Goal: Transaction & Acquisition: Purchase product/service

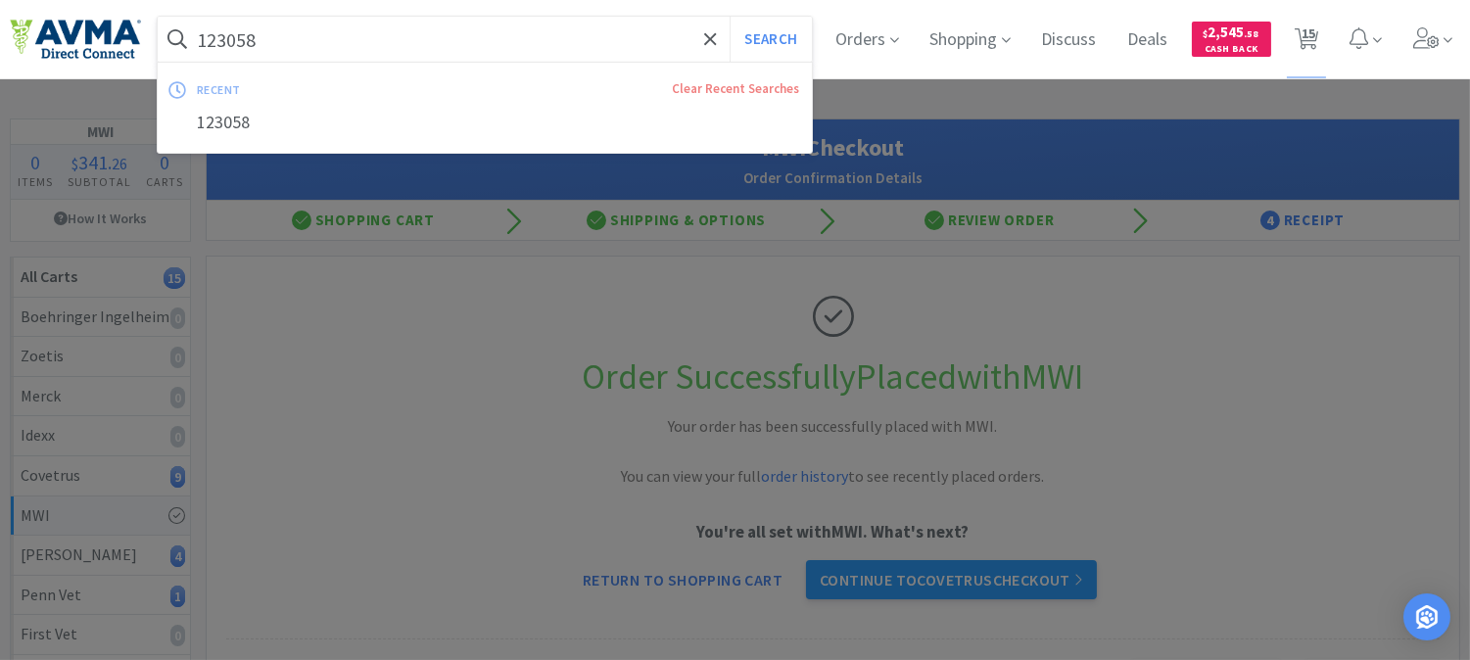
click at [383, 32] on input "123058" at bounding box center [485, 39] width 654 height 45
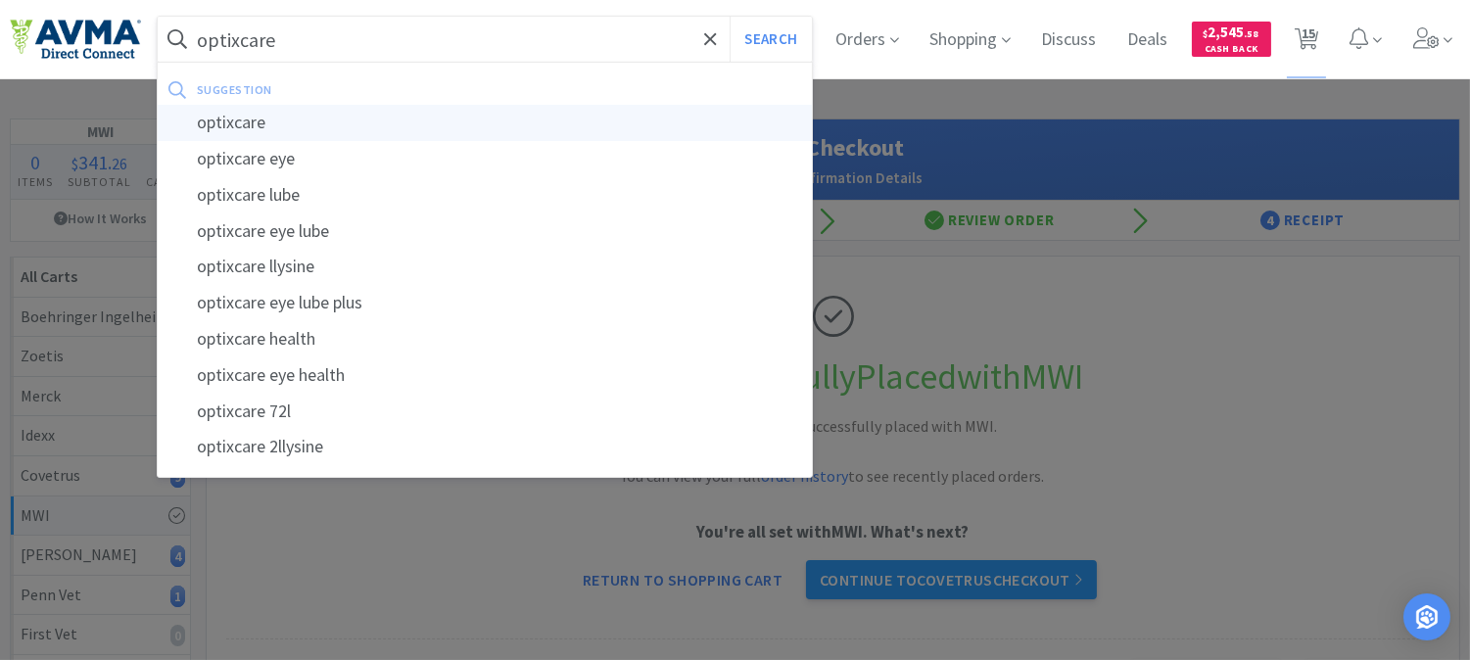
type input "optixcare"
click at [222, 122] on div "optixcare" at bounding box center [485, 123] width 654 height 36
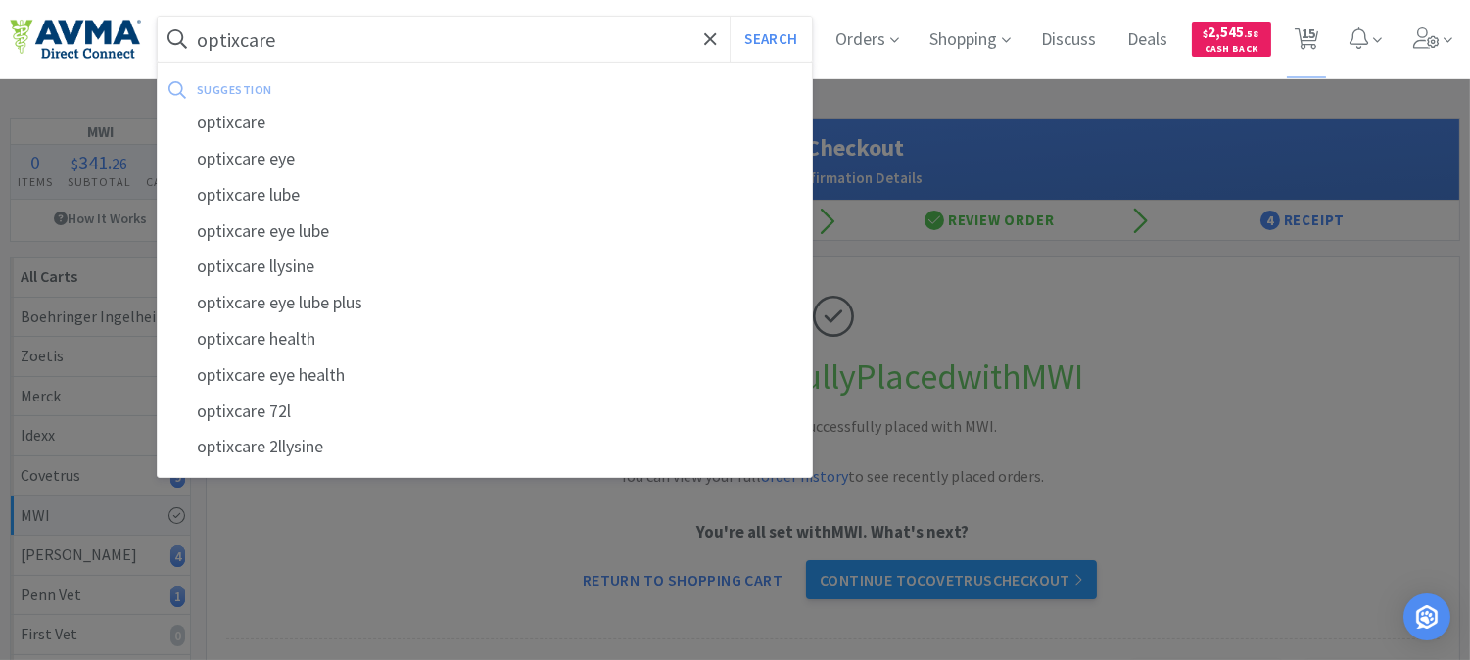
select select "1"
select select "10"
select select "1"
select select "2"
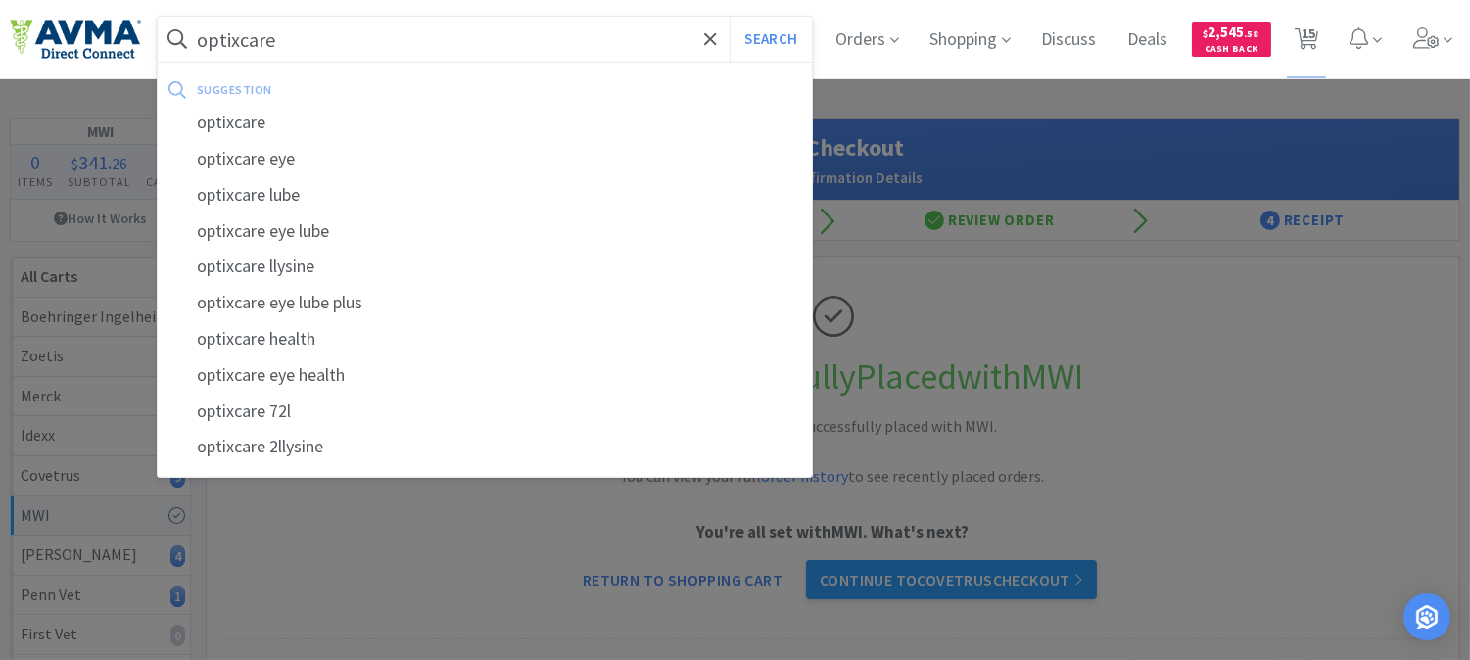
select select "3"
select select "1"
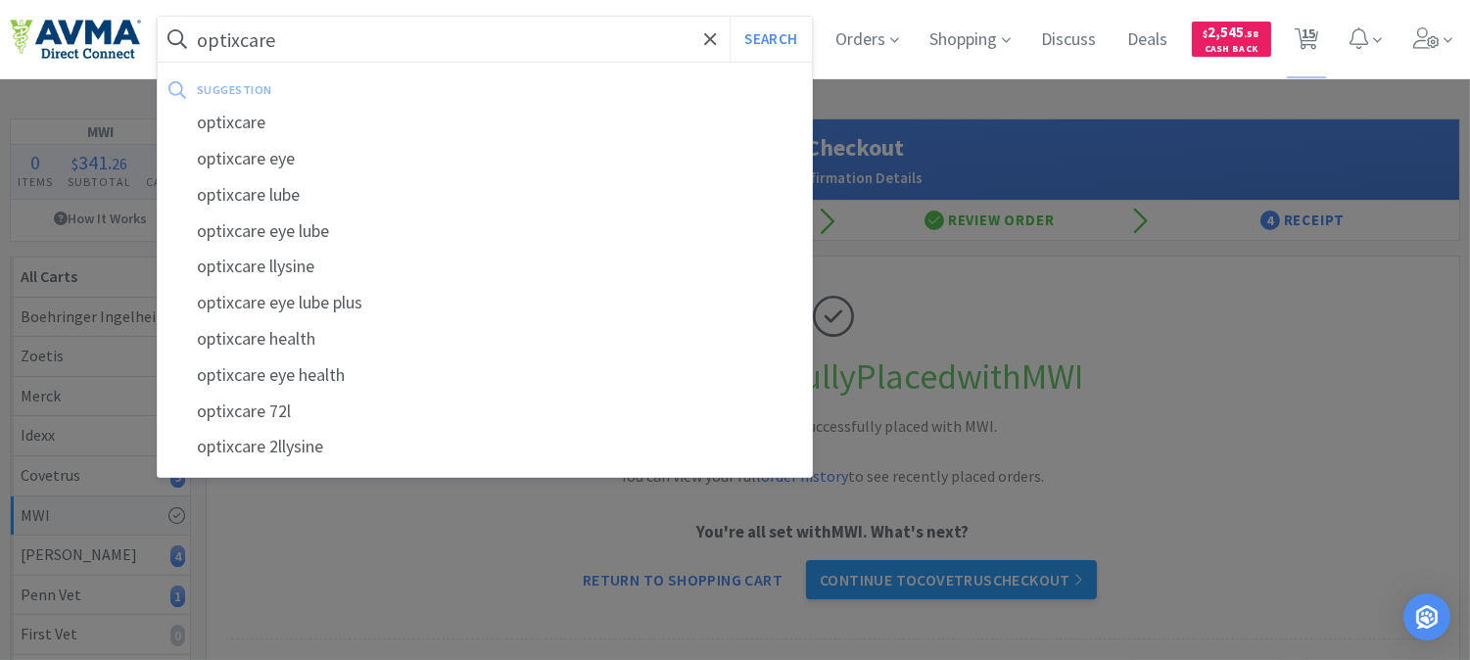
select select "4"
select select "2"
select select "1"
select select "2"
select select "1"
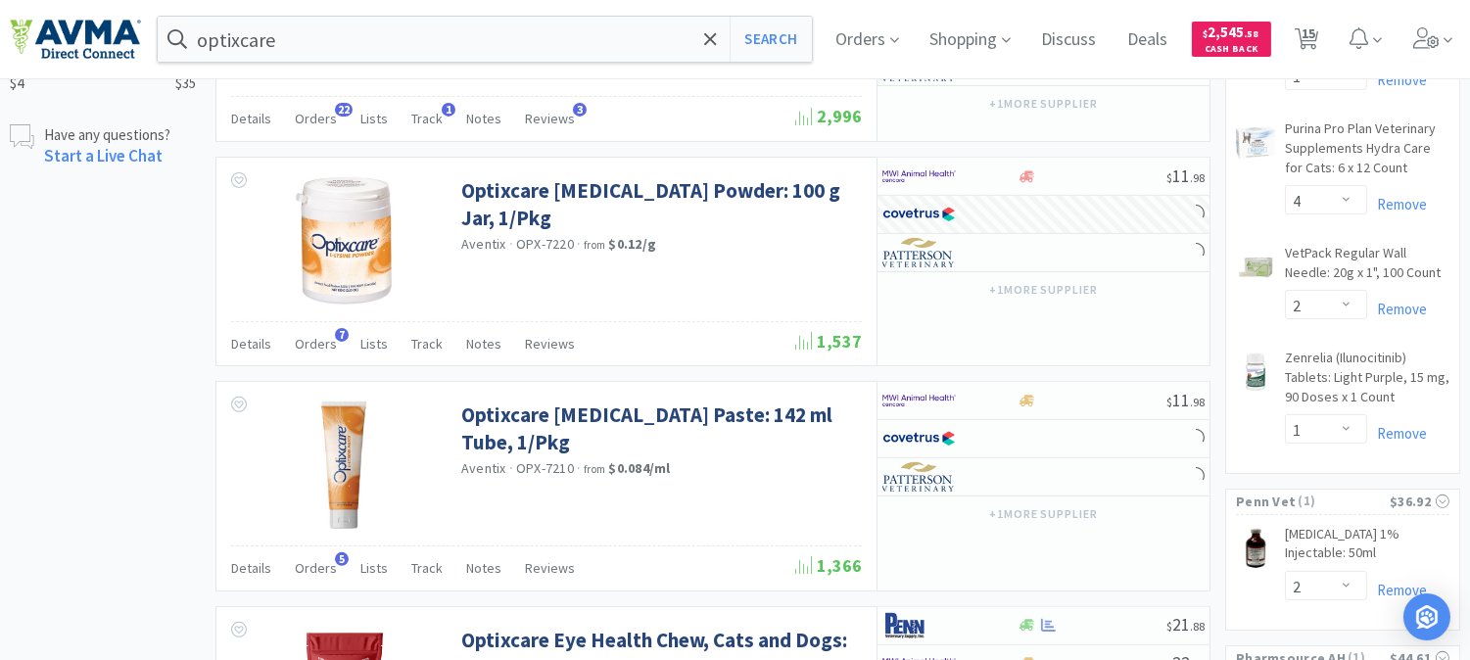
scroll to position [1305, 0]
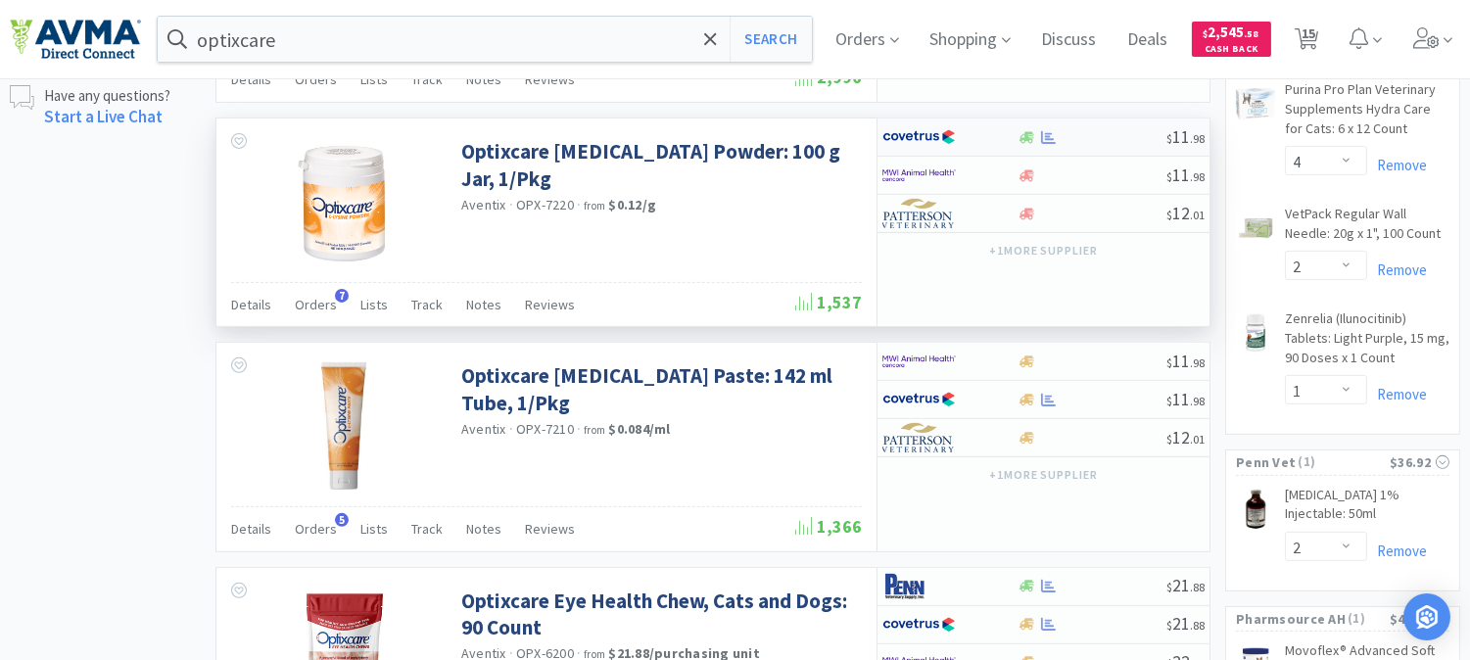
click at [913, 142] on img at bounding box center [918, 136] width 73 height 29
select select "1"
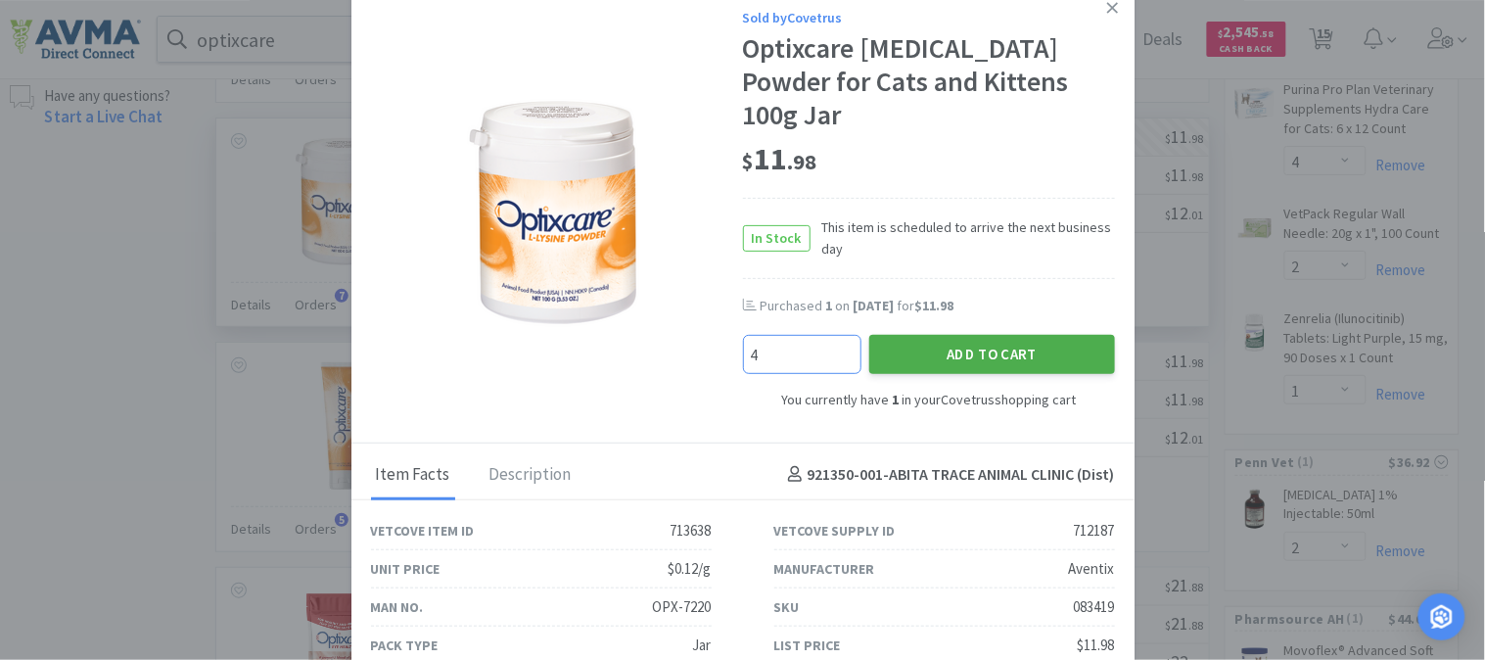
type input "4"
click at [1023, 335] on button "Add to Cart" at bounding box center [992, 354] width 246 height 39
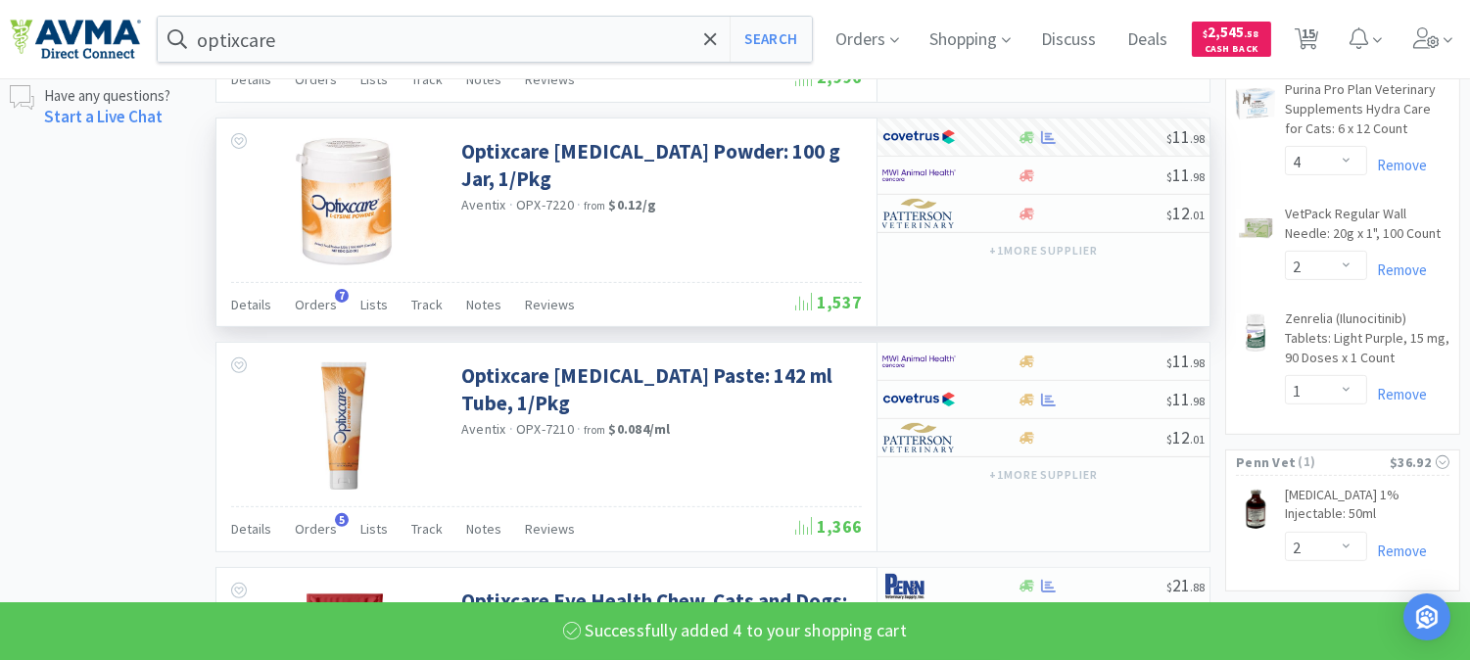
select select "5"
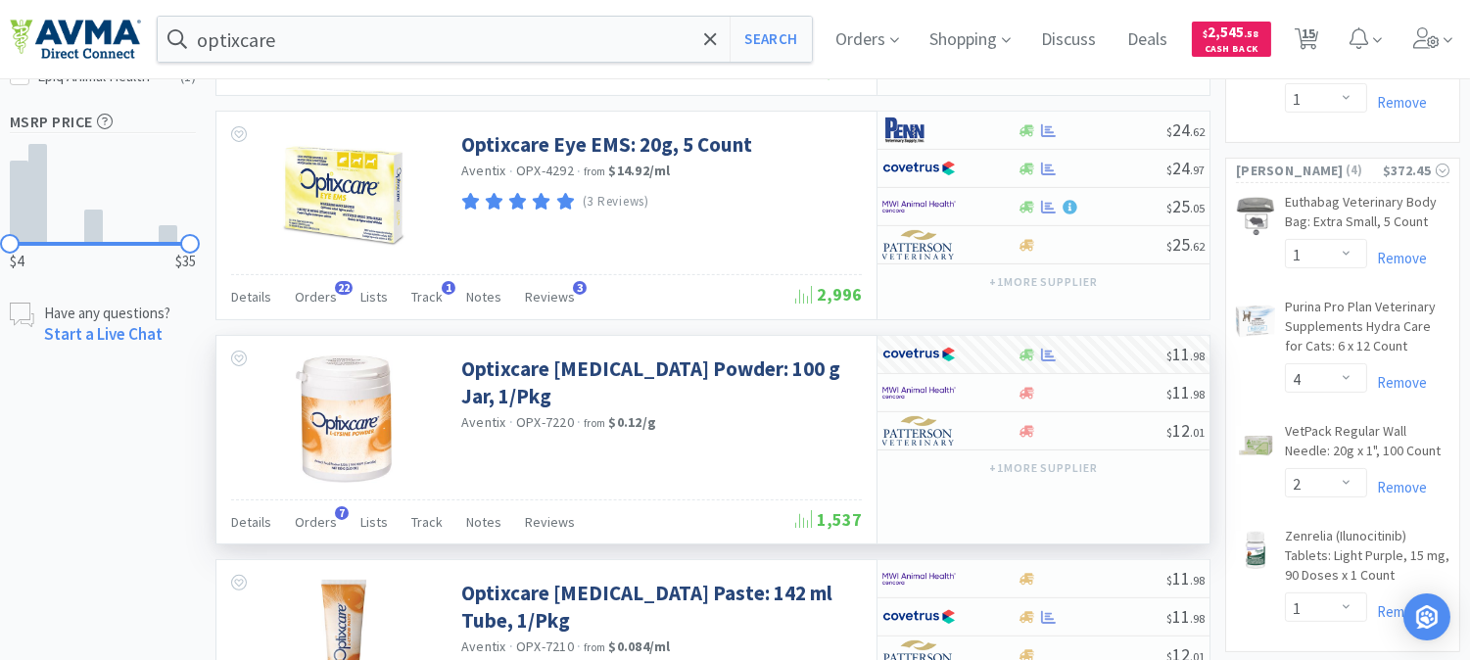
scroll to position [979, 0]
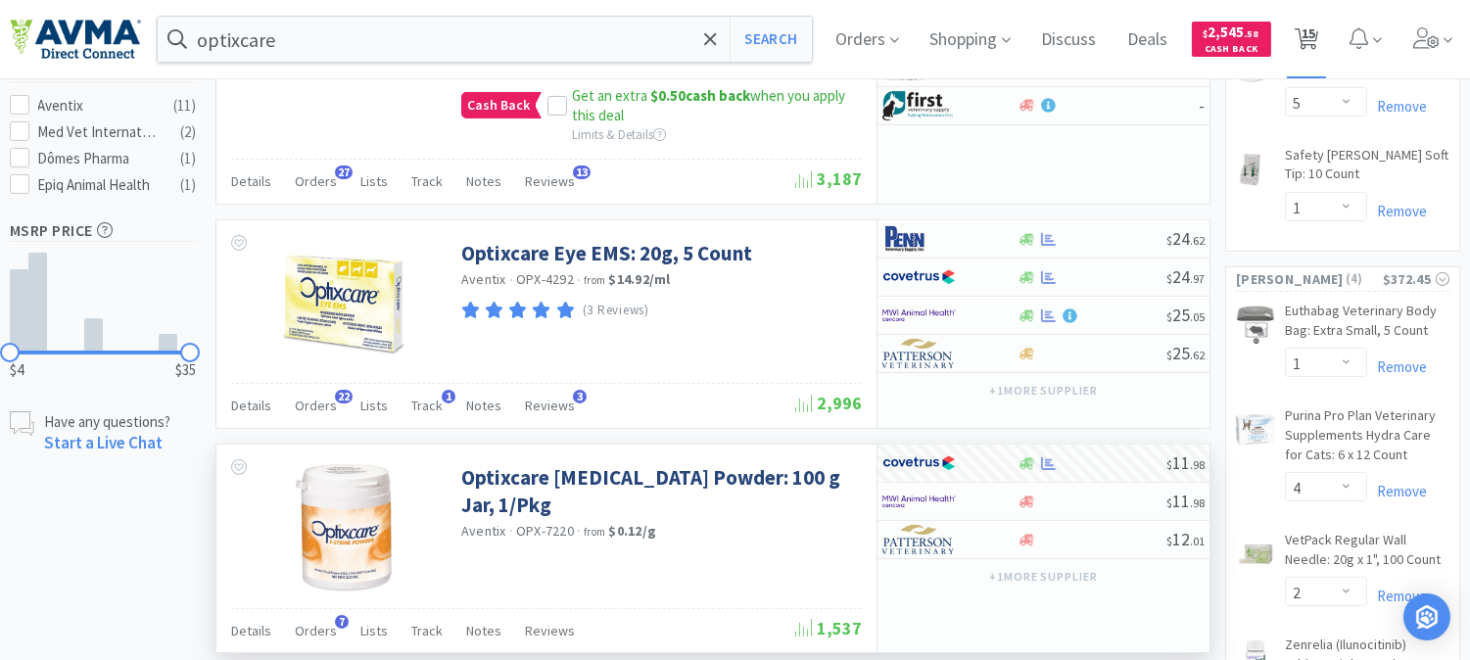
click at [1315, 35] on span "15" at bounding box center [1308, 33] width 14 height 78
select select "1"
select select "10"
select select "1"
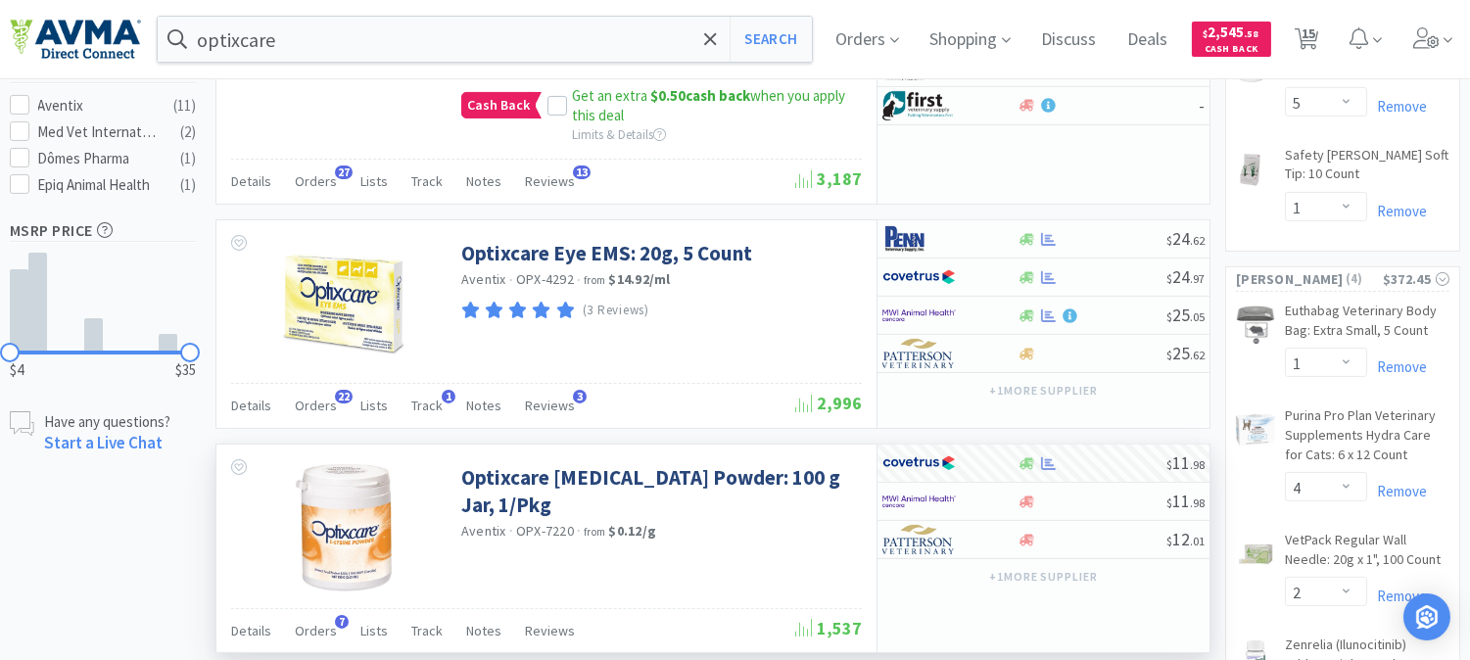
select select "2"
select select "3"
select select "1"
select select "5"
select select "1"
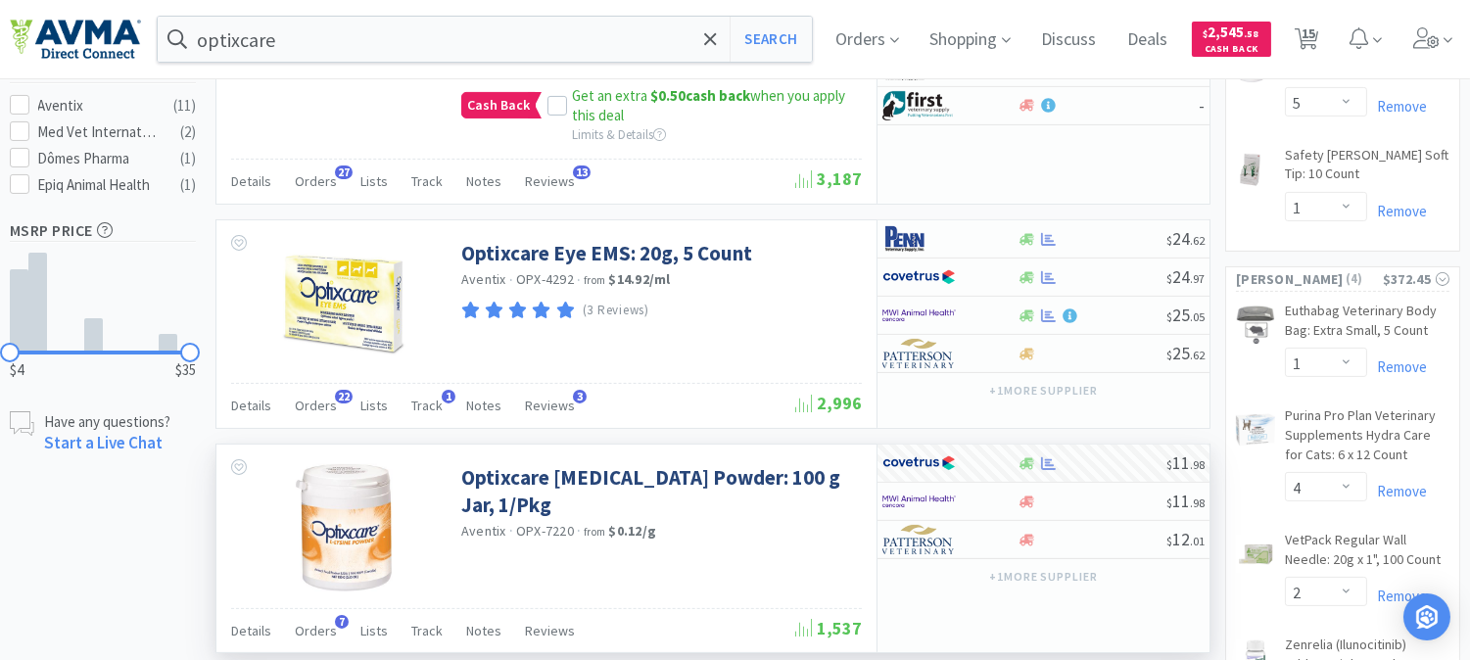
select select "1"
select select "4"
select select "2"
select select "1"
select select "2"
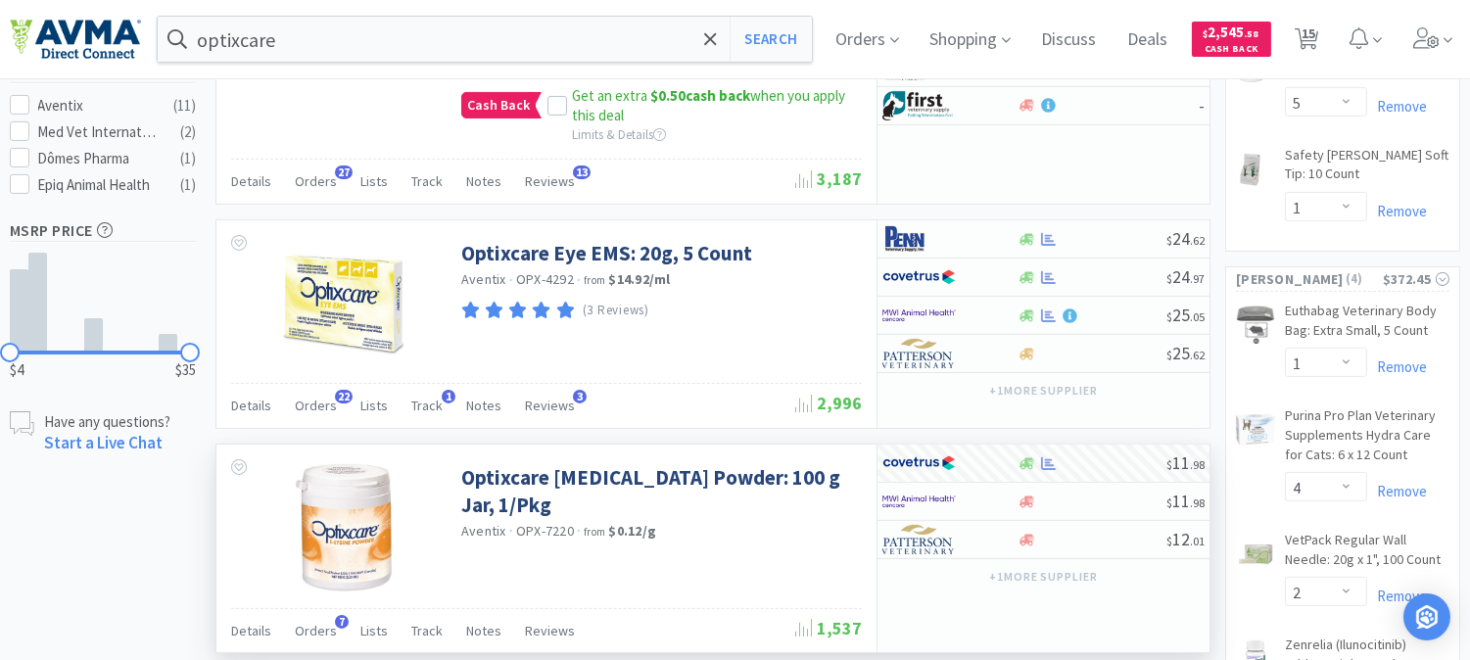
select select "1"
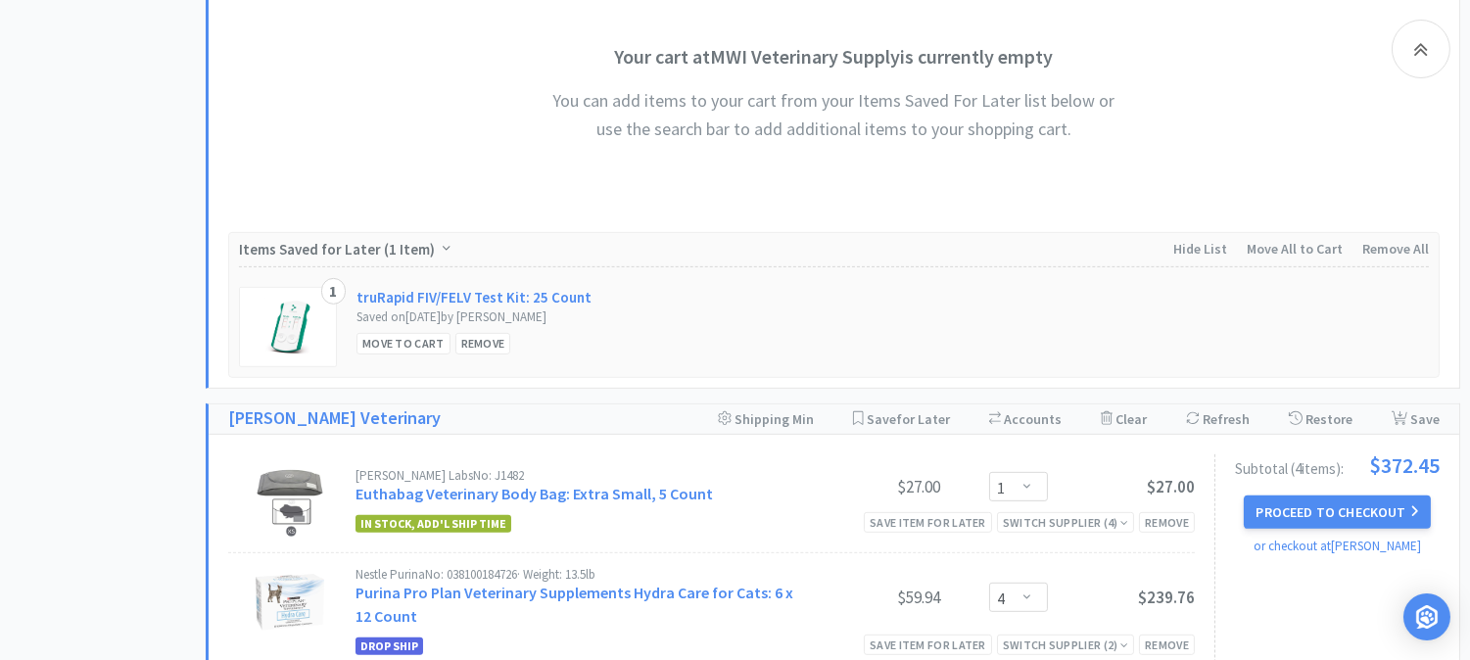
scroll to position [1849, 0]
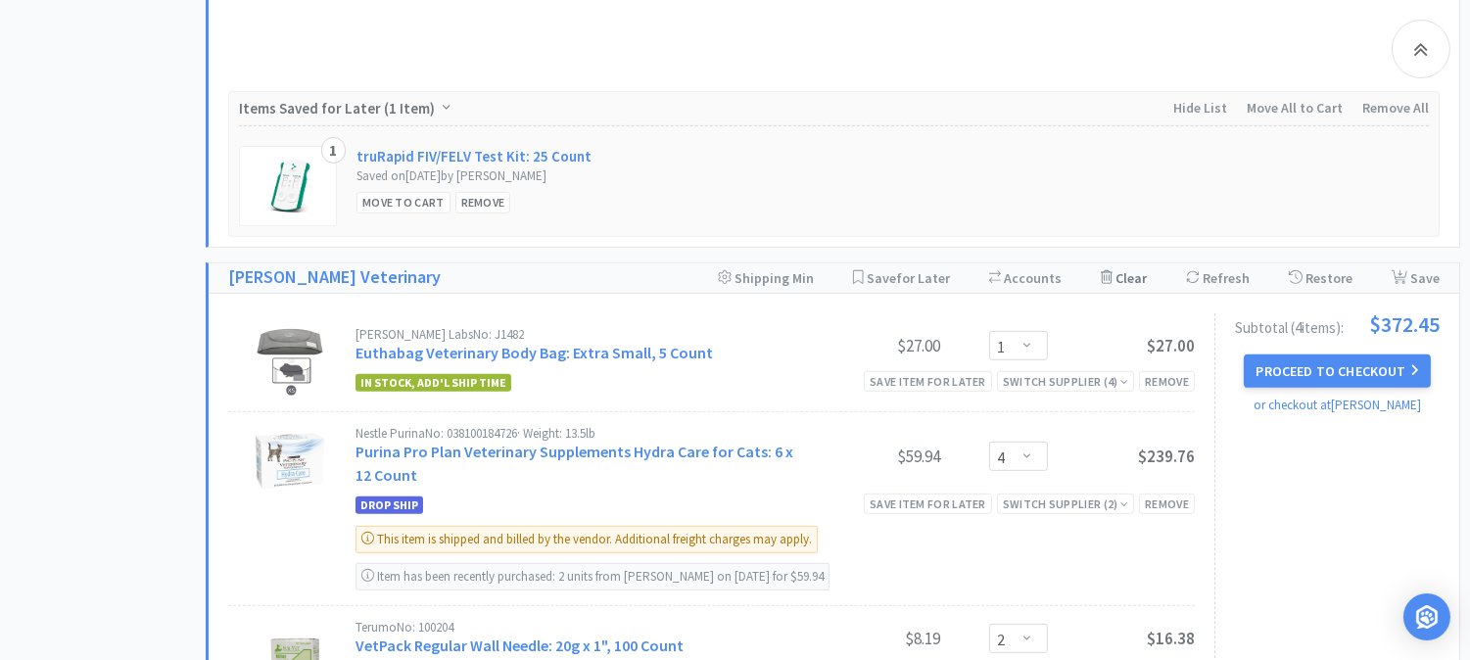
click at [1124, 278] on div "Clear Cart" at bounding box center [1123, 277] width 46 height 29
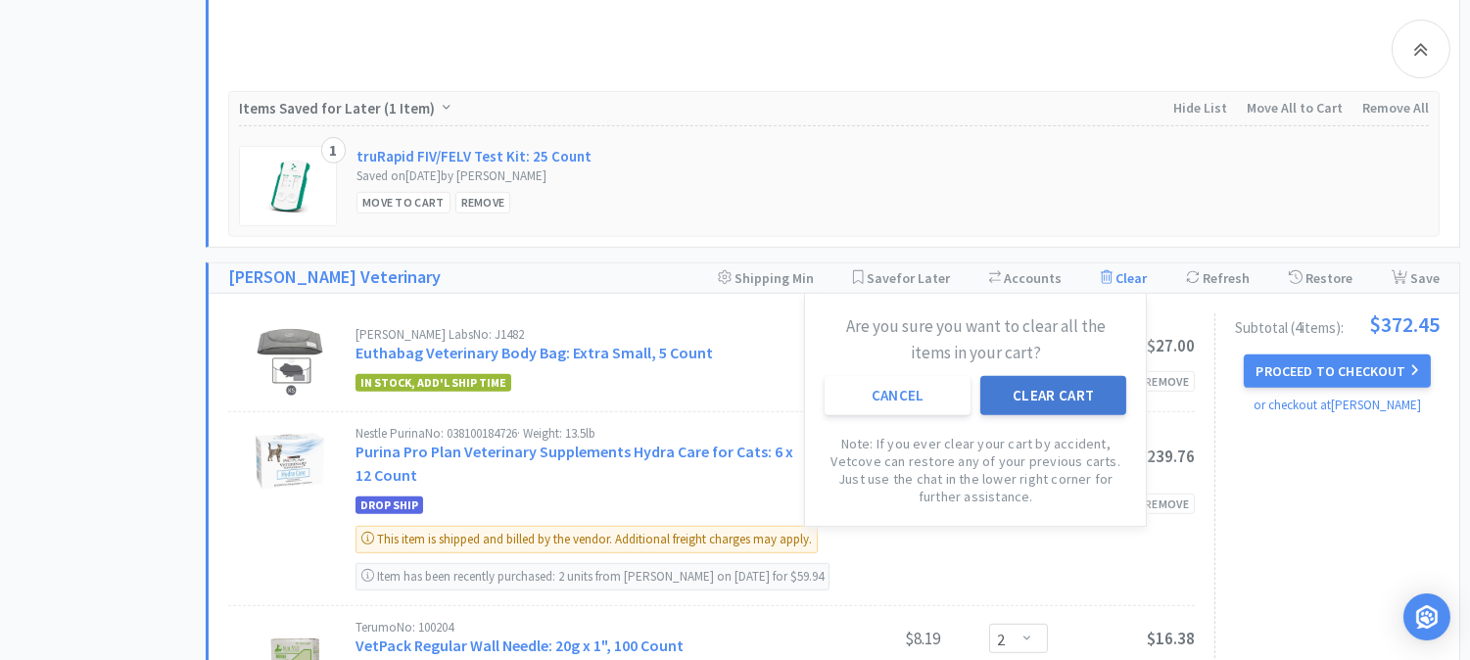
click at [1052, 396] on button "Clear Cart" at bounding box center [1053, 395] width 146 height 39
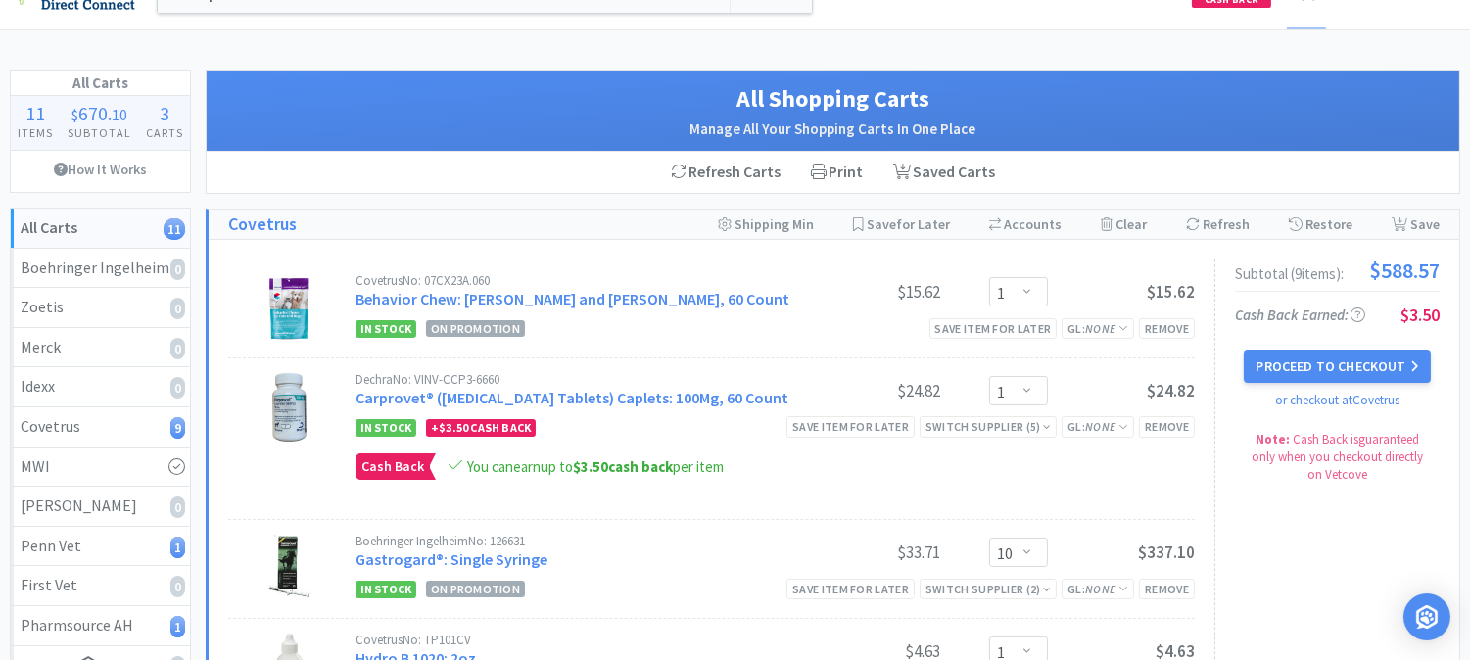
scroll to position [0, 0]
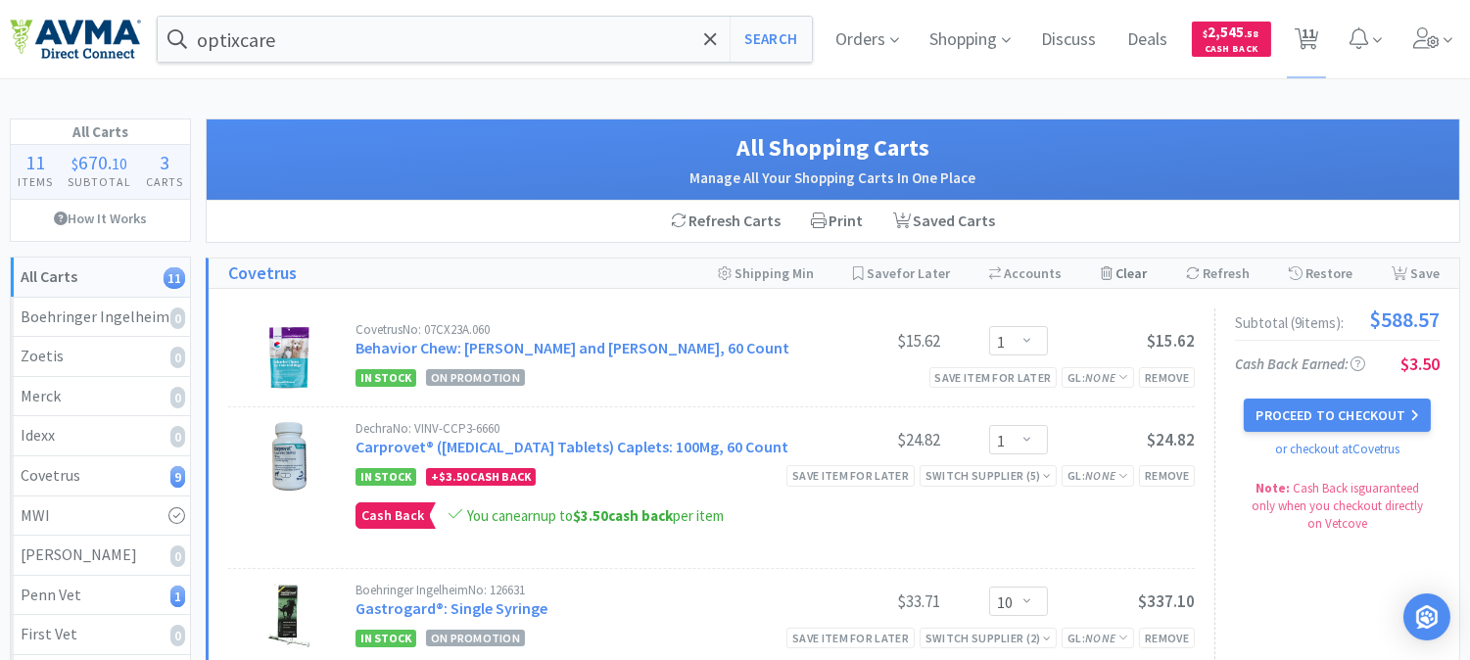
click at [1133, 272] on div "Clear Cart" at bounding box center [1123, 272] width 46 height 29
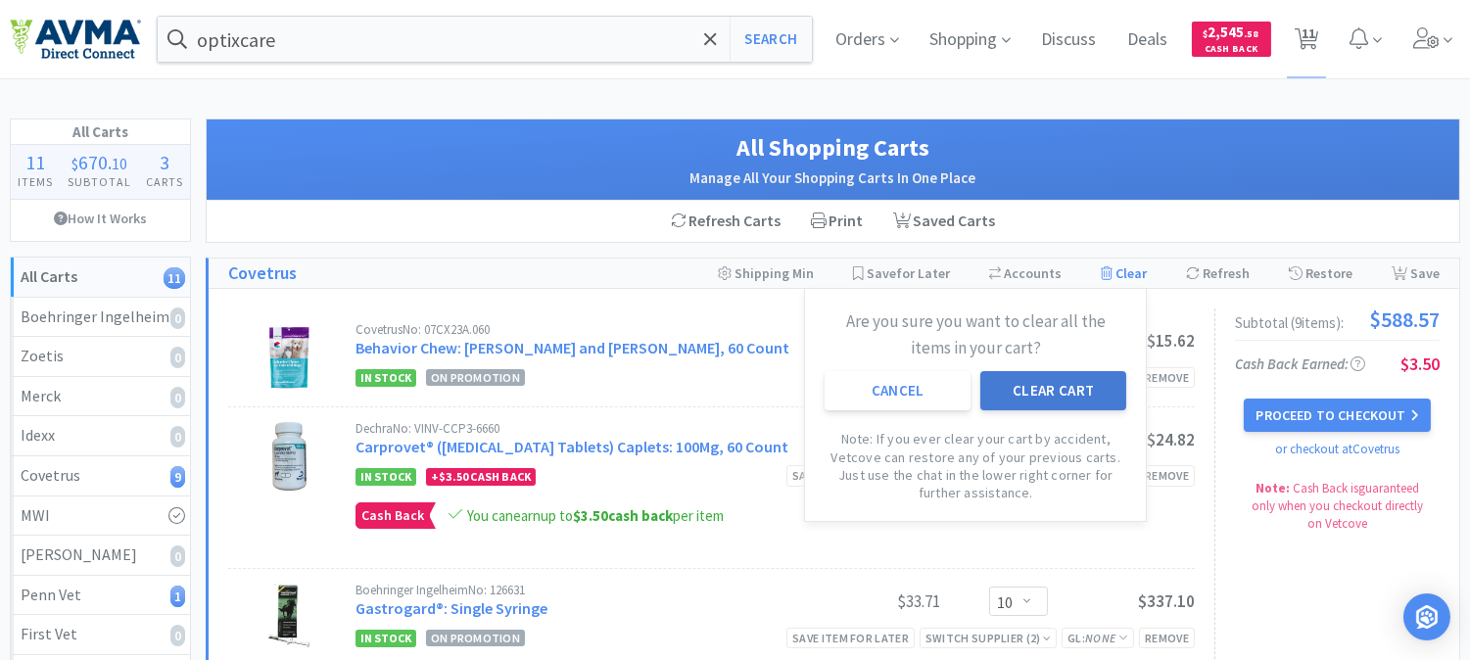
click at [1077, 379] on button "Clear Cart" at bounding box center [1053, 390] width 146 height 39
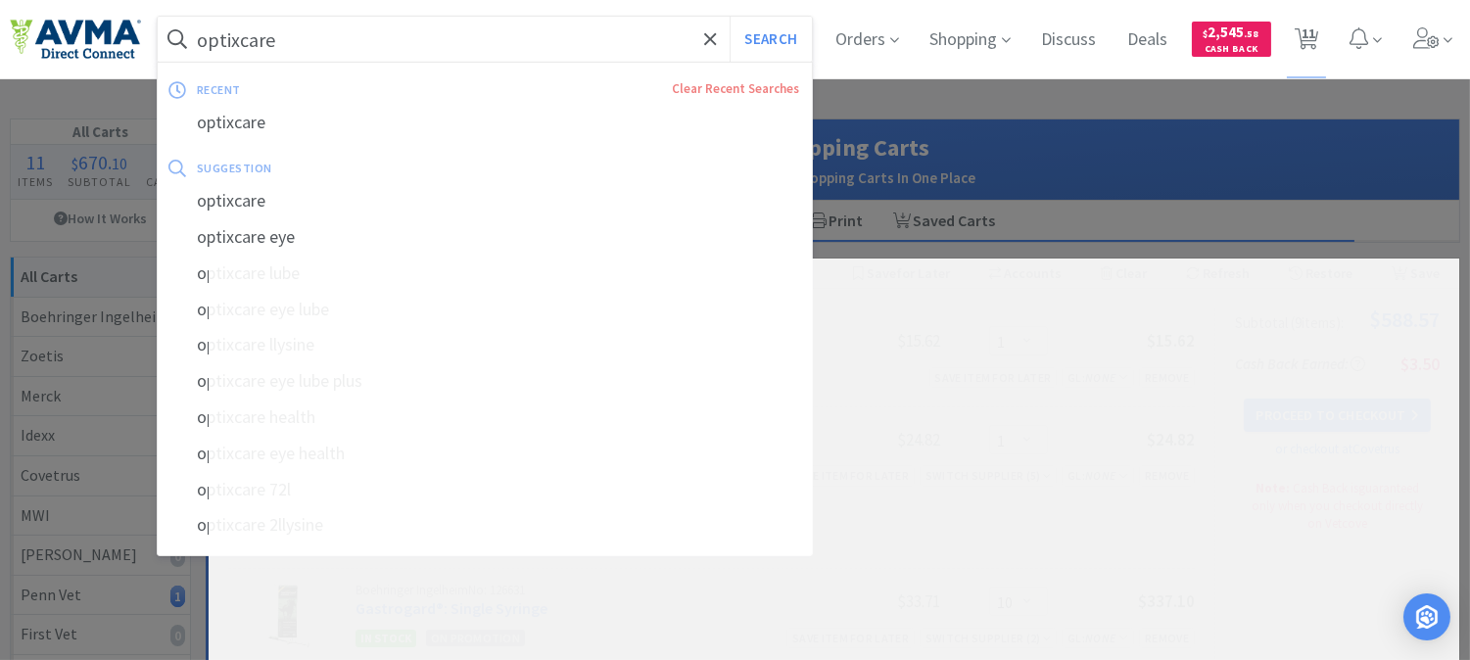
click at [382, 40] on input "optixcare" at bounding box center [485, 39] width 654 height 45
paste input "050235"
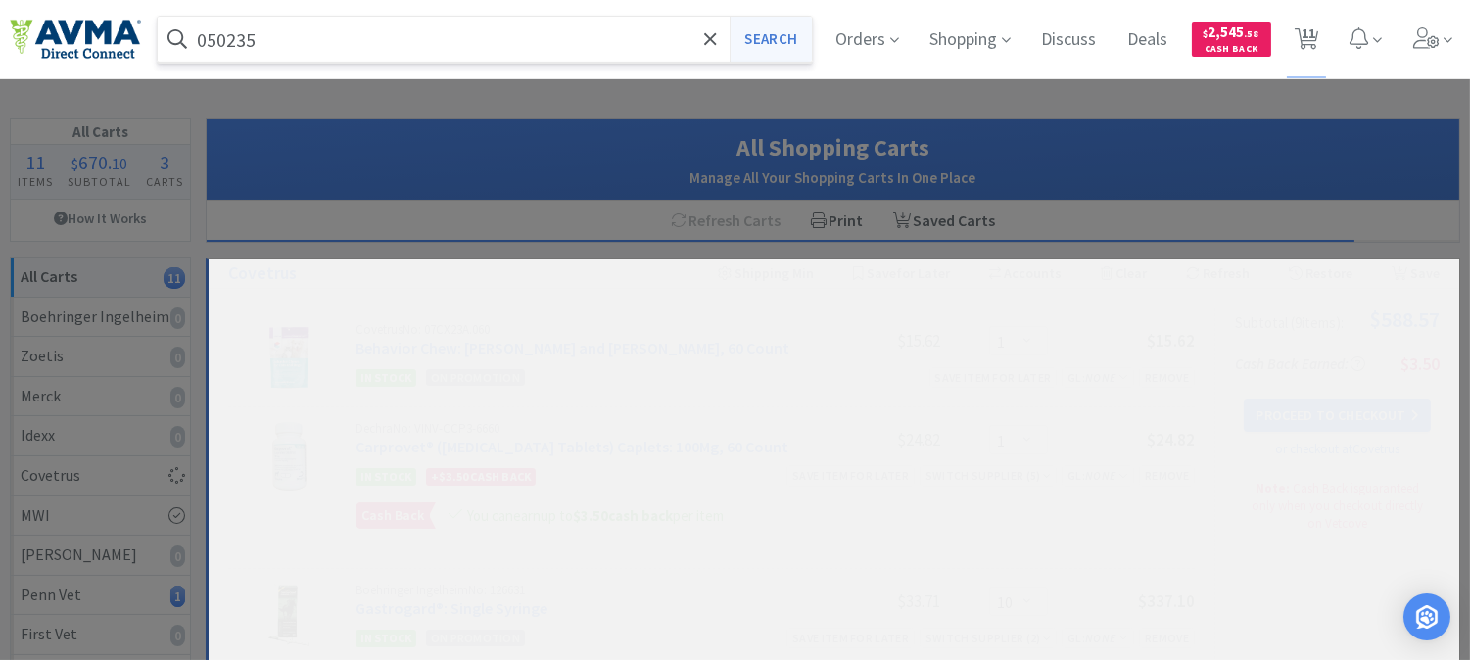
type input "050235"
click at [766, 39] on button "Search" at bounding box center [769, 39] width 81 height 45
select select "1"
select select "10"
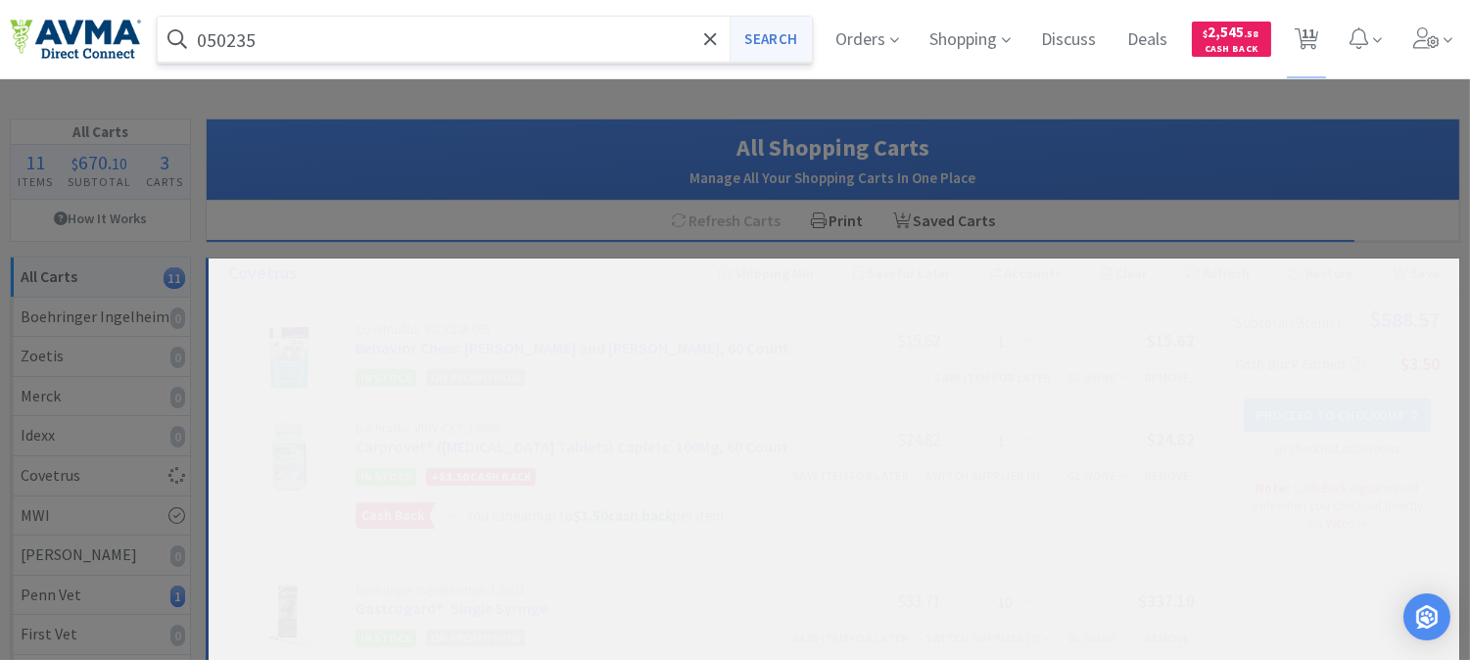
select select "1"
select select "2"
select select "3"
select select "1"
select select "5"
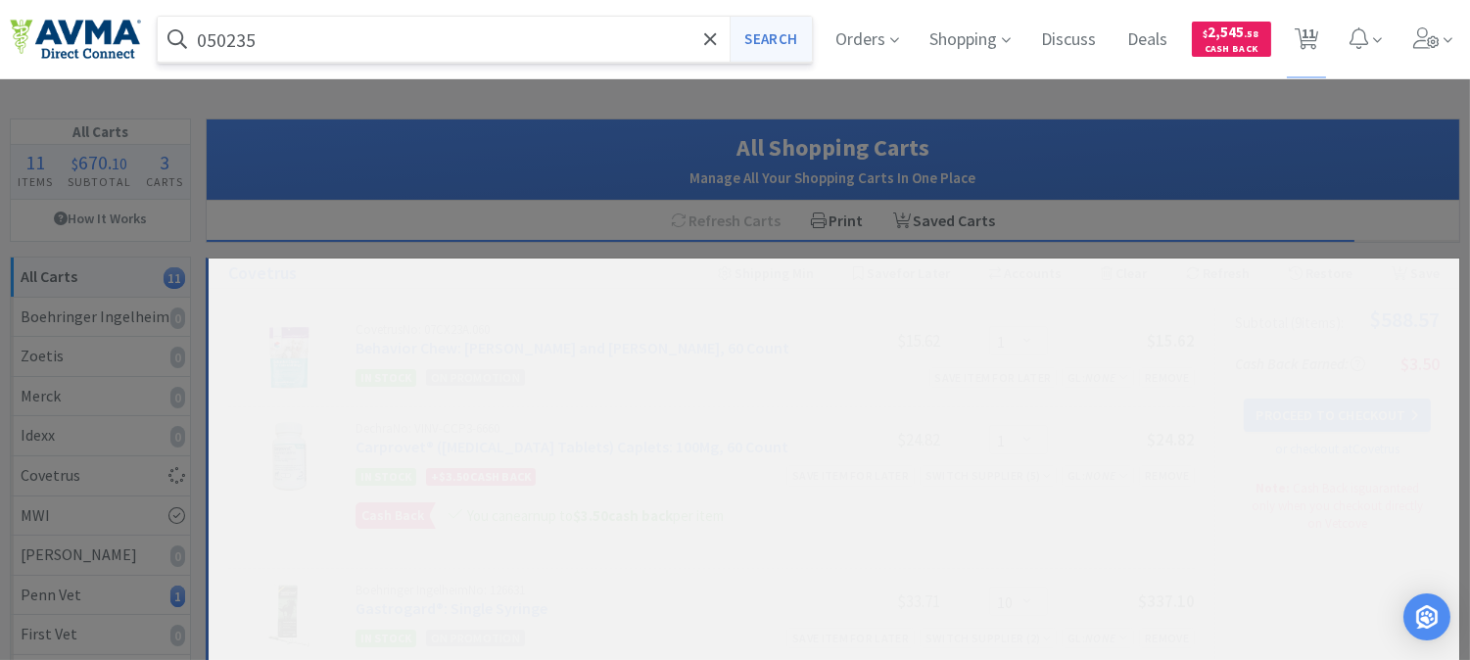
select select "1"
select select "2"
select select "1"
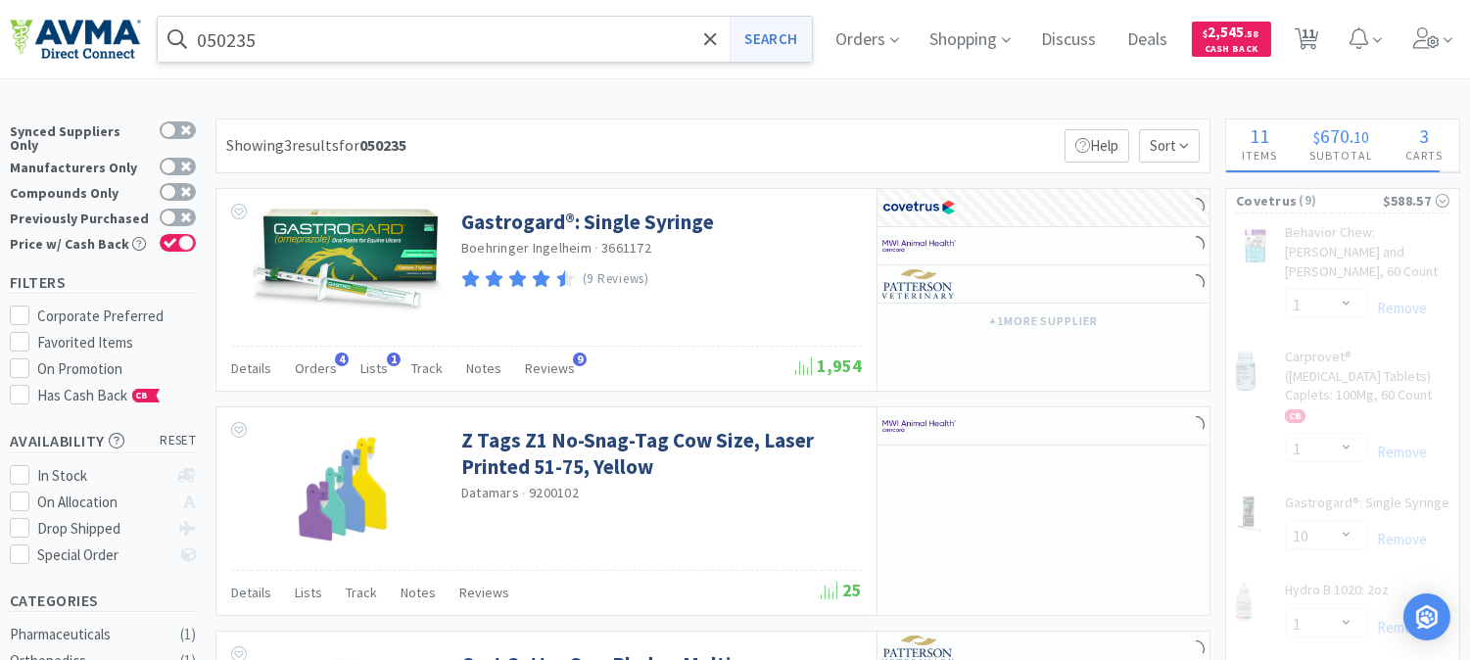
select select "2"
select select "5"
select select "1"
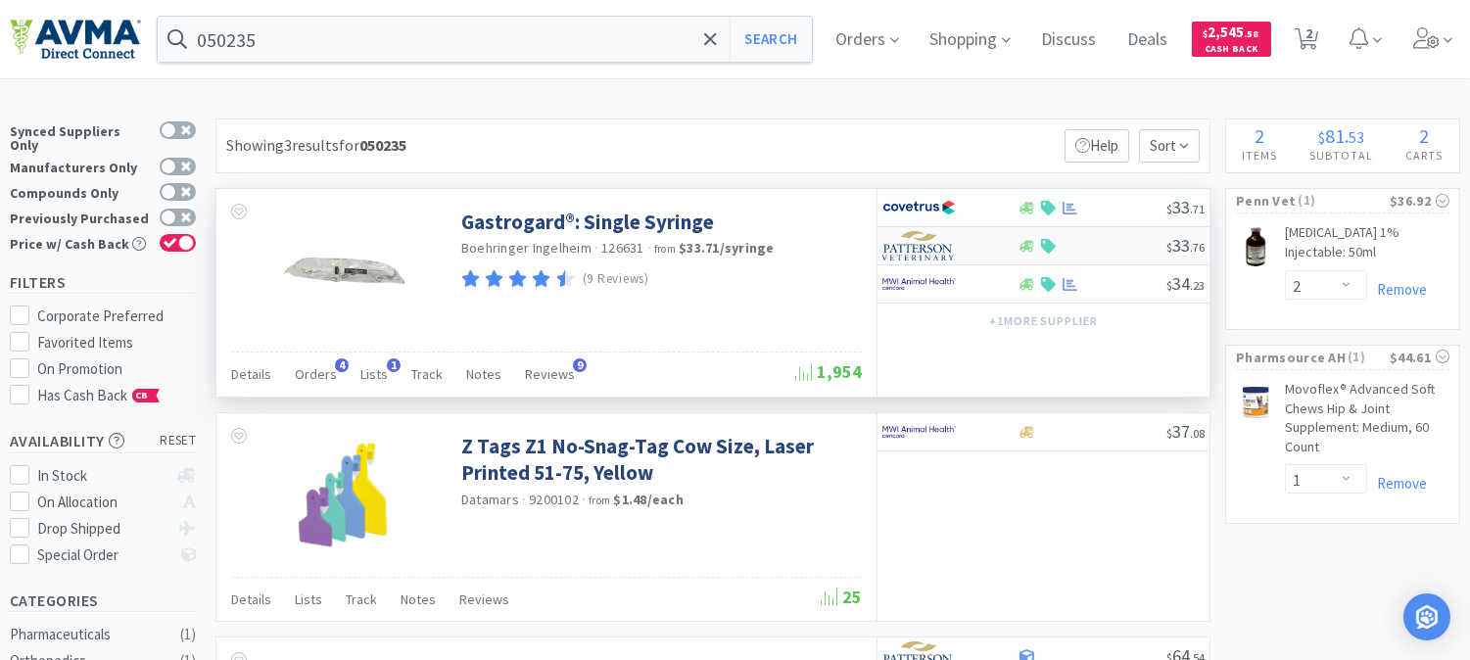
click at [921, 249] on img at bounding box center [918, 245] width 73 height 29
select select "1"
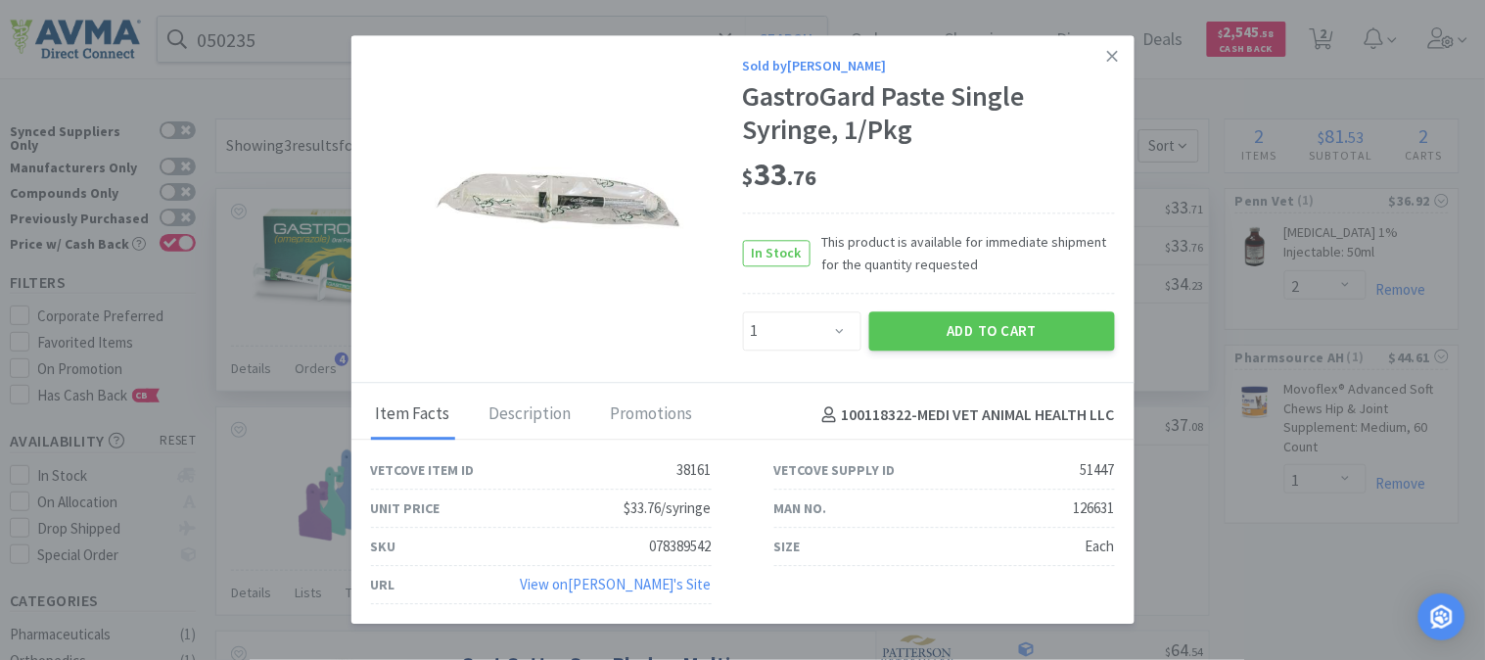
click at [664, 543] on div "078389542" at bounding box center [681, 547] width 62 height 23
click at [666, 543] on div "078389542" at bounding box center [681, 547] width 62 height 23
copy div "078389542"
click at [1116, 55] on icon at bounding box center [1112, 56] width 11 height 18
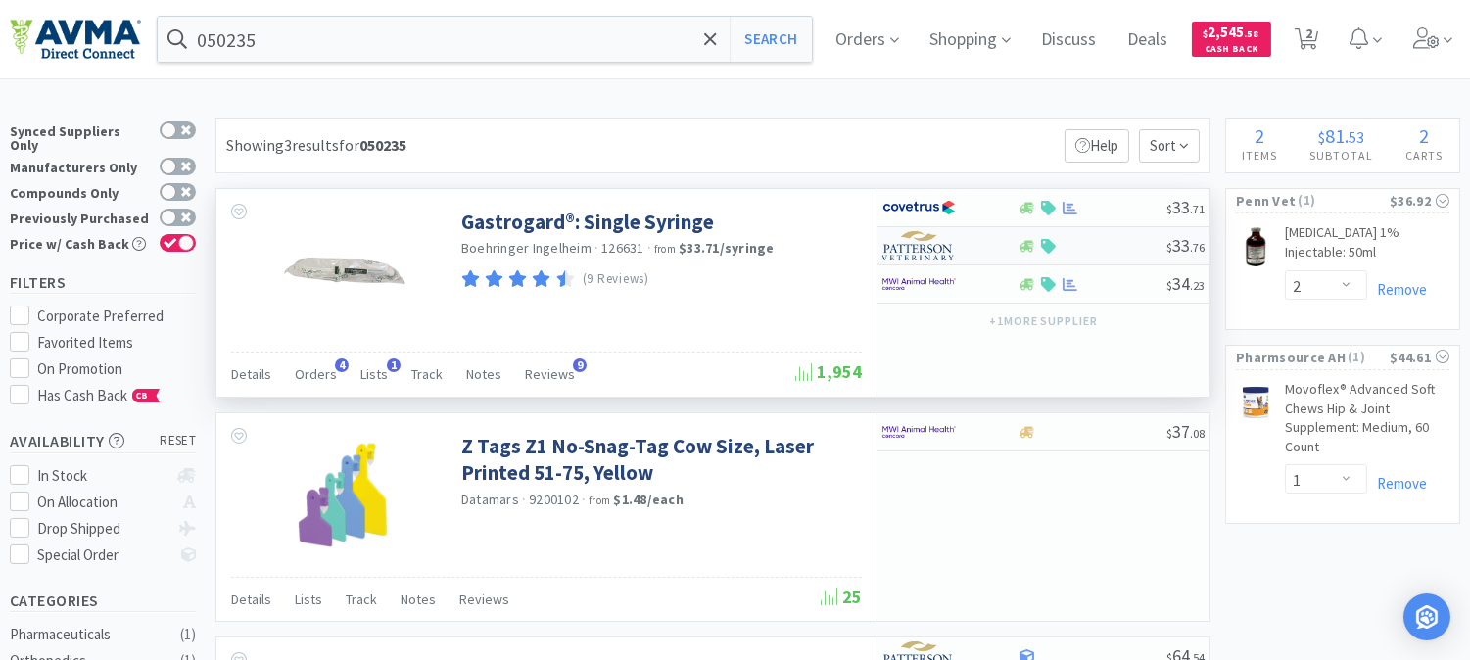
click at [914, 240] on img at bounding box center [918, 245] width 73 height 29
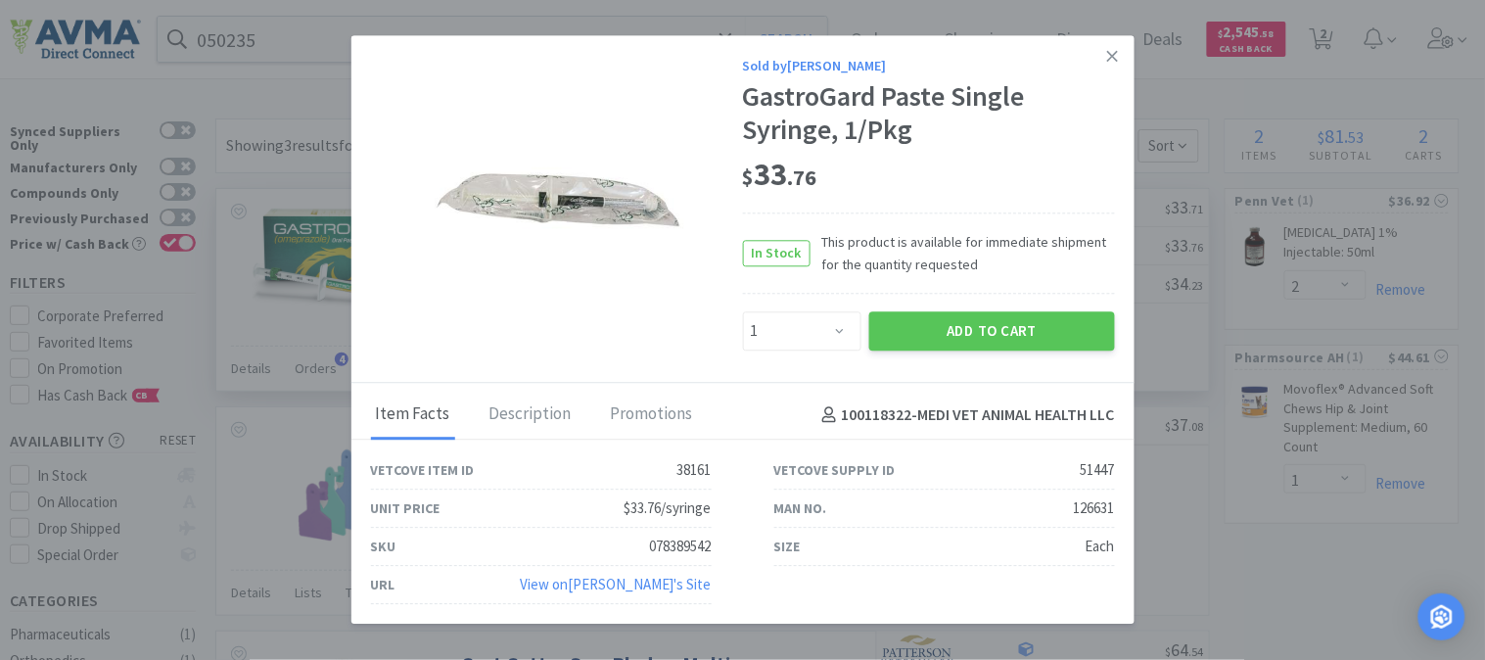
click at [688, 546] on div "078389542" at bounding box center [681, 547] width 62 height 23
copy div "078389542"
click at [830, 333] on select "Enter Quantity 1 2 3 4 5 6 7 8 9 10 11 12 13 14 15 16 17 18 19 20 Enter Quantity" at bounding box center [802, 330] width 118 height 39
select select "10"
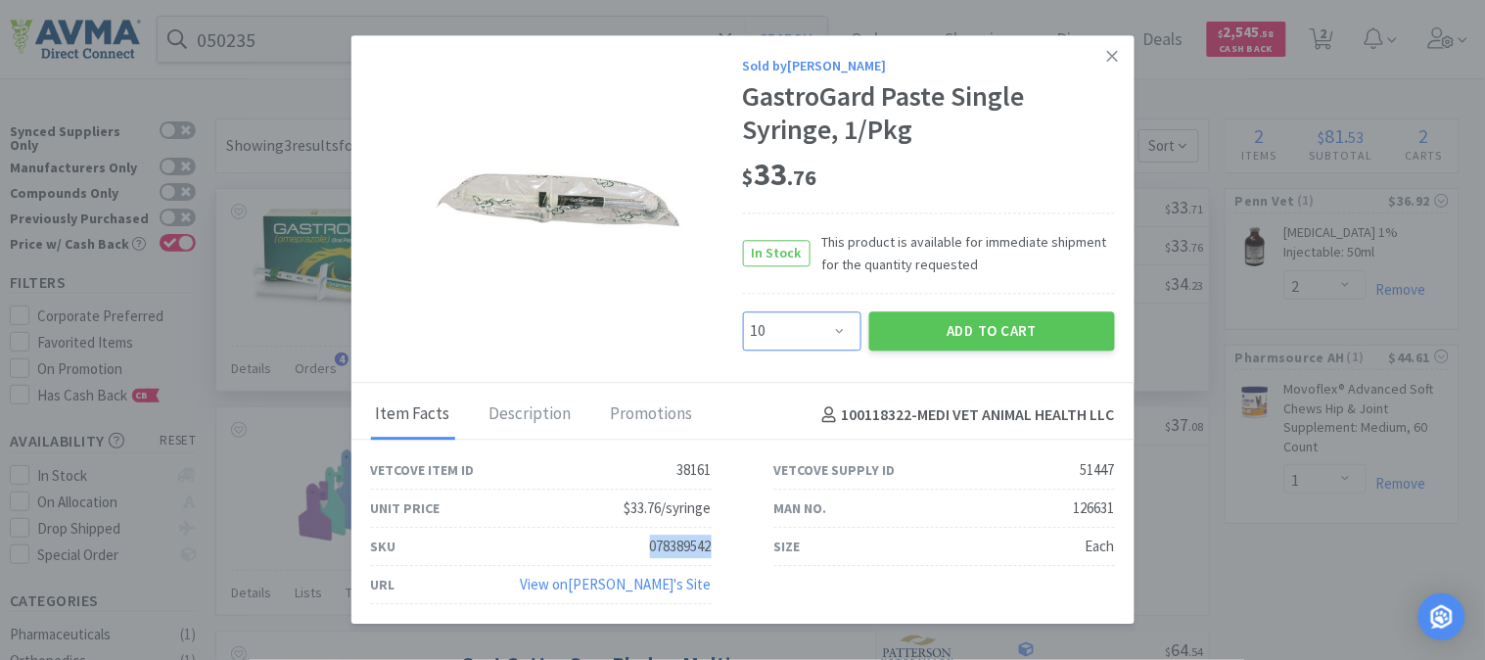
click at [743, 311] on select "Enter Quantity 1 2 3 4 5 6 7 8 9 10 11 12 13 14 15 16 17 18 19 20 Enter Quantity" at bounding box center [802, 330] width 118 height 39
click at [963, 319] on button "Add to Cart" at bounding box center [992, 330] width 246 height 39
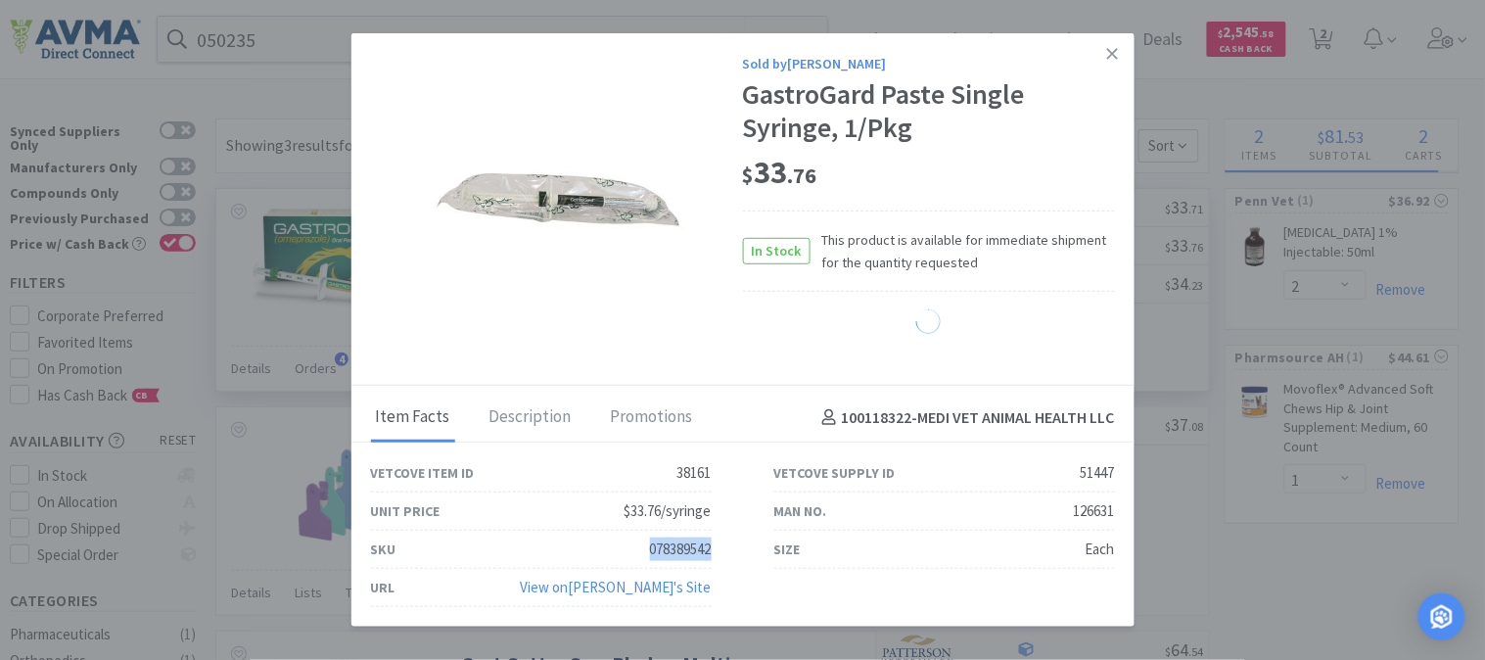
select select "10"
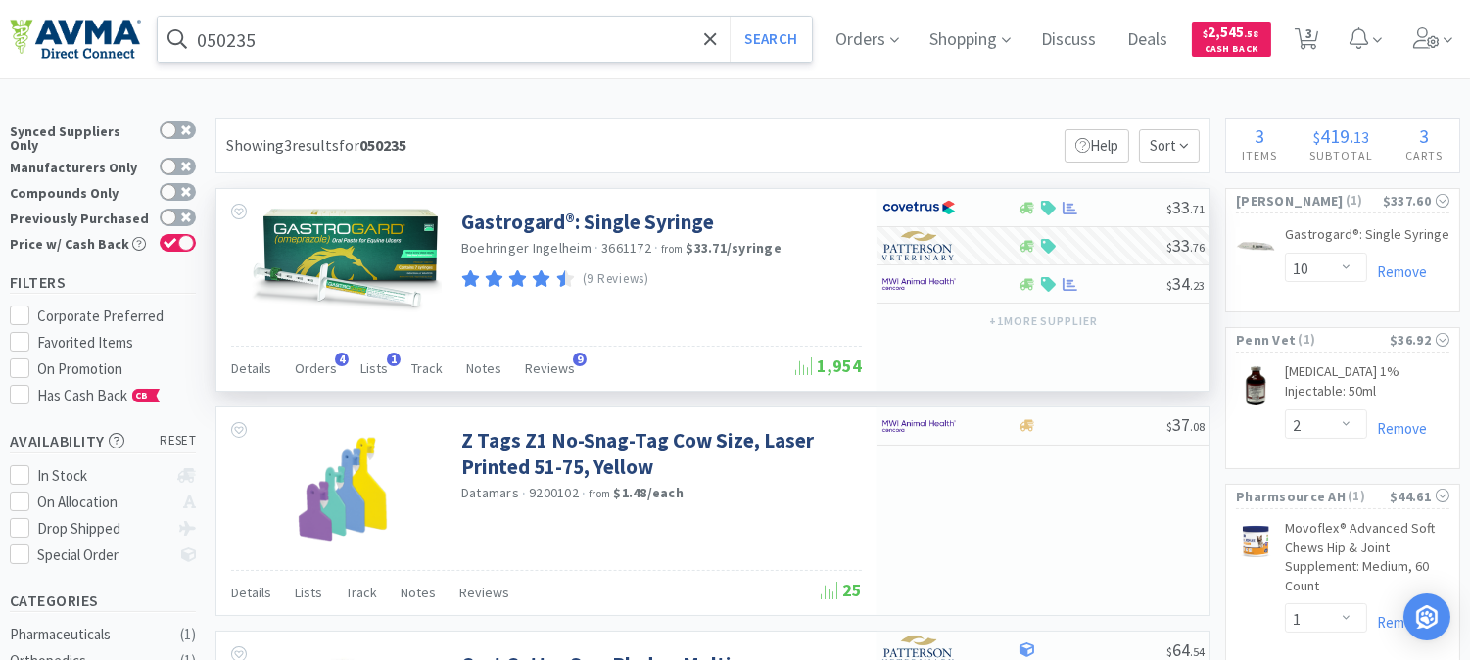
drag, startPoint x: 258, startPoint y: 41, endPoint x: 272, endPoint y: 39, distance: 14.8
click at [258, 40] on input "050235" at bounding box center [485, 39] width 654 height 45
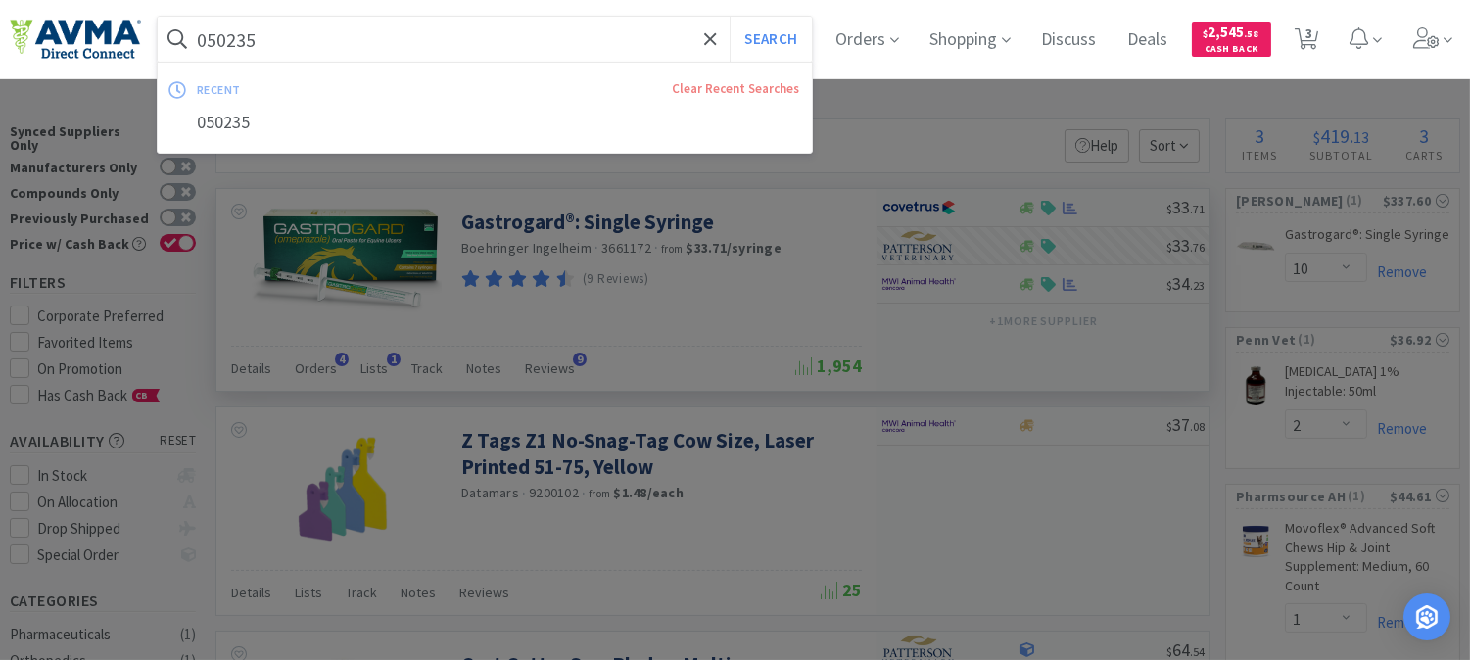
paste input "74163"
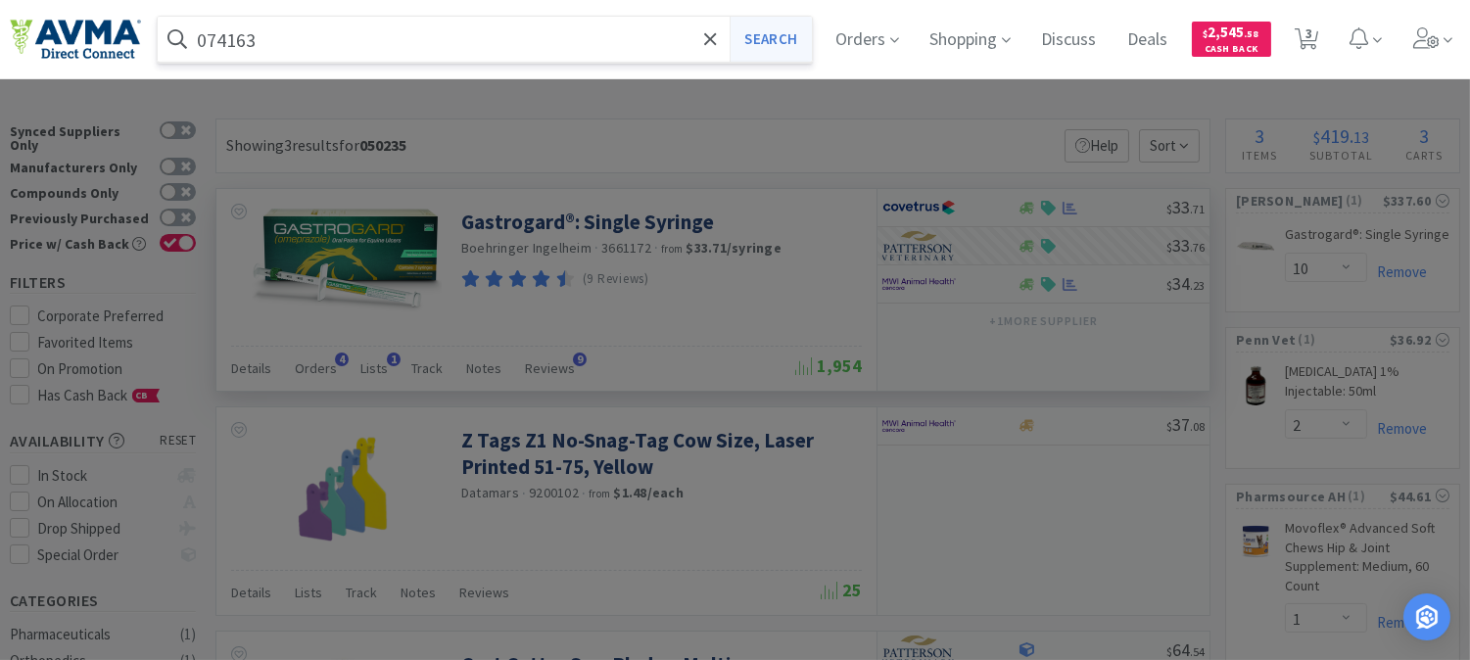
click at [771, 49] on button "Search" at bounding box center [769, 39] width 81 height 45
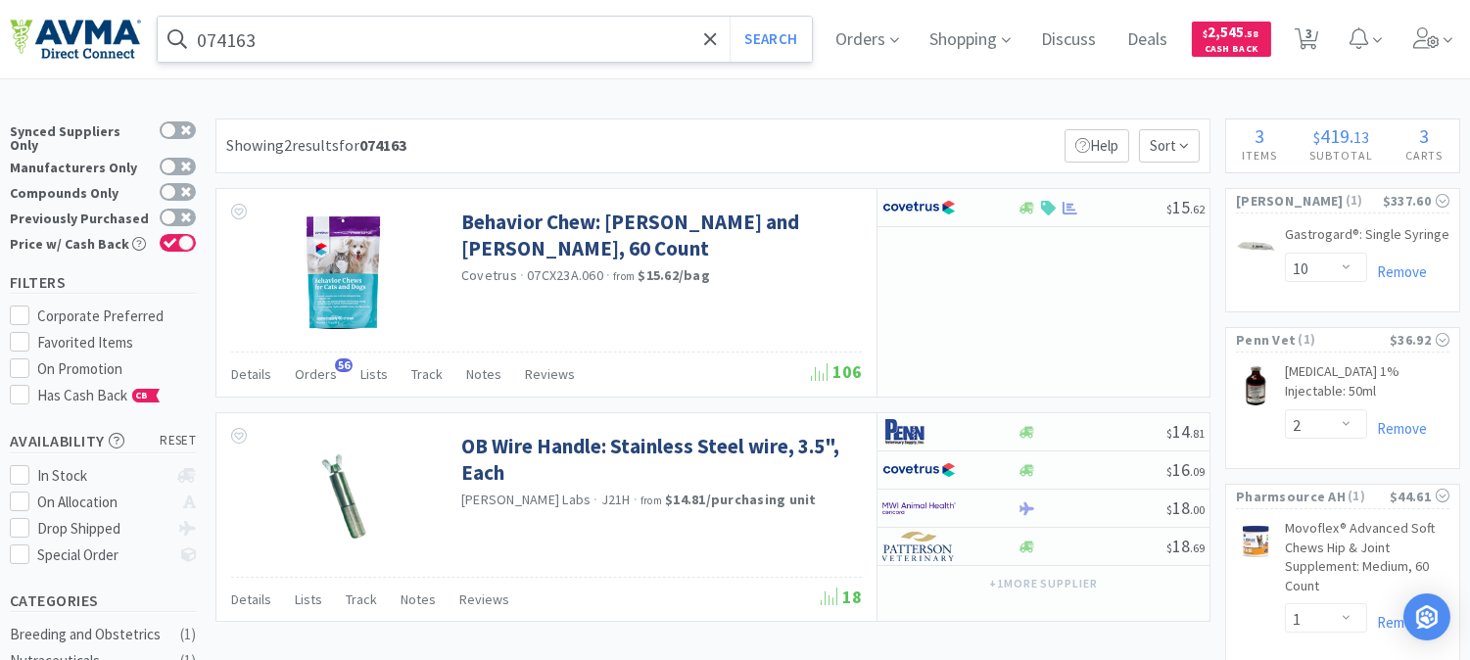
click at [299, 40] on input "074163" at bounding box center [485, 39] width 654 height 45
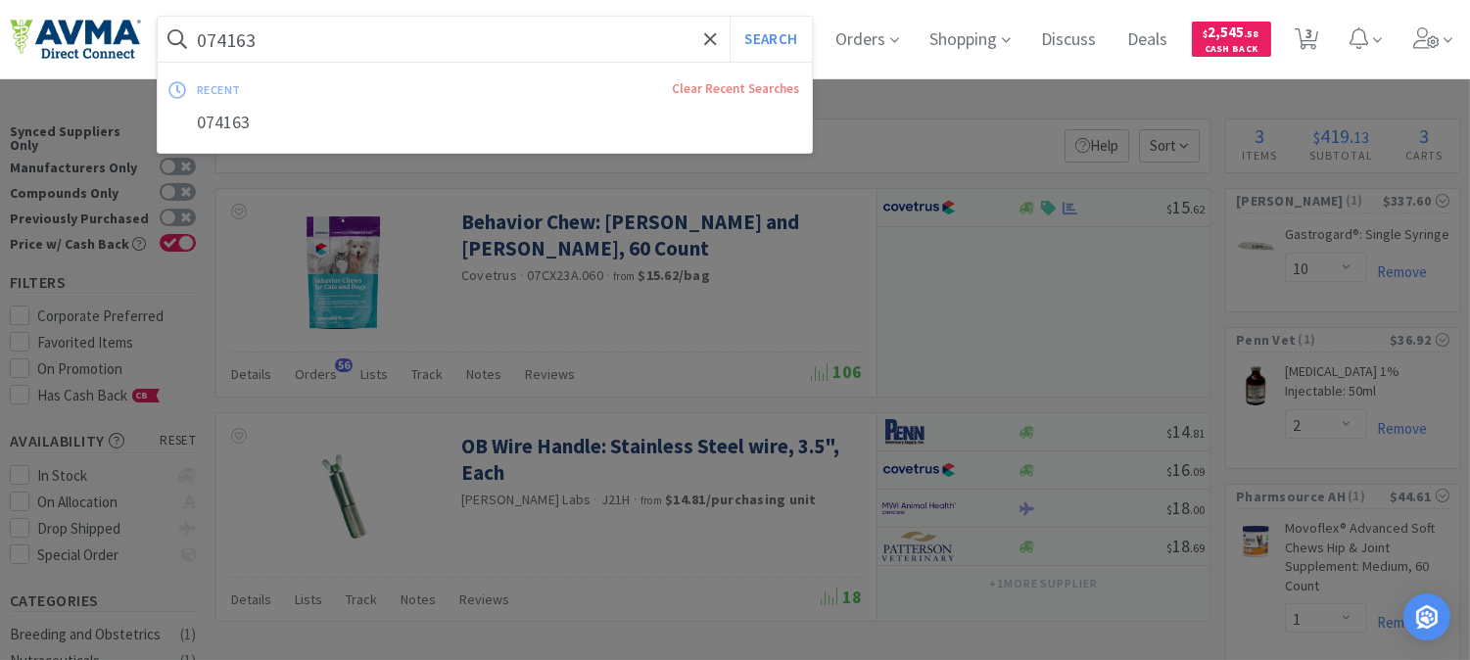
paste input "83419"
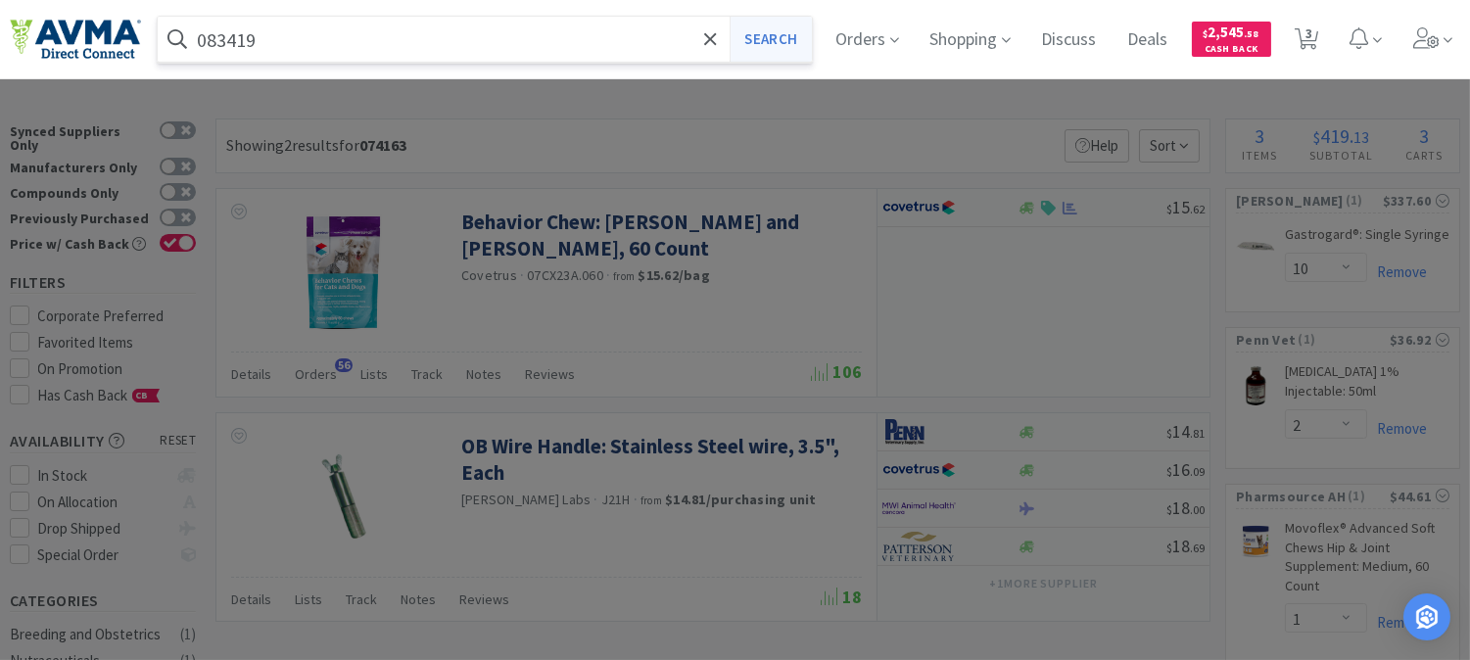
type input "083419"
click at [800, 41] on button "Search" at bounding box center [769, 39] width 81 height 45
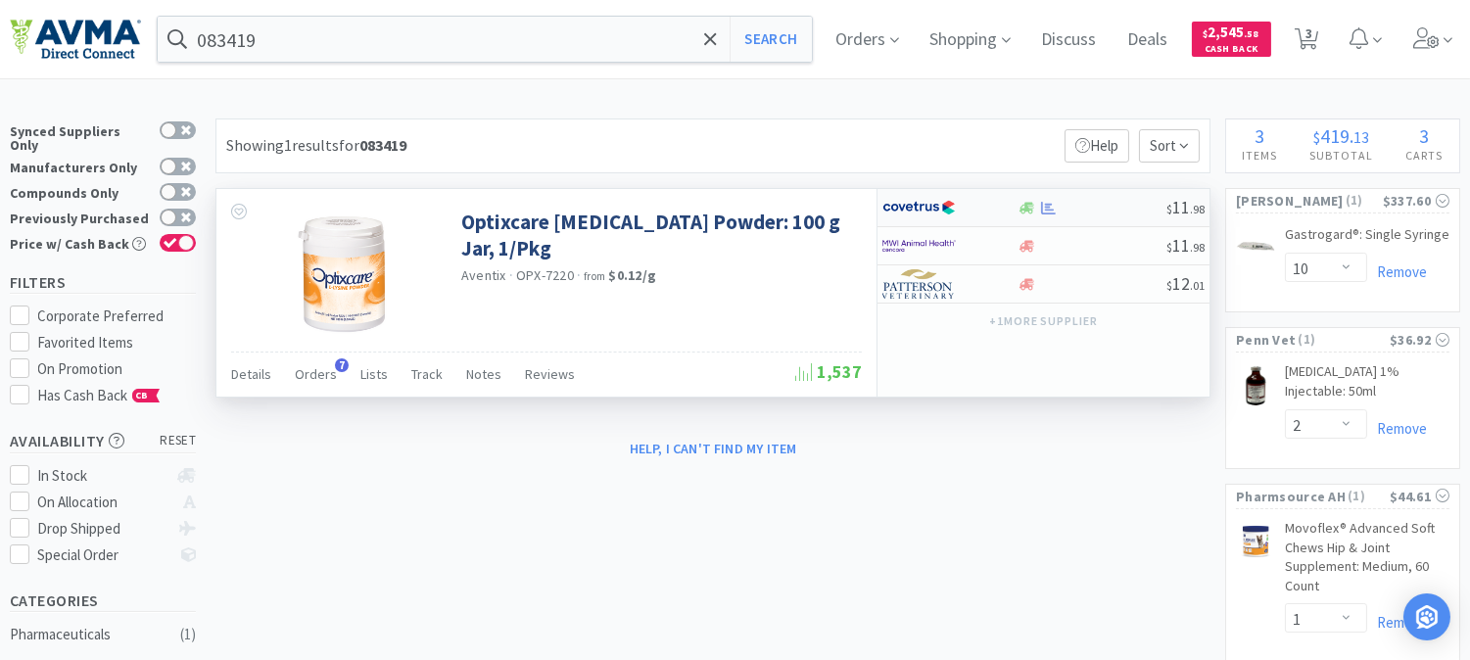
click at [904, 207] on img at bounding box center [918, 207] width 73 height 29
select select "1"
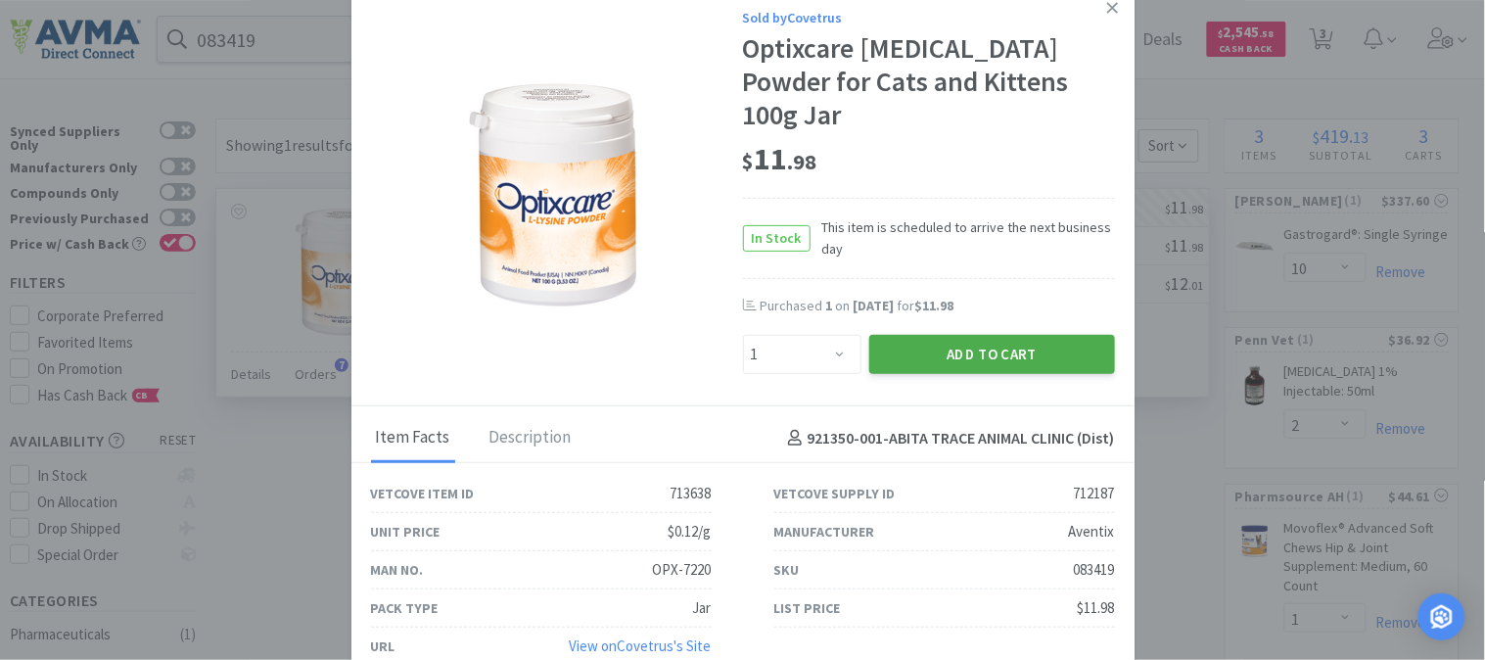
click at [967, 335] on button "Add to Cart" at bounding box center [992, 354] width 246 height 39
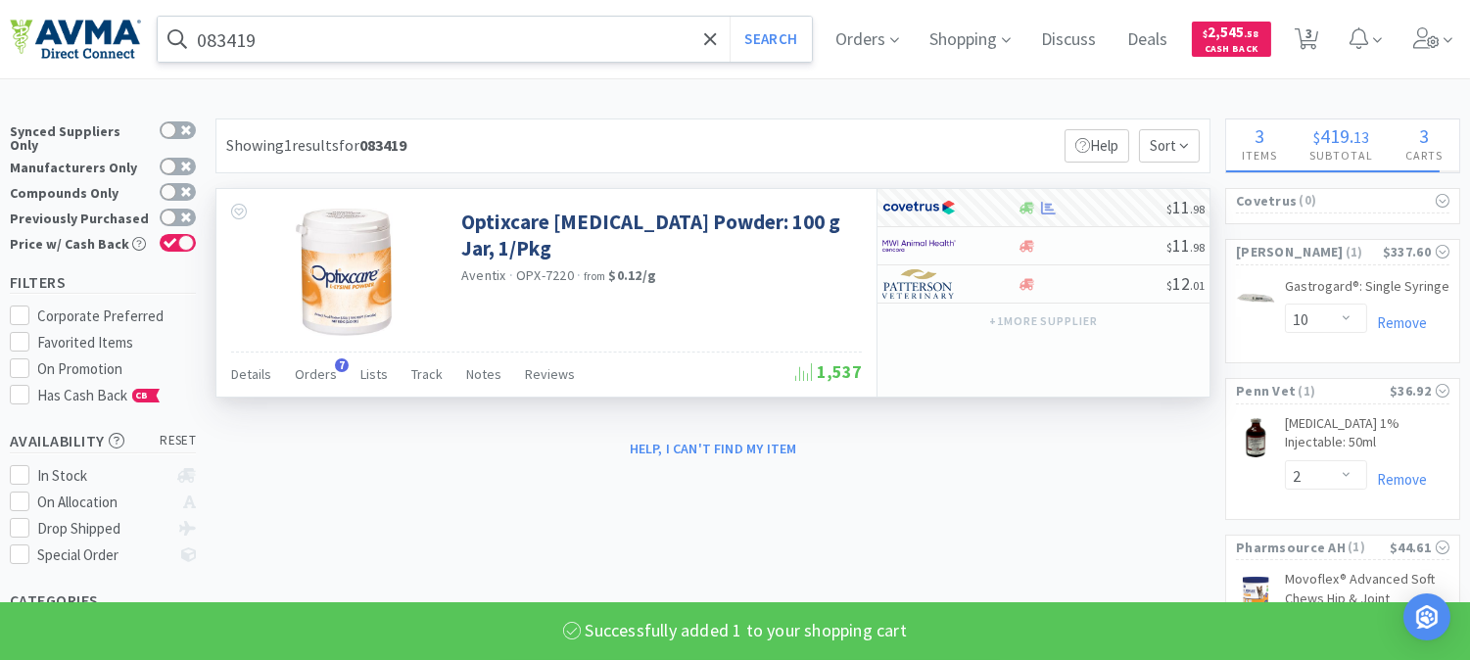
click at [304, 42] on input "083419" at bounding box center [485, 39] width 654 height 45
select select "1"
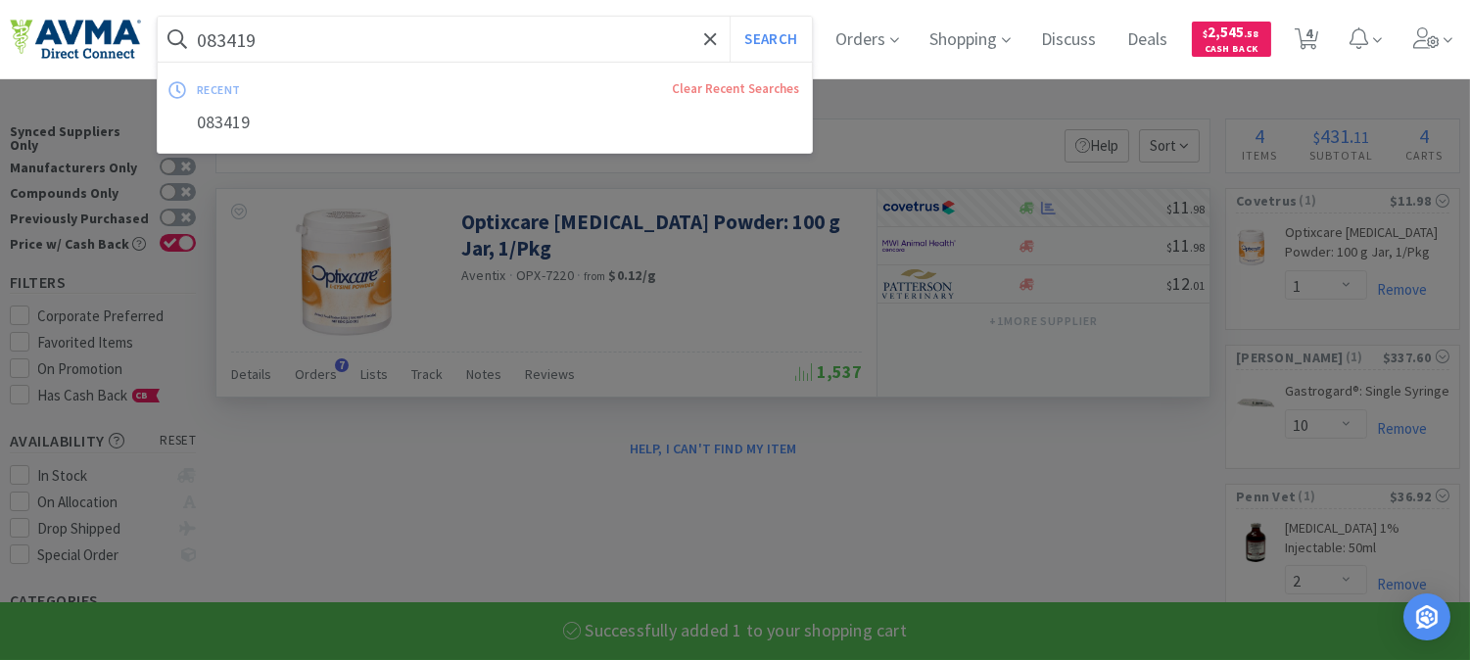
paste input "21164"
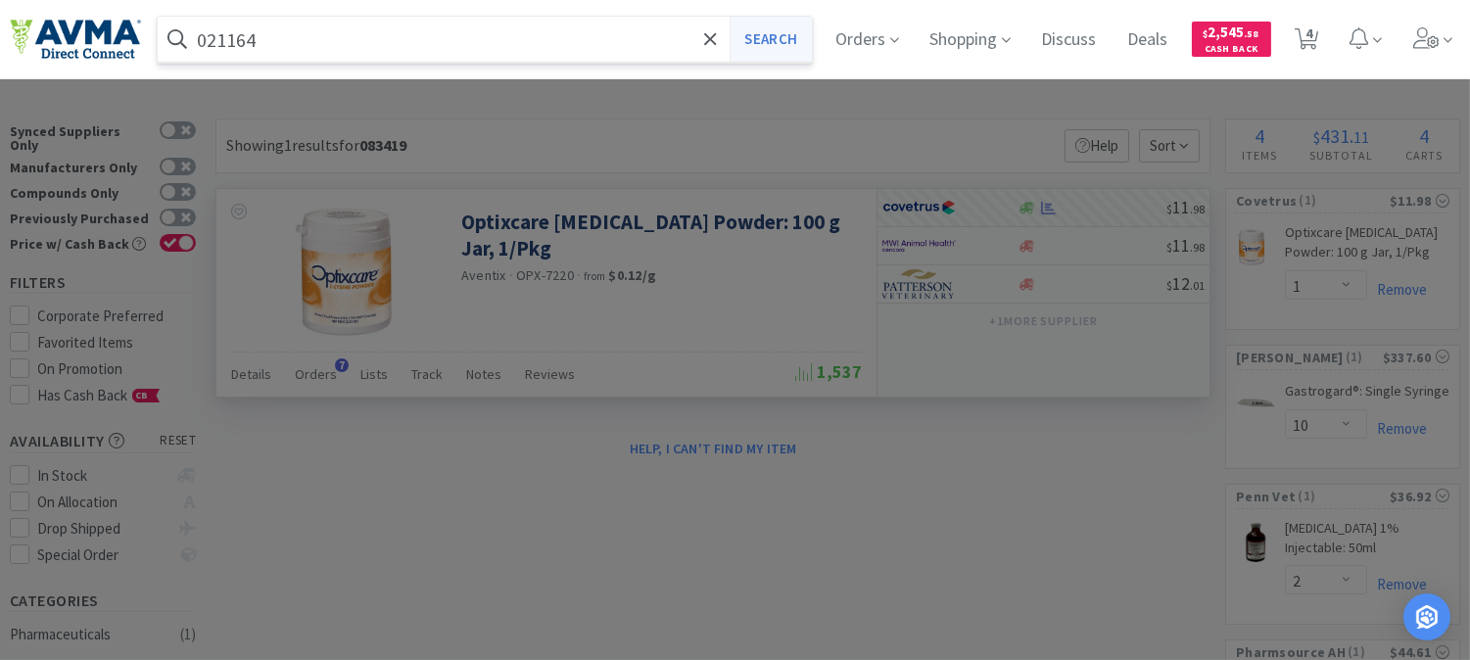
type input "021164"
click at [779, 39] on button "Search" at bounding box center [769, 39] width 81 height 45
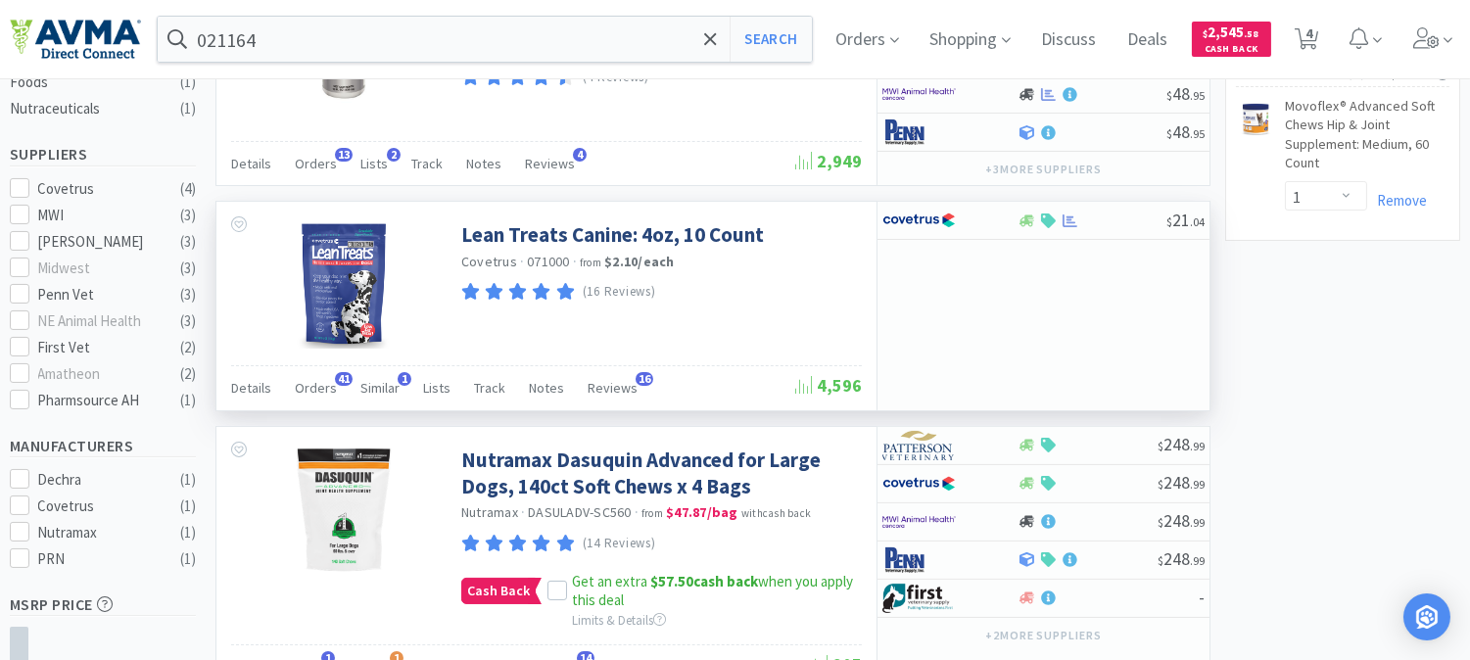
scroll to position [543, 0]
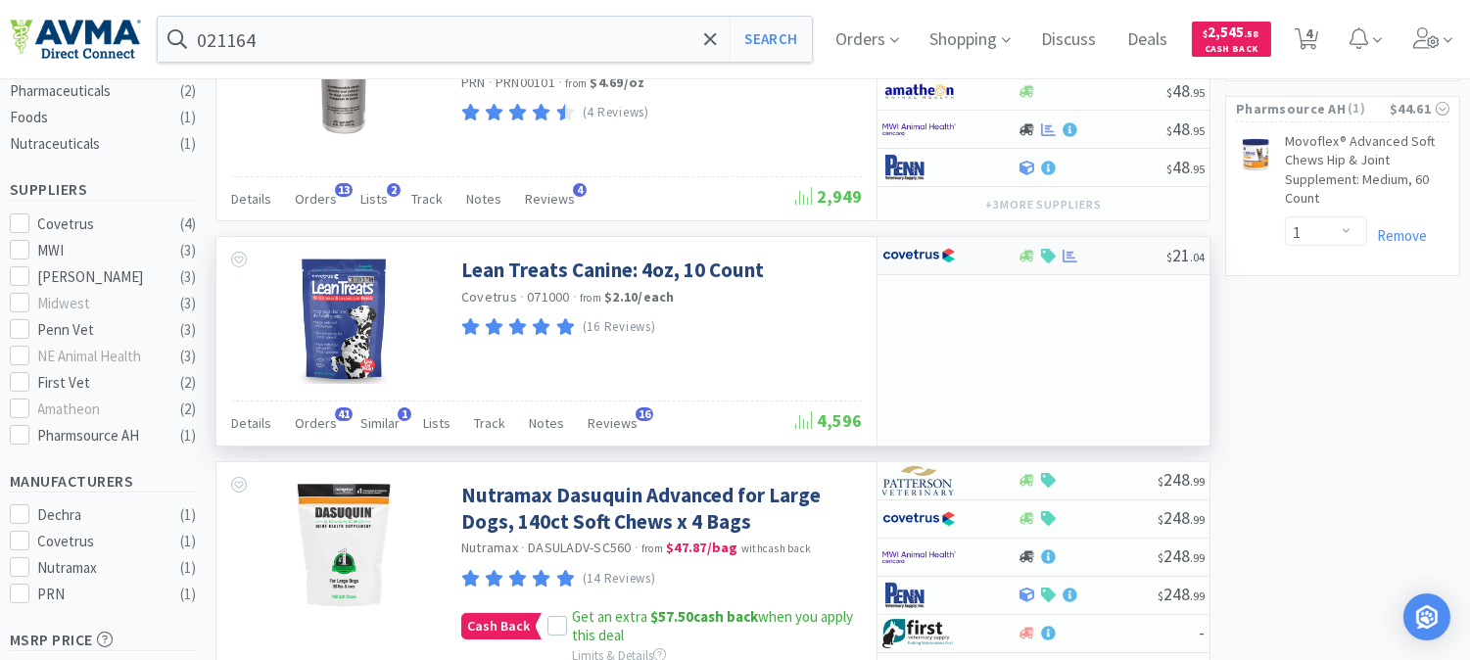
click at [924, 255] on img at bounding box center [918, 255] width 73 height 29
select select "1"
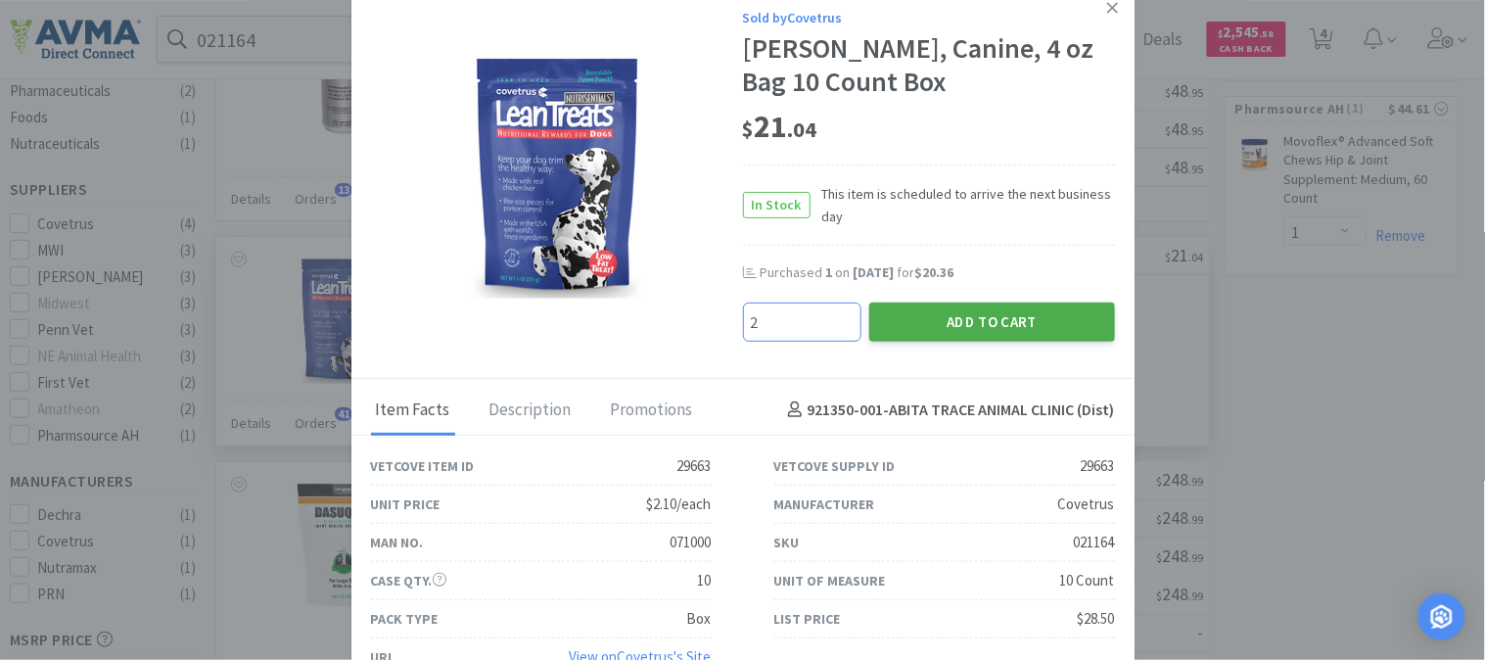
type input "2"
click at [974, 317] on button "Add to Cart" at bounding box center [992, 322] width 246 height 39
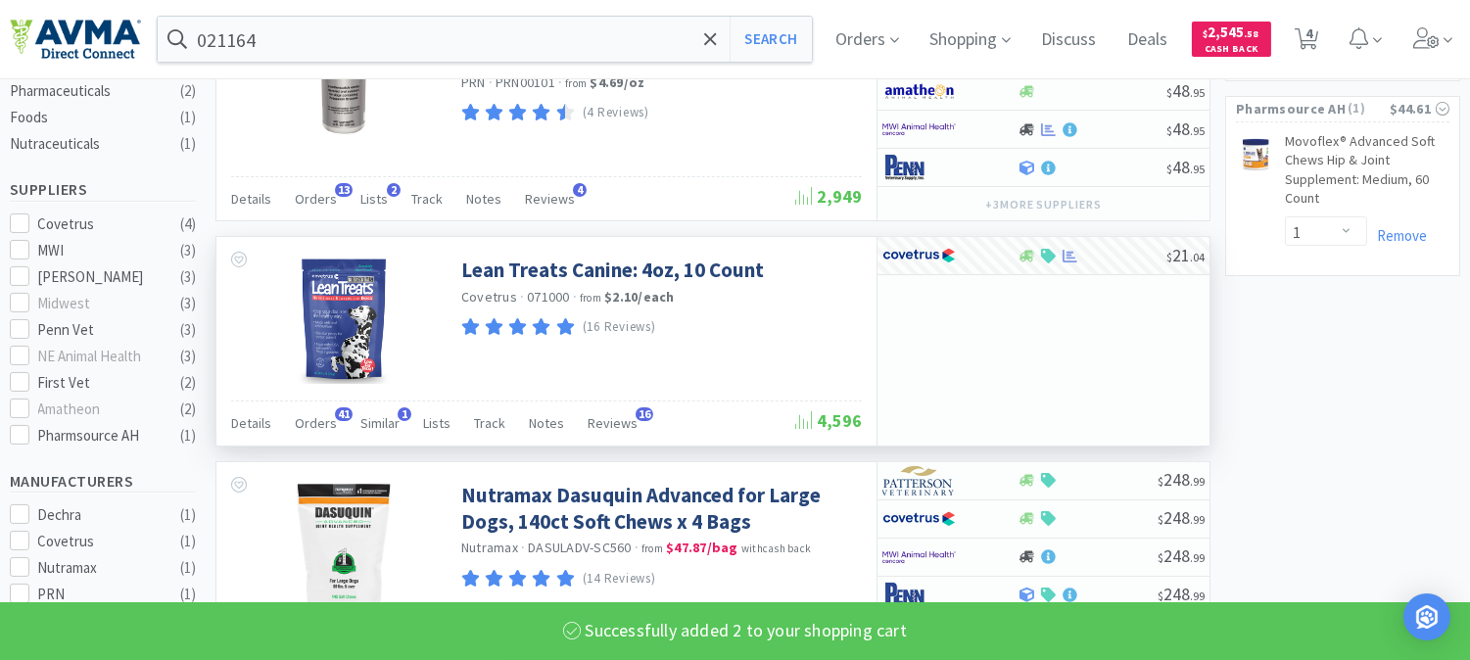
select select "2"
select select "1"
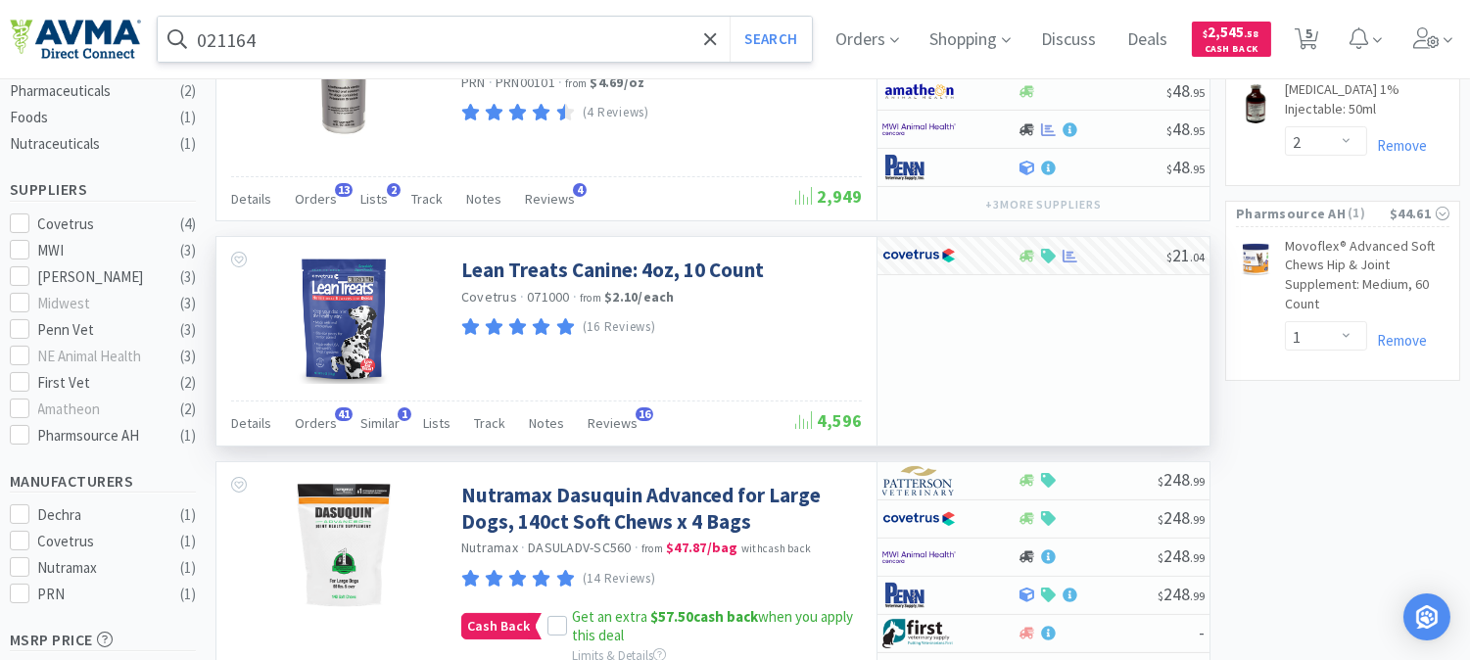
click at [240, 53] on input "021164" at bounding box center [485, 39] width 654 height 45
click at [243, 40] on input "021164" at bounding box center [485, 39] width 654 height 45
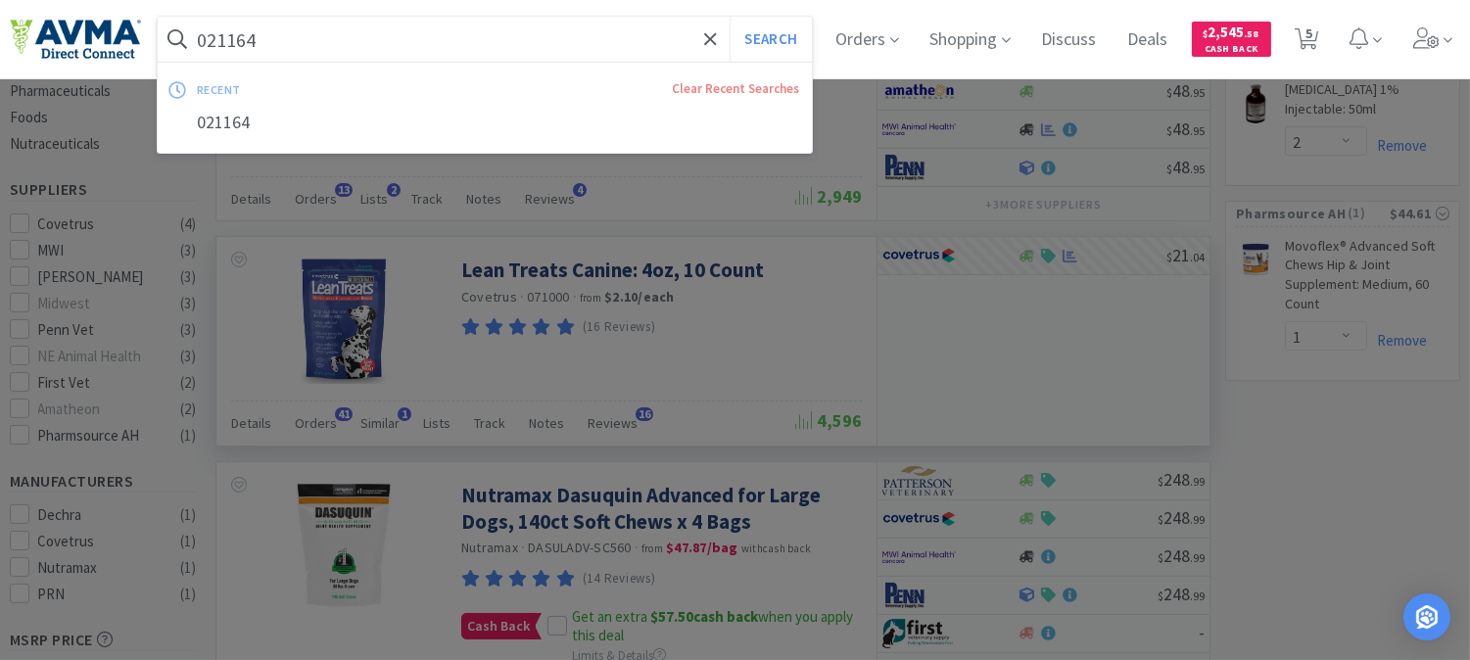
click at [211, 39] on input "021164" at bounding box center [485, 39] width 654 height 45
click at [229, 39] on input "021164" at bounding box center [485, 39] width 654 height 45
click at [230, 39] on input "021164" at bounding box center [485, 39] width 654 height 45
paste input "35022"
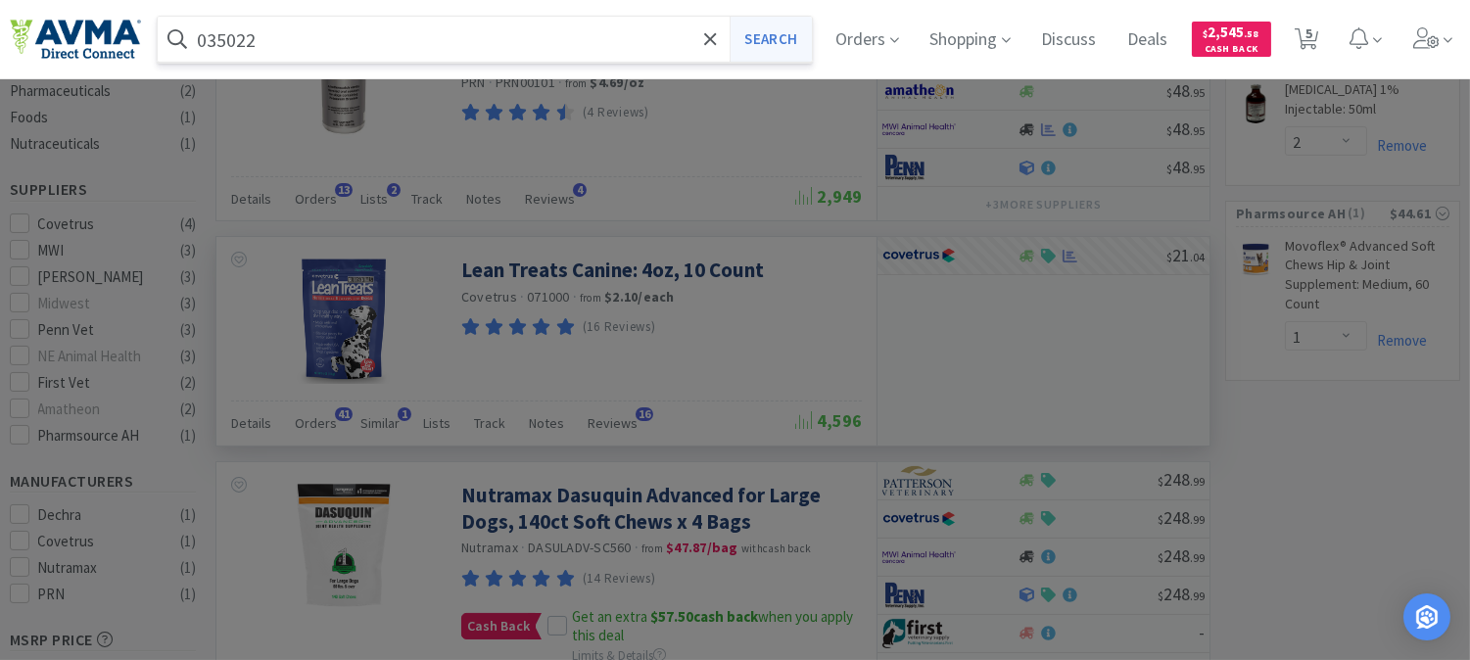
type input "035022"
click at [790, 33] on button "Search" at bounding box center [769, 39] width 81 height 45
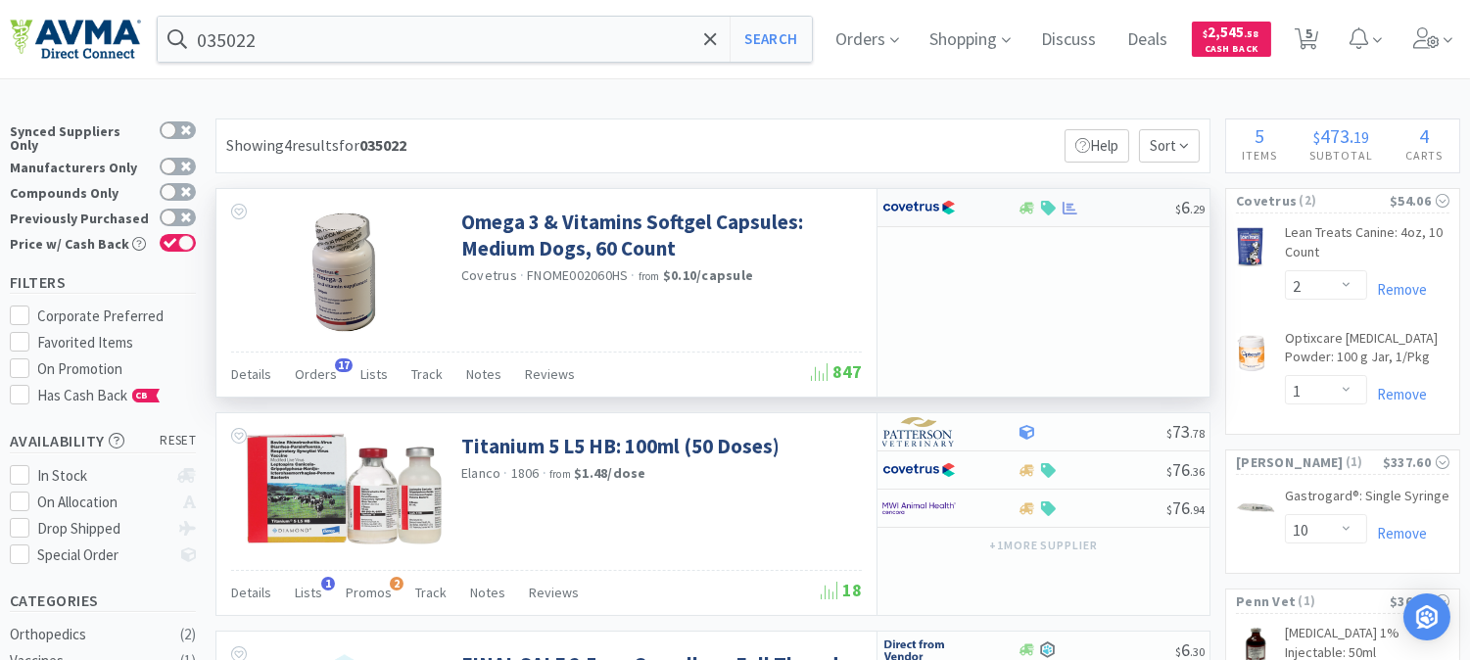
click at [913, 208] on img at bounding box center [918, 207] width 73 height 29
select select "1"
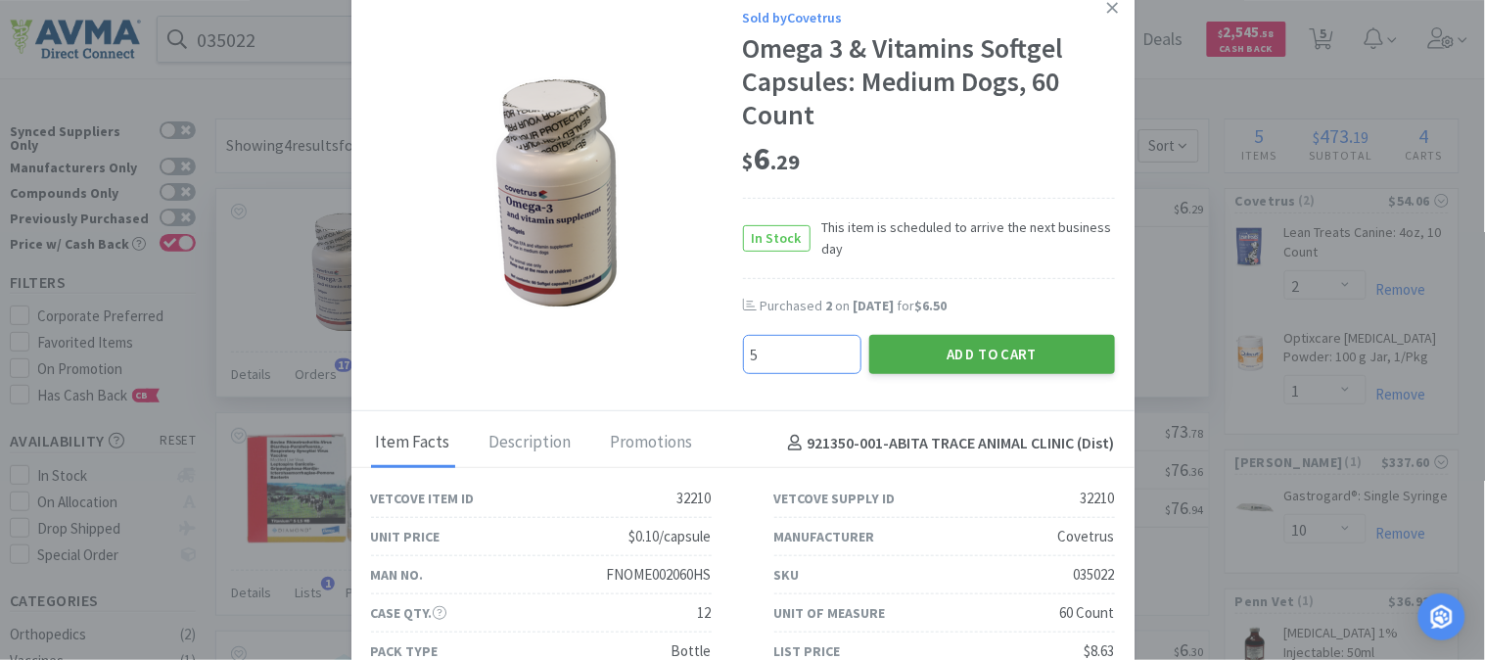
type input "5"
click at [994, 357] on button "Add to Cart" at bounding box center [992, 354] width 246 height 39
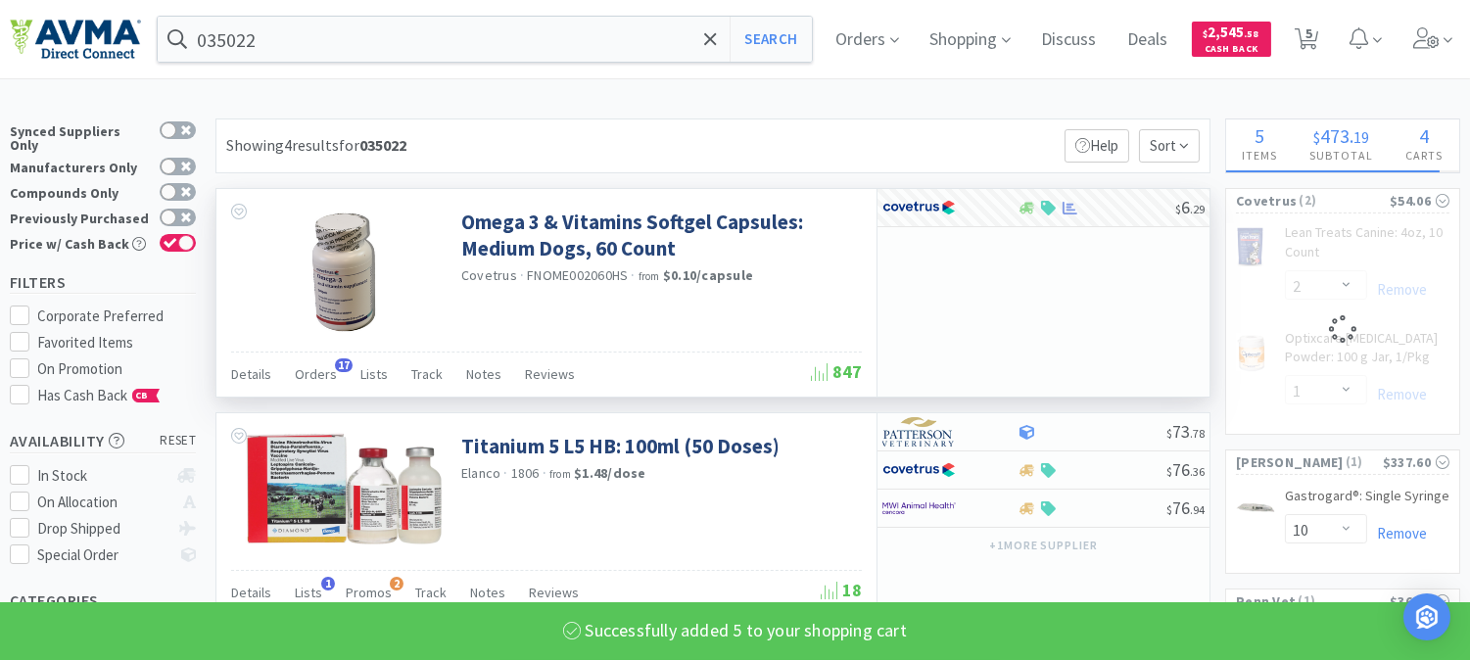
select select "5"
select select "1"
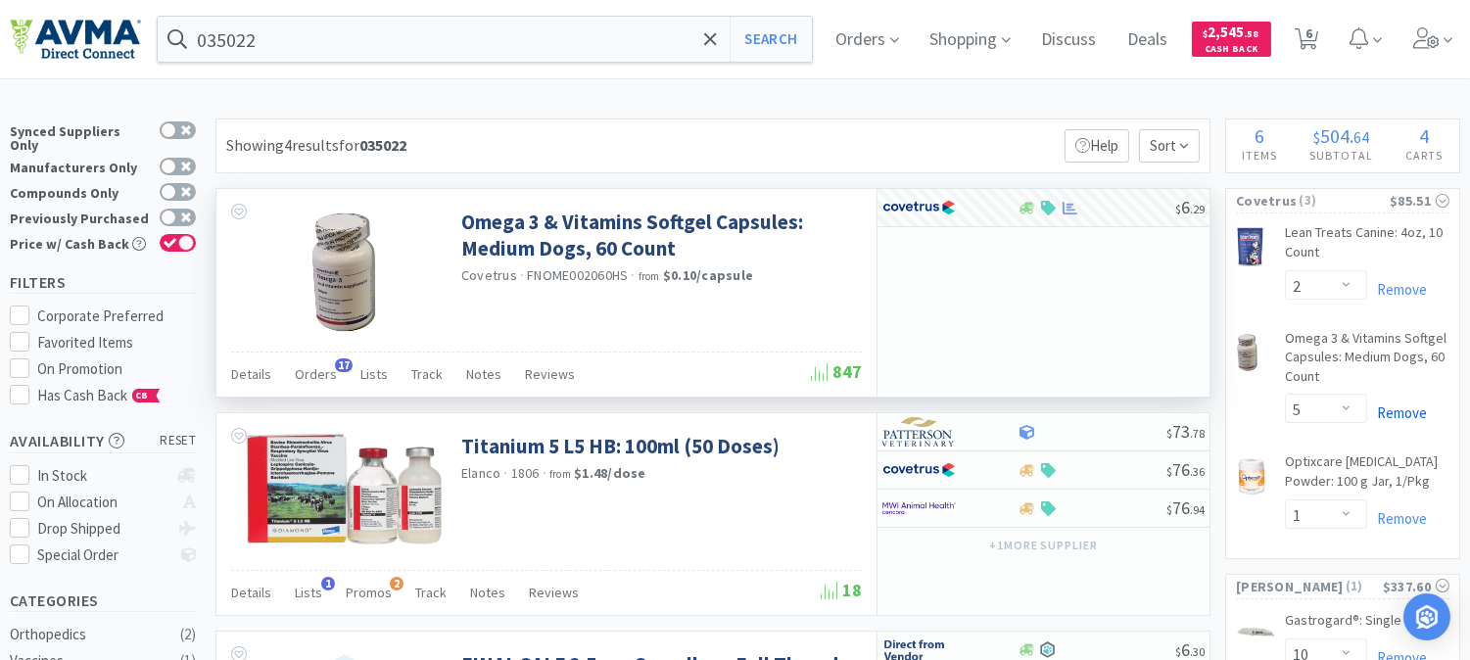
click at [1391, 413] on link "Remove" at bounding box center [1397, 412] width 60 height 19
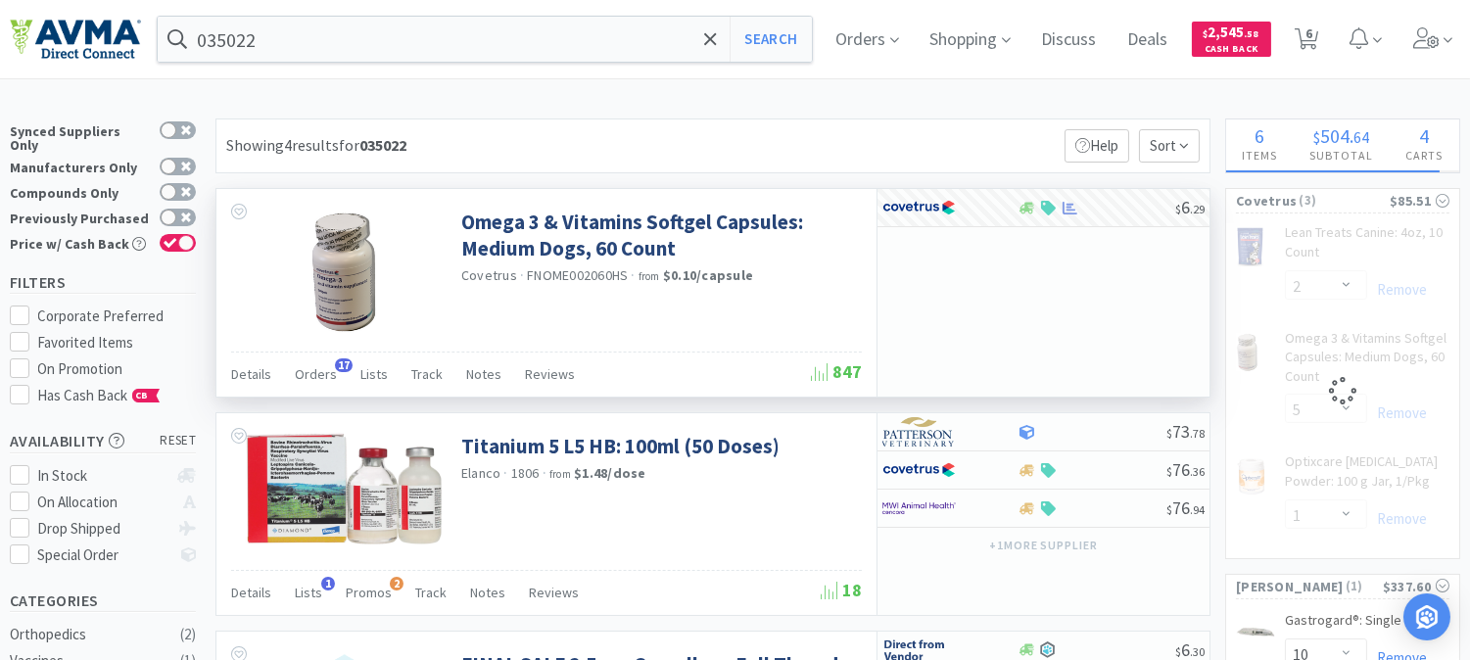
select select "1"
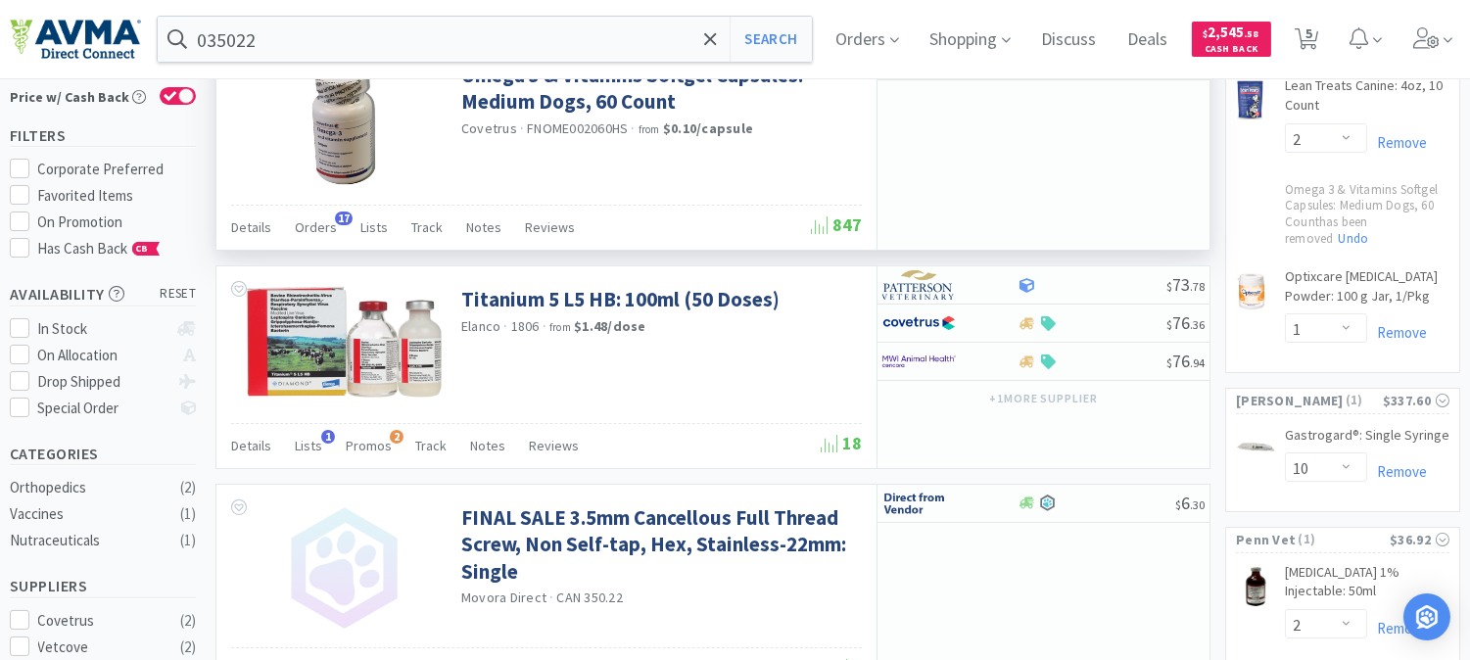
scroll to position [109, 0]
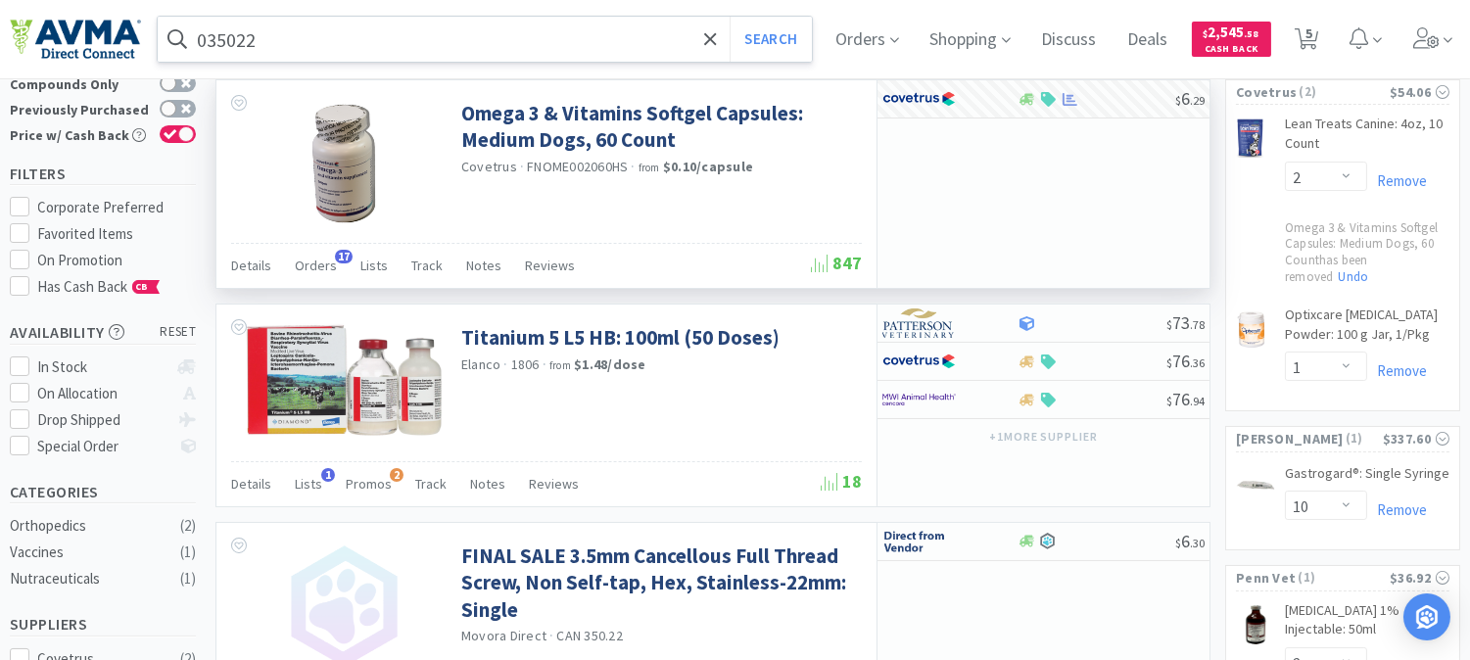
click at [279, 35] on input "035022" at bounding box center [485, 39] width 654 height 45
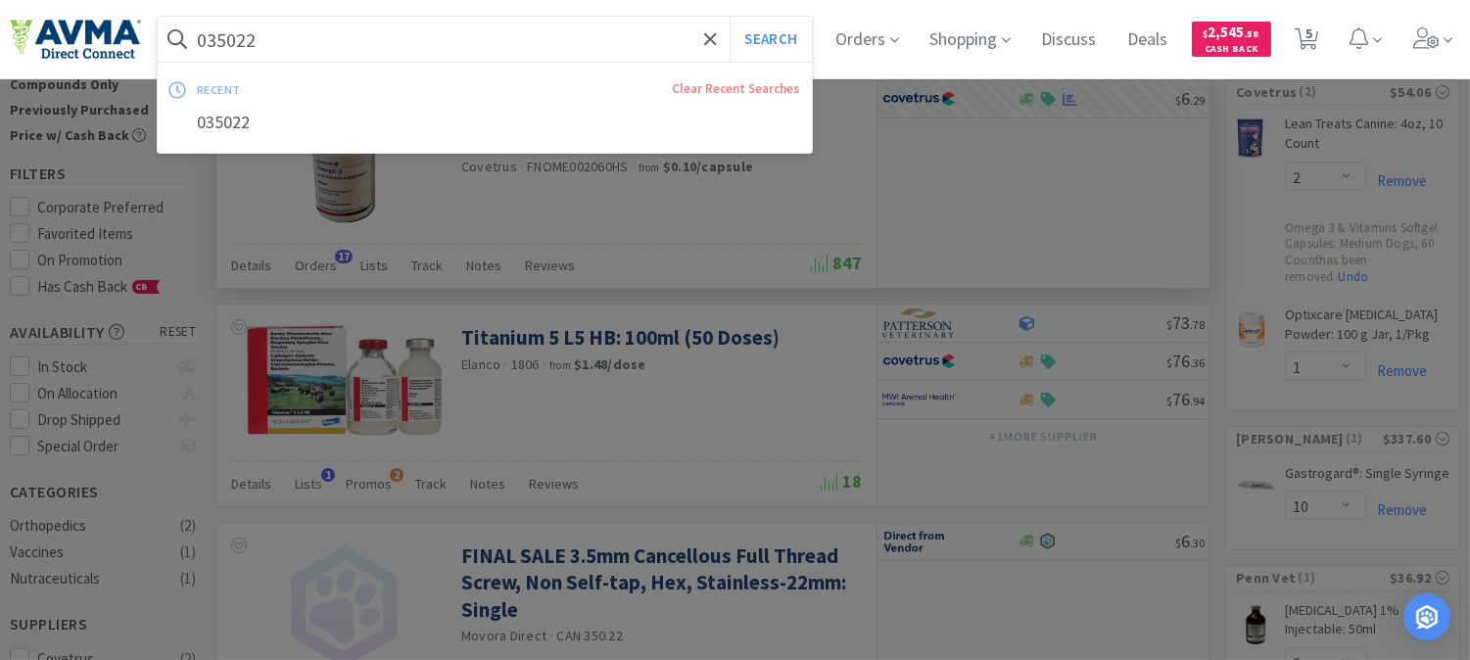
paste input "06375"
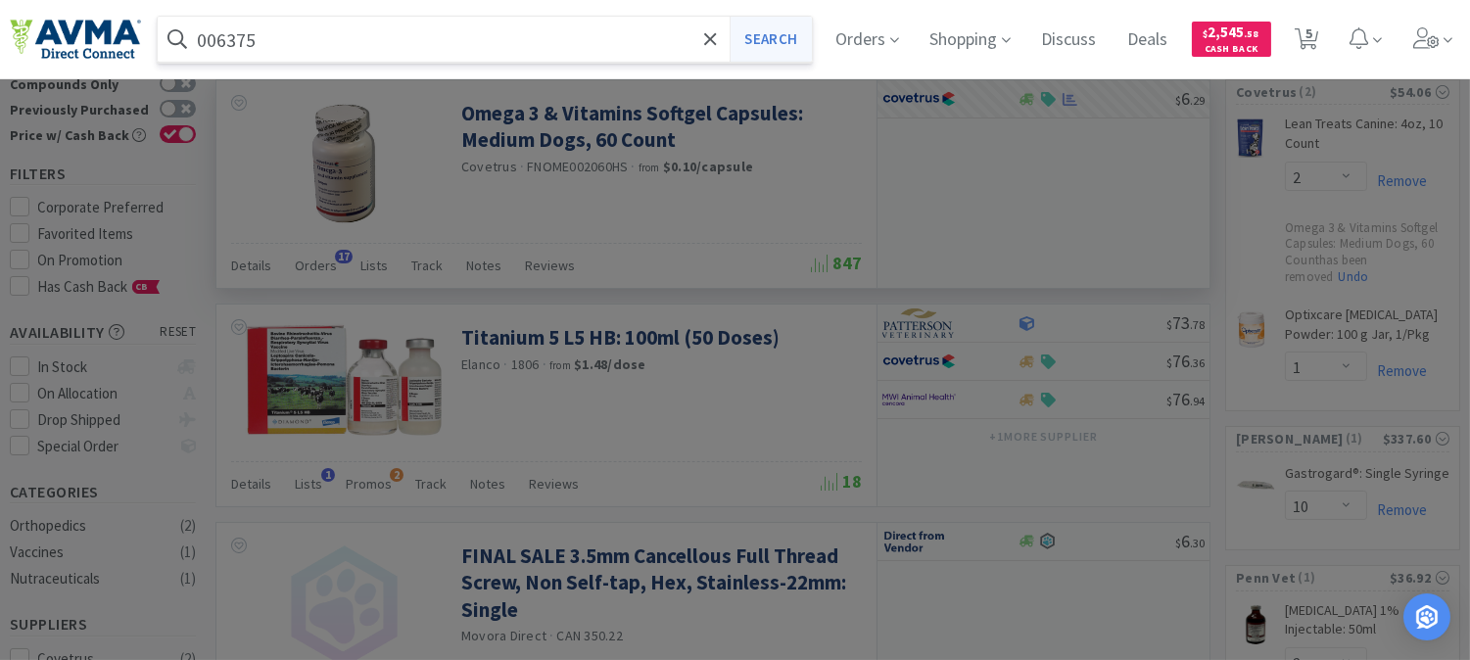
type input "006375"
click at [777, 42] on button "Search" at bounding box center [769, 39] width 81 height 45
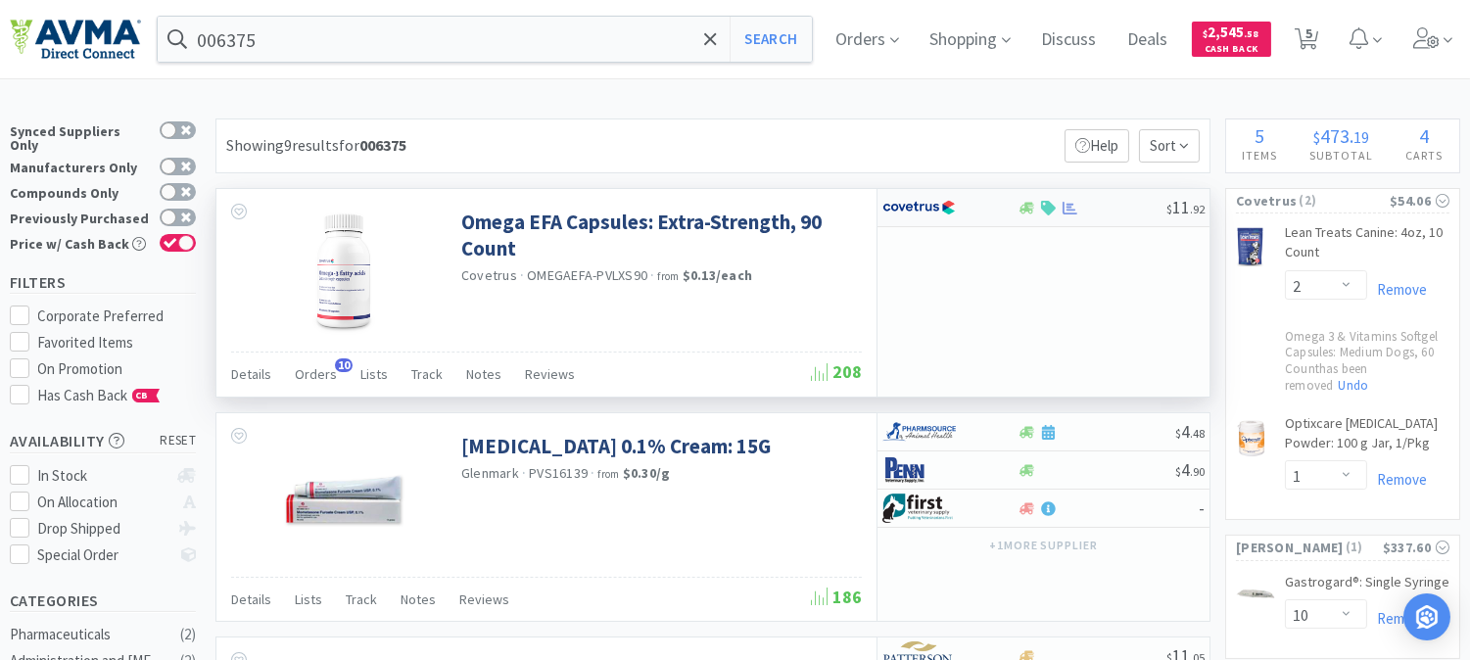
click at [918, 206] on img at bounding box center [918, 207] width 73 height 29
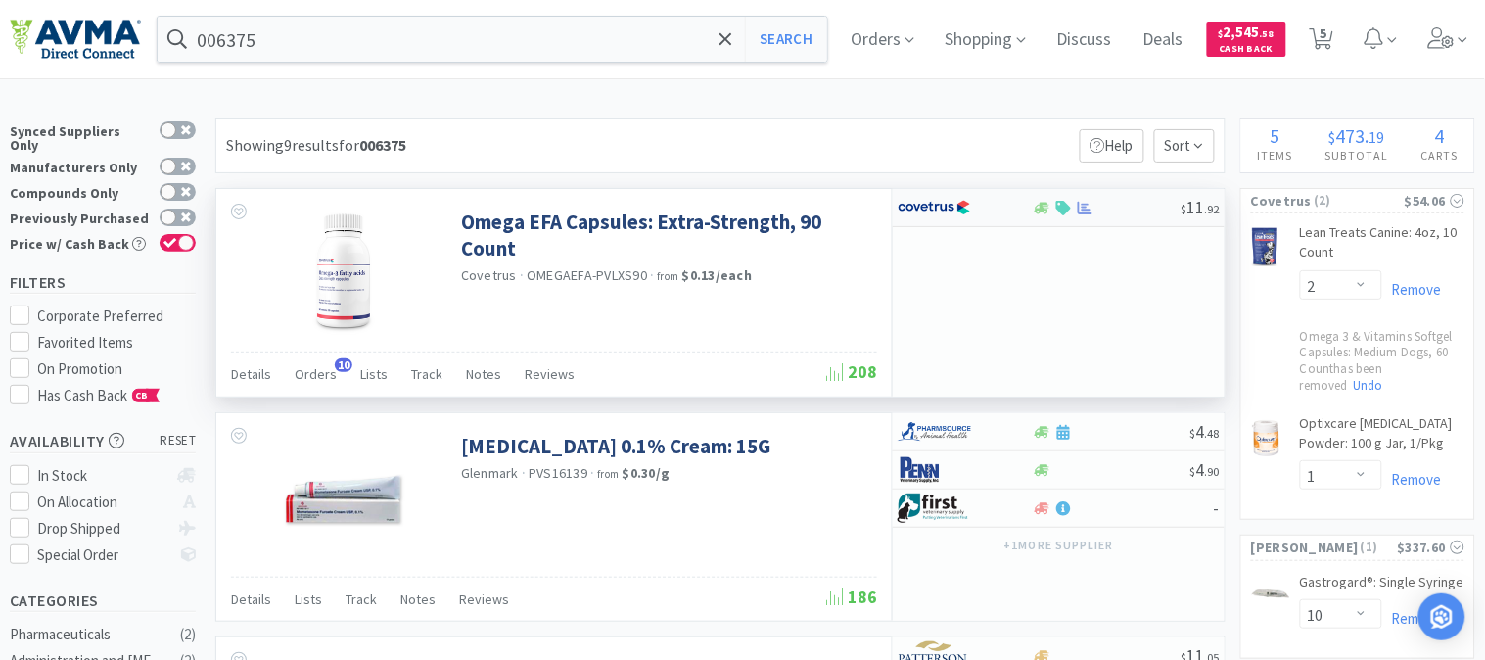
select select "1"
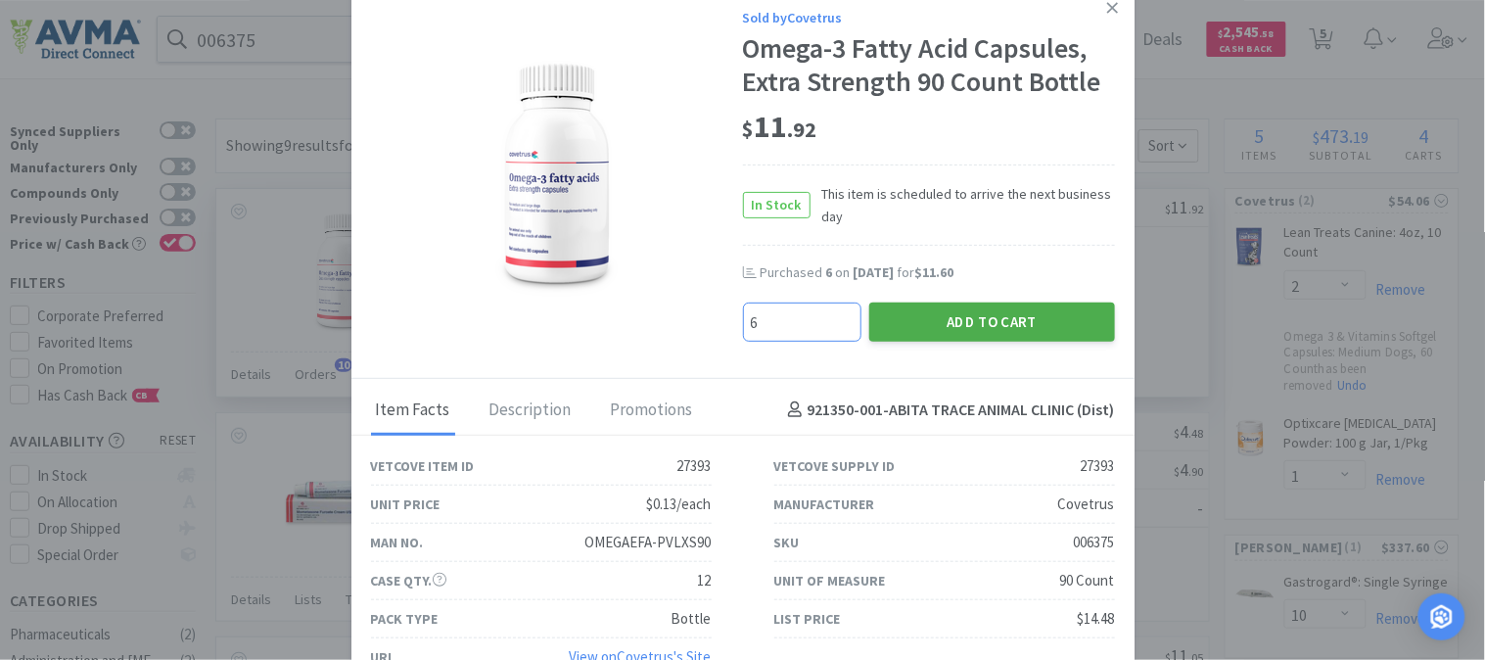
type input "6"
click at [1010, 320] on button "Add to Cart" at bounding box center [992, 322] width 246 height 39
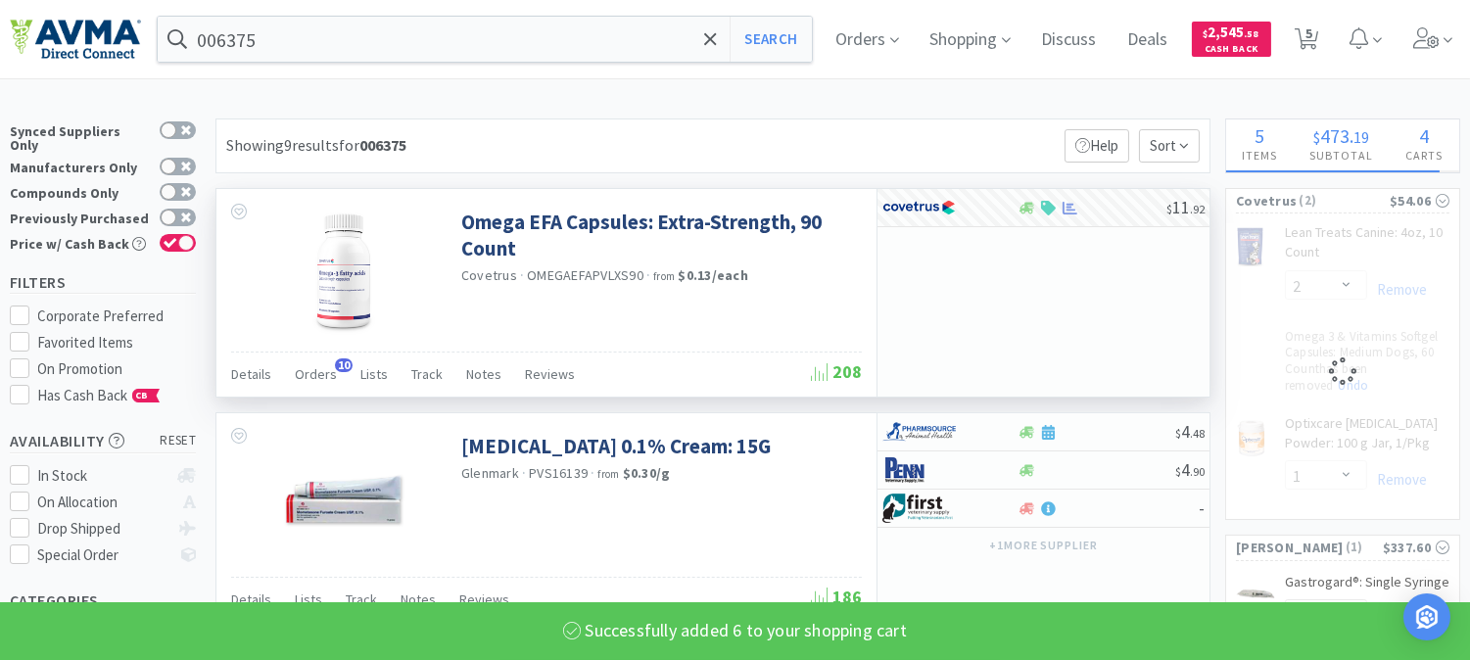
select select "6"
select select "1"
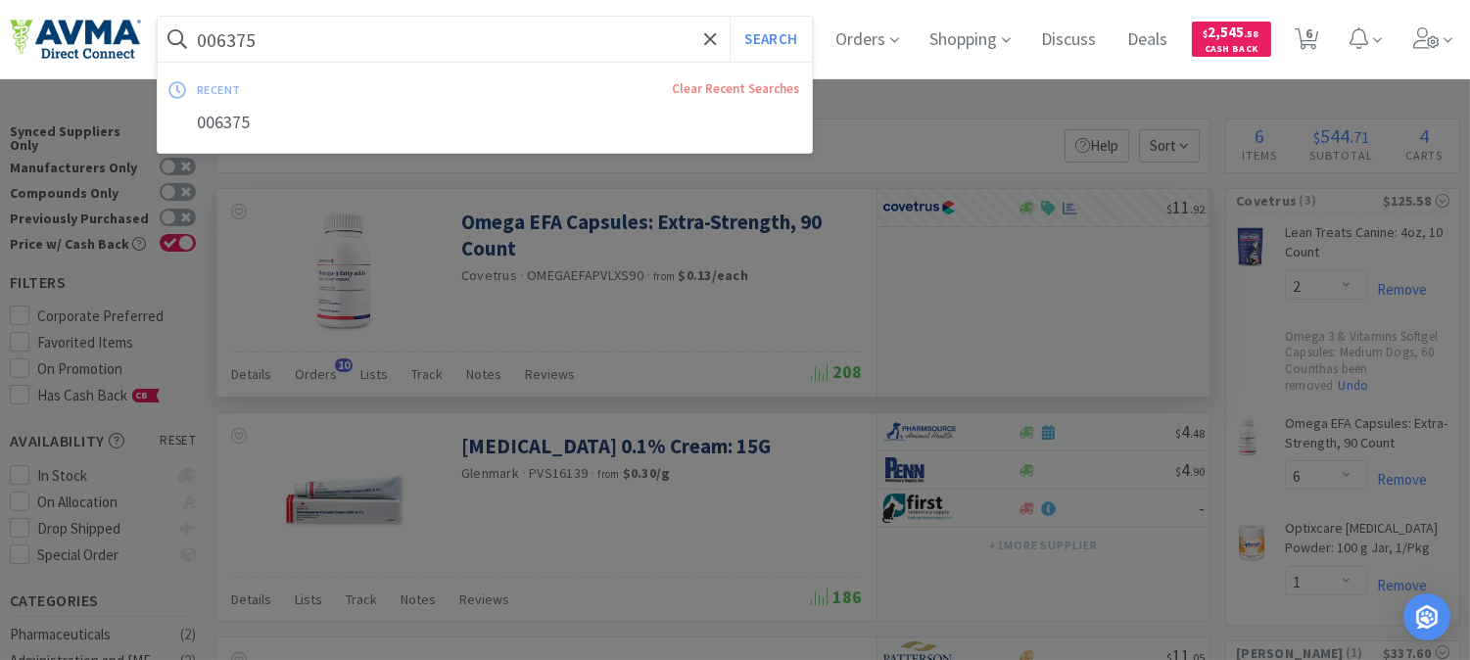
click at [221, 24] on input "006375" at bounding box center [485, 39] width 654 height 45
paste input "71142"
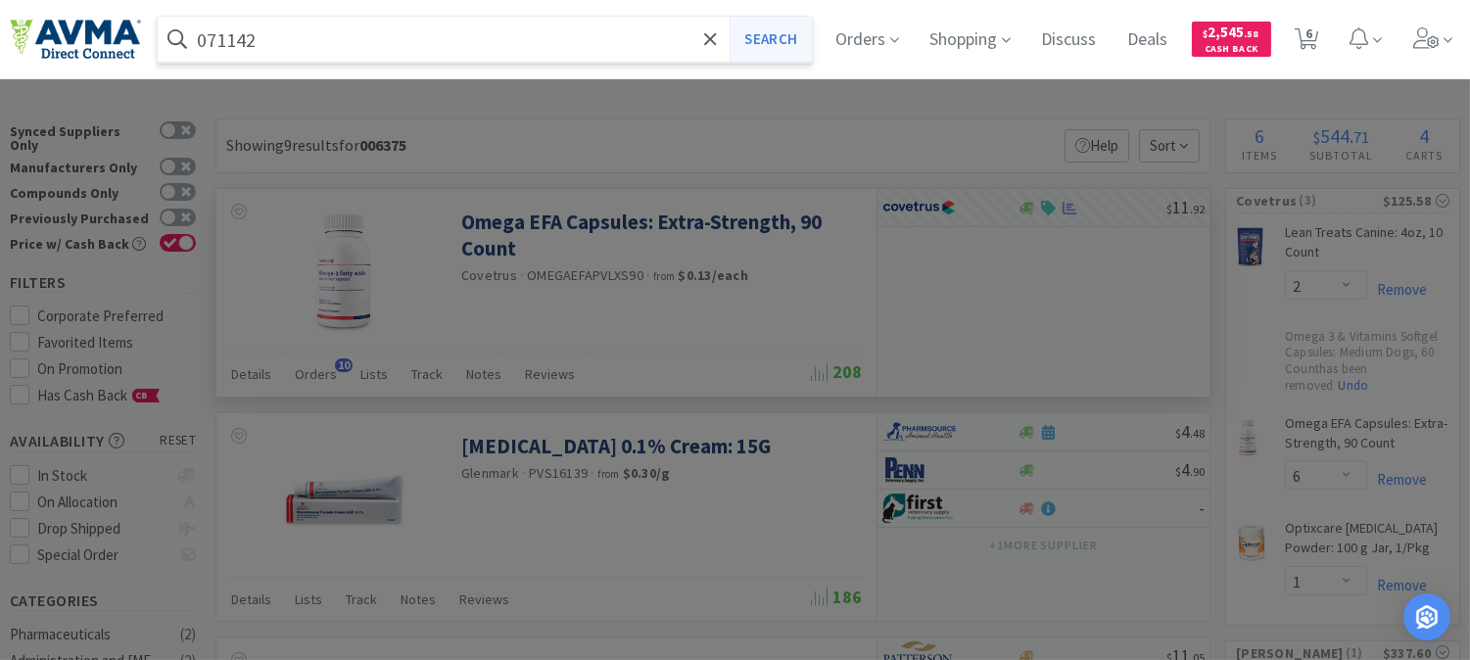
type input "071142"
click at [791, 39] on button "Search" at bounding box center [769, 39] width 81 height 45
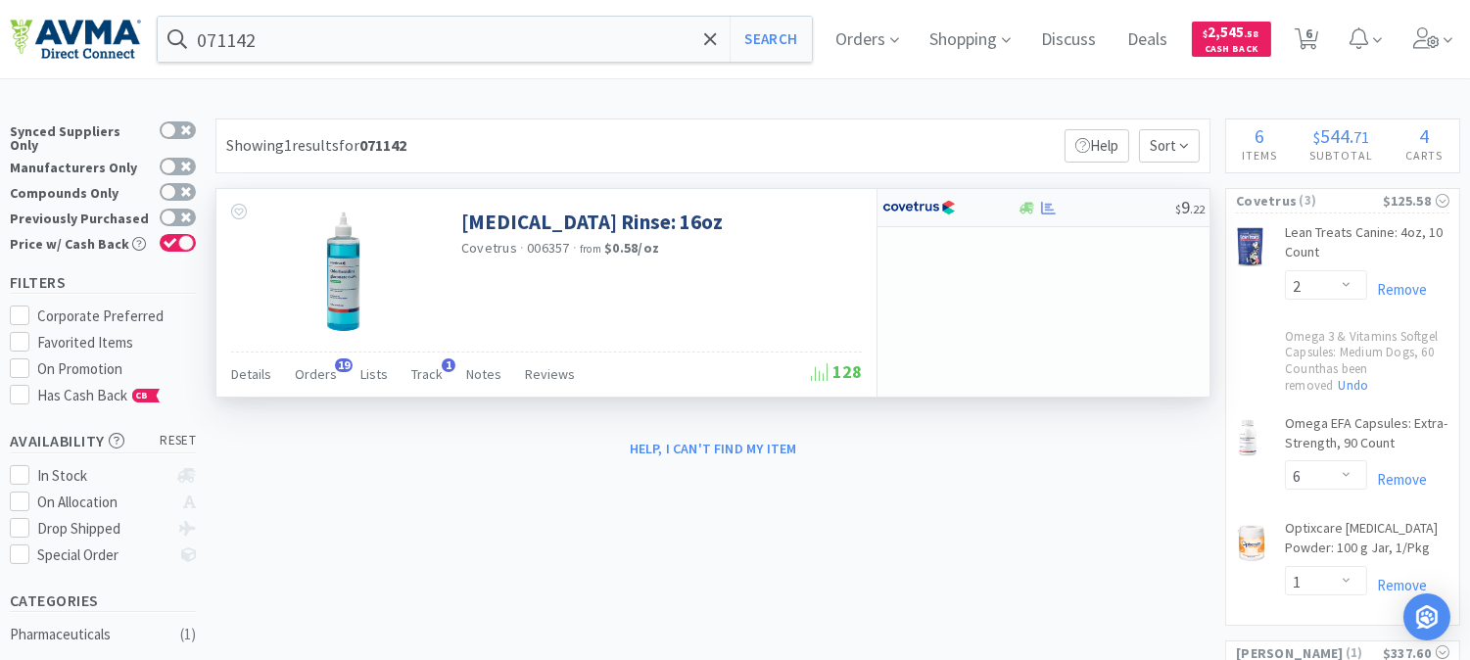
click at [917, 203] on img at bounding box center [918, 207] width 73 height 29
select select "1"
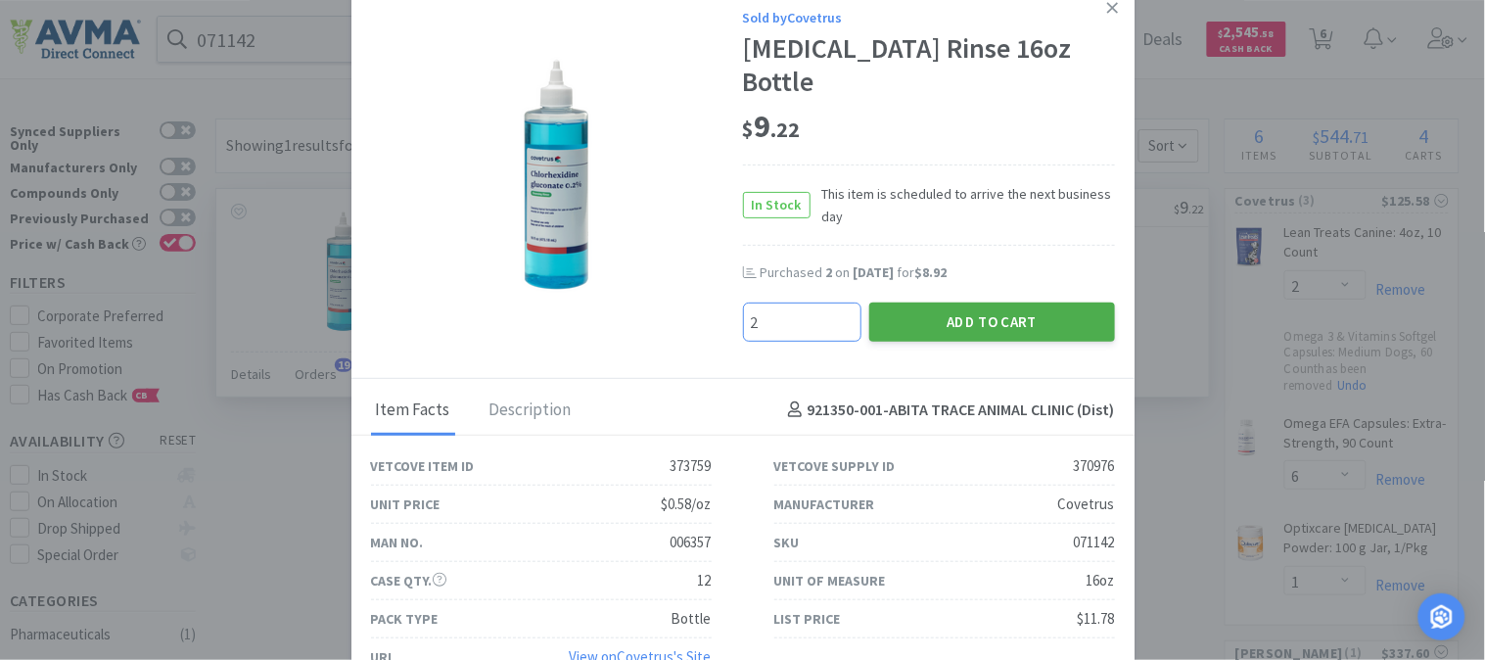
type input "2"
click at [999, 324] on button "Add to Cart" at bounding box center [992, 322] width 246 height 39
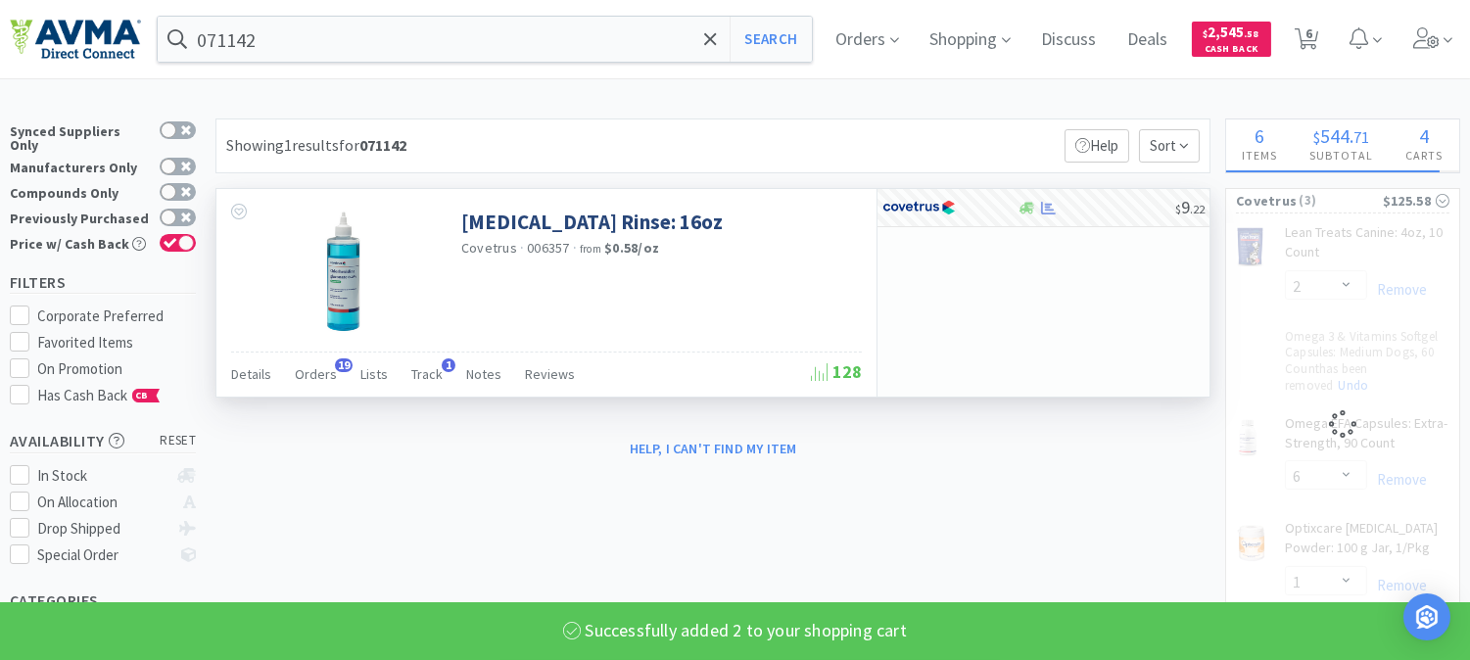
select select "6"
select select "2"
select select "1"
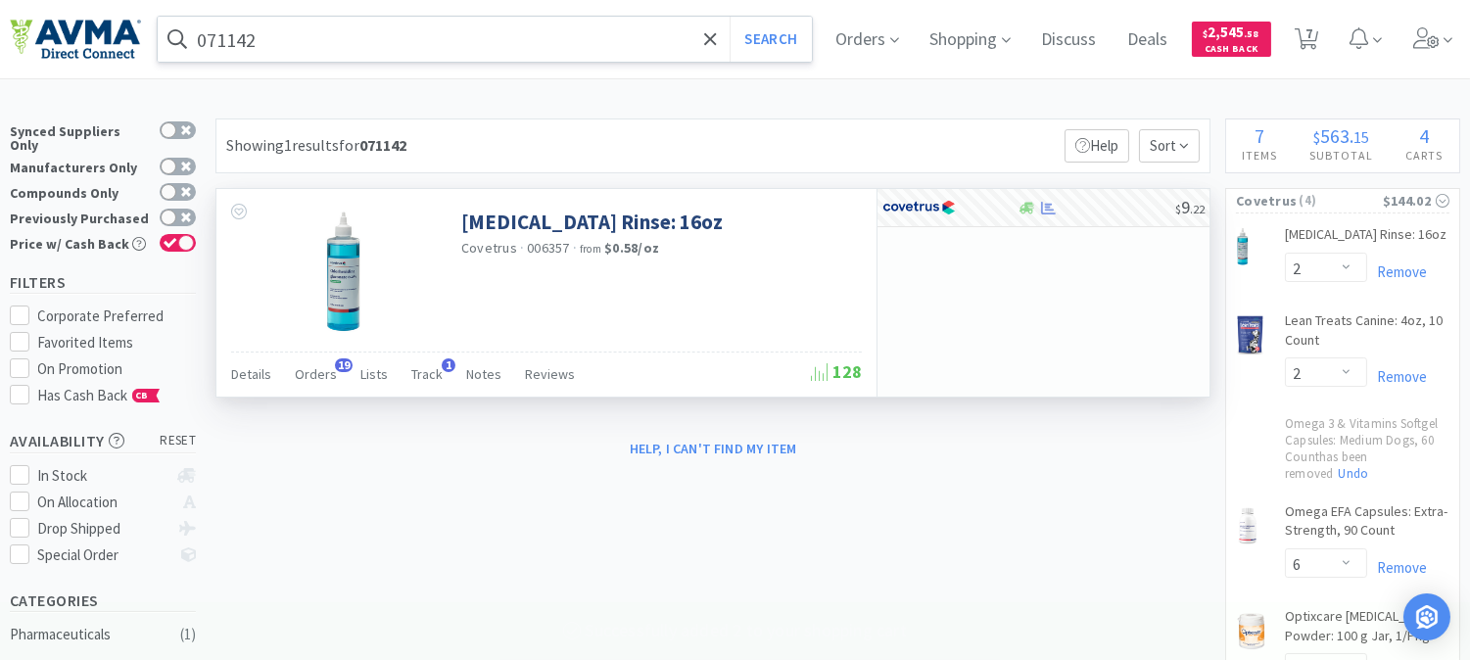
click at [220, 31] on input "071142" at bounding box center [485, 39] width 654 height 45
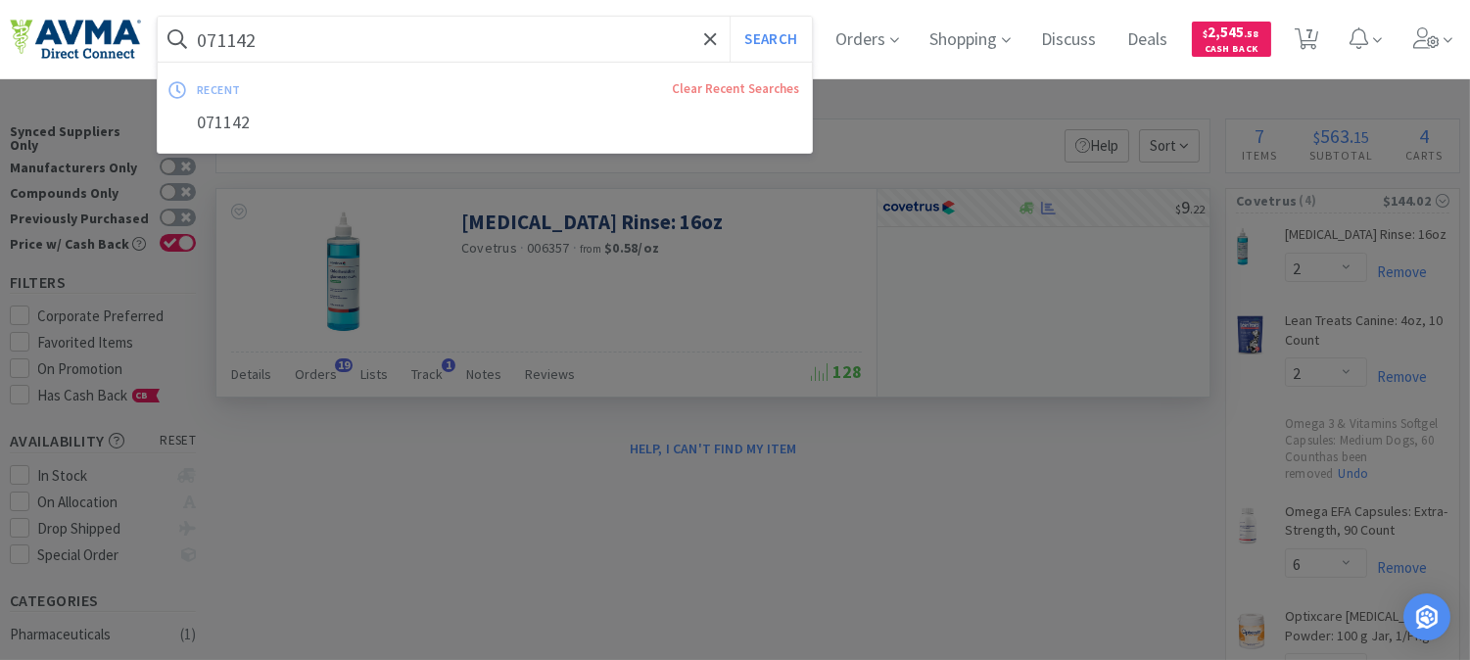
paste input "41093"
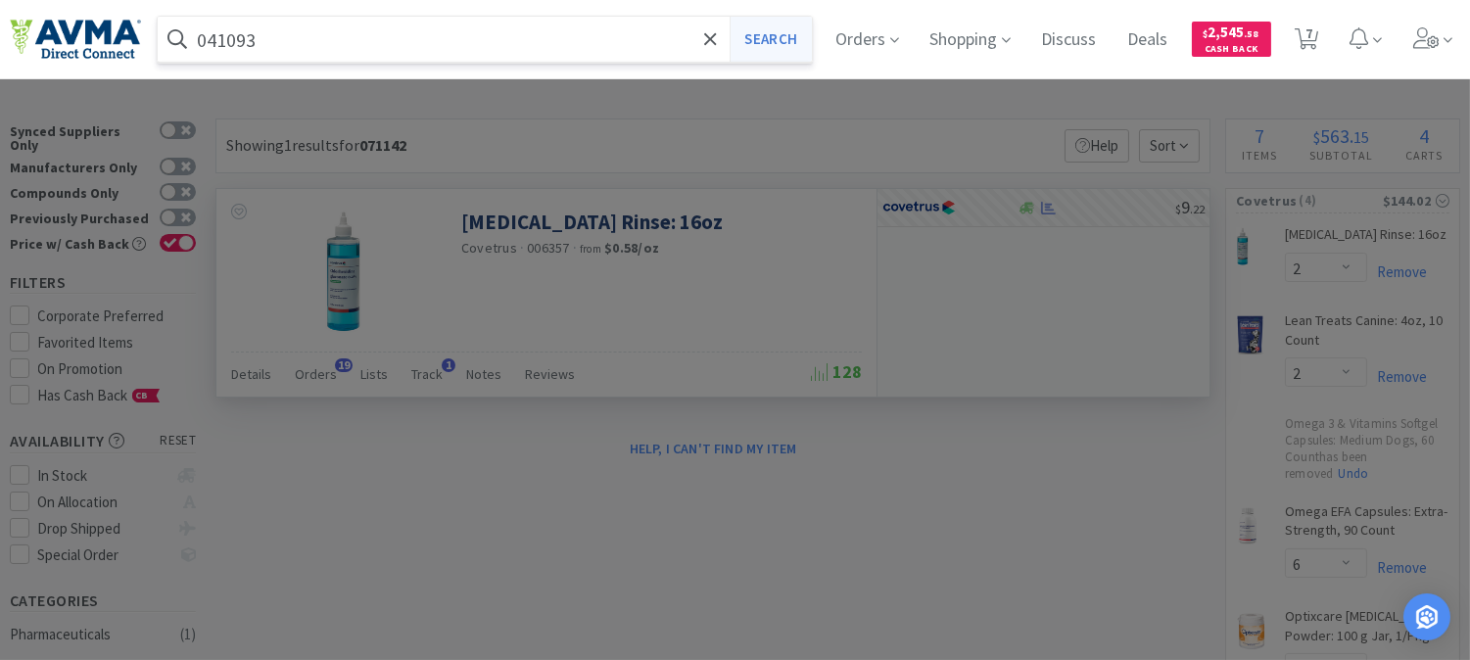
type input "041093"
click at [774, 35] on button "Search" at bounding box center [769, 39] width 81 height 45
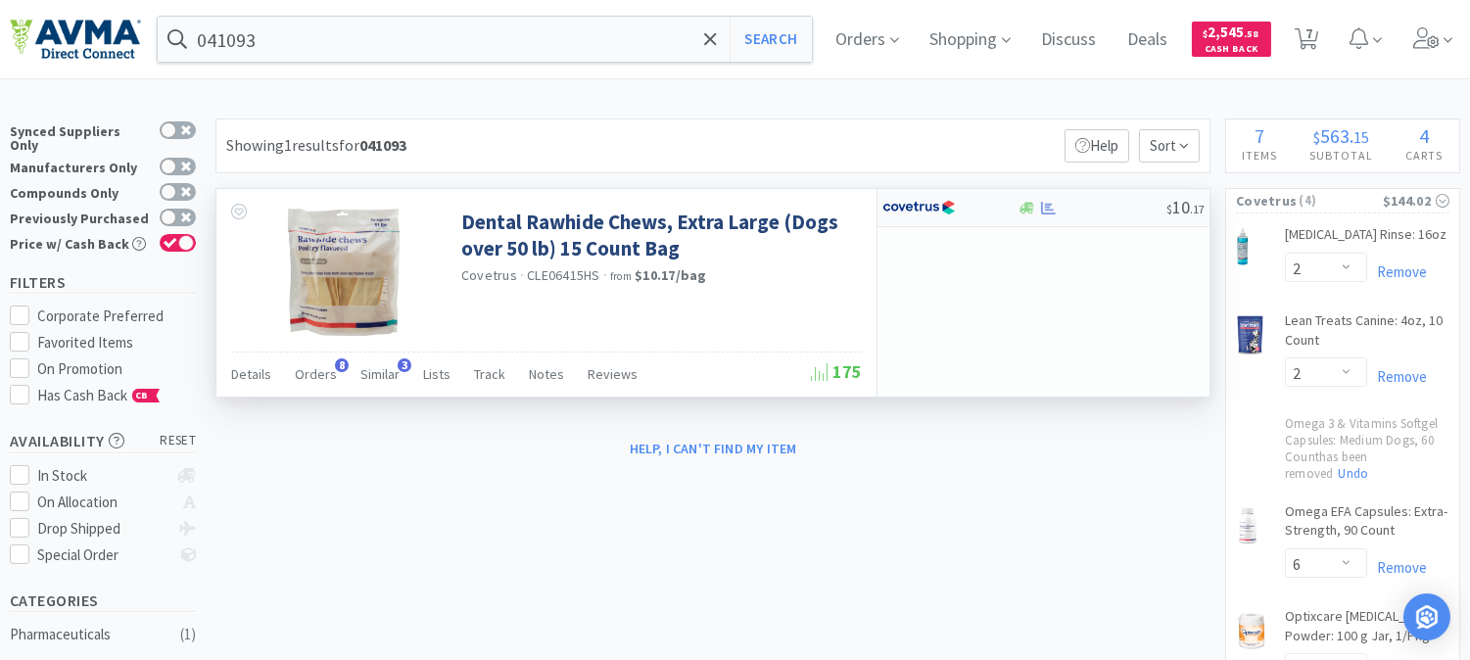
click at [913, 203] on img at bounding box center [918, 207] width 73 height 29
select select "1"
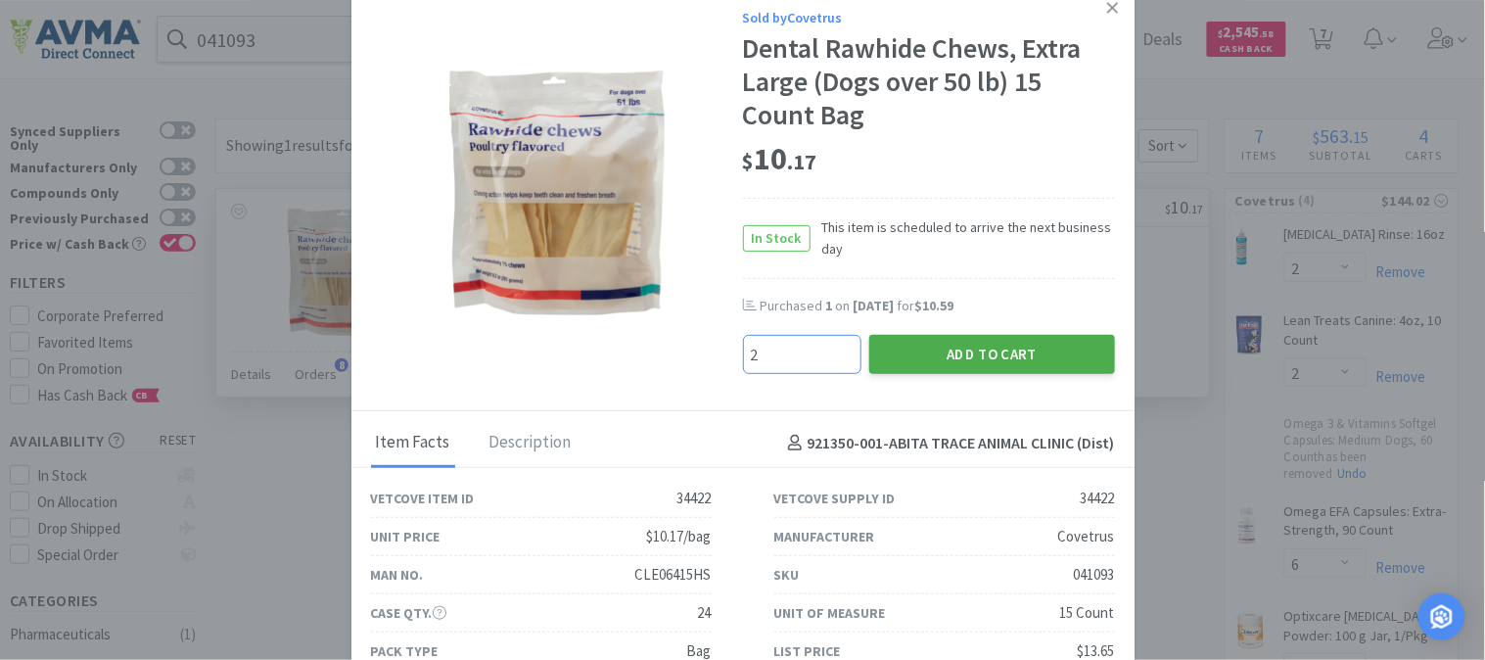
type input "2"
click at [1009, 355] on button "Add to Cart" at bounding box center [992, 354] width 246 height 39
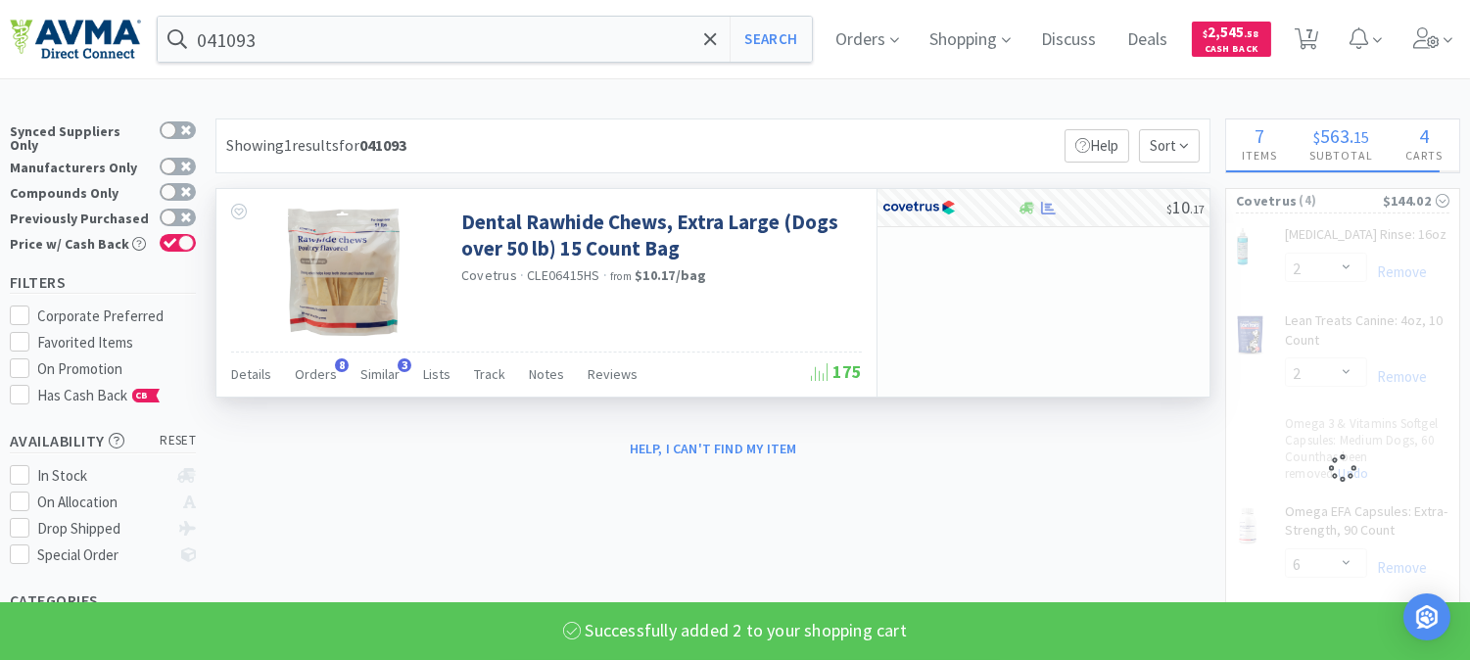
select select "6"
select select "2"
select select "1"
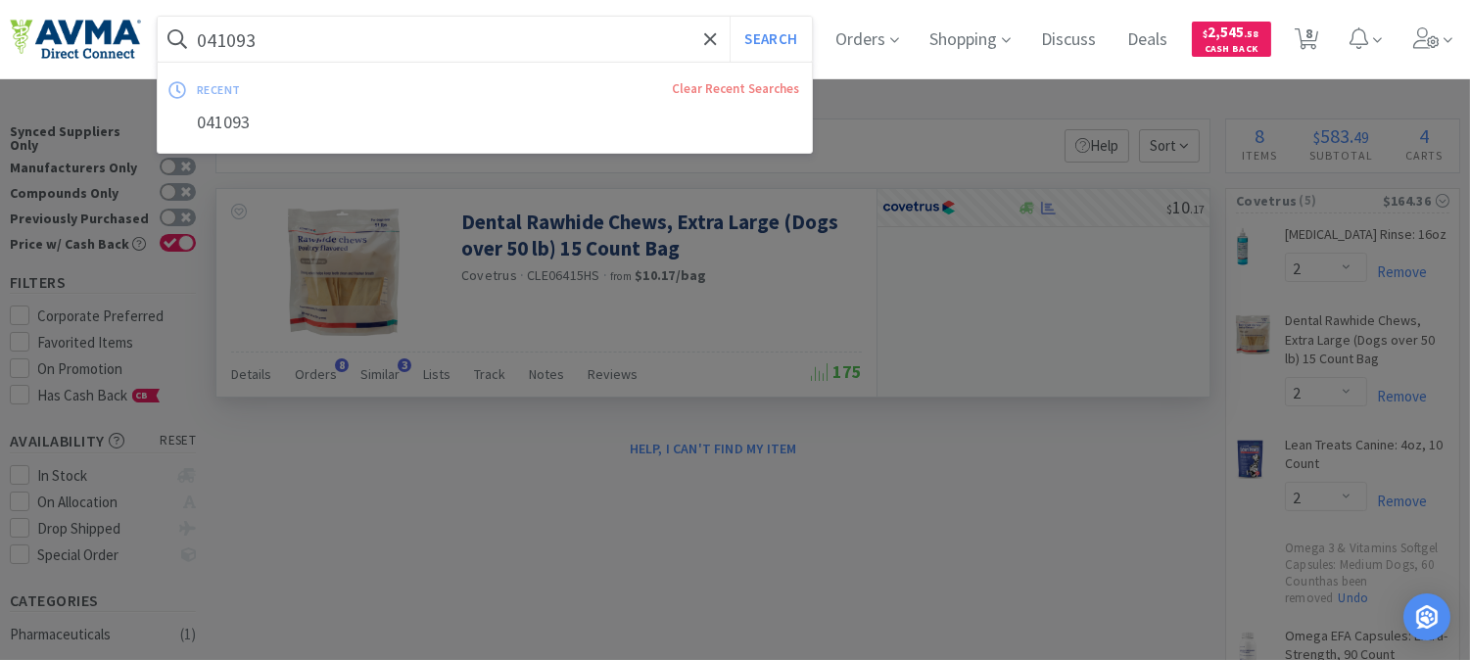
click at [313, 43] on input "041093" at bounding box center [485, 39] width 654 height 45
paste input "35340"
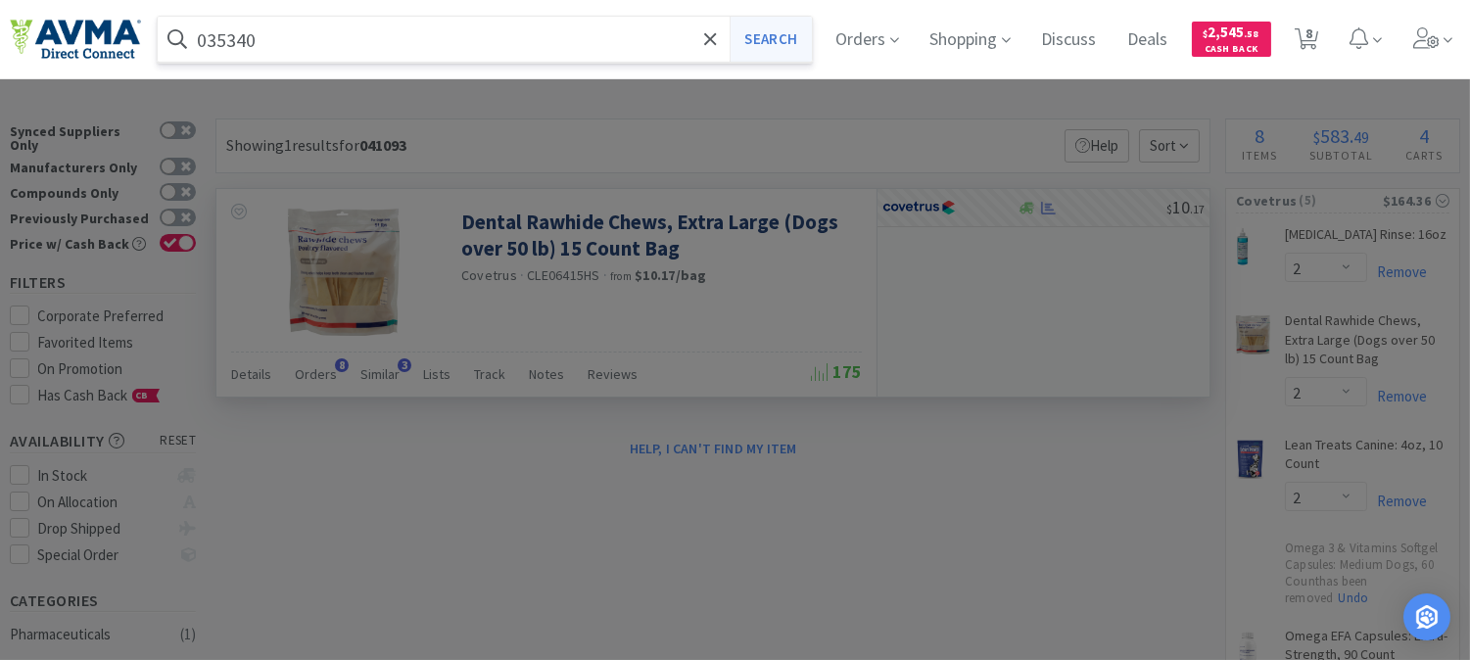
type input "035340"
click at [785, 42] on button "Search" at bounding box center [769, 39] width 81 height 45
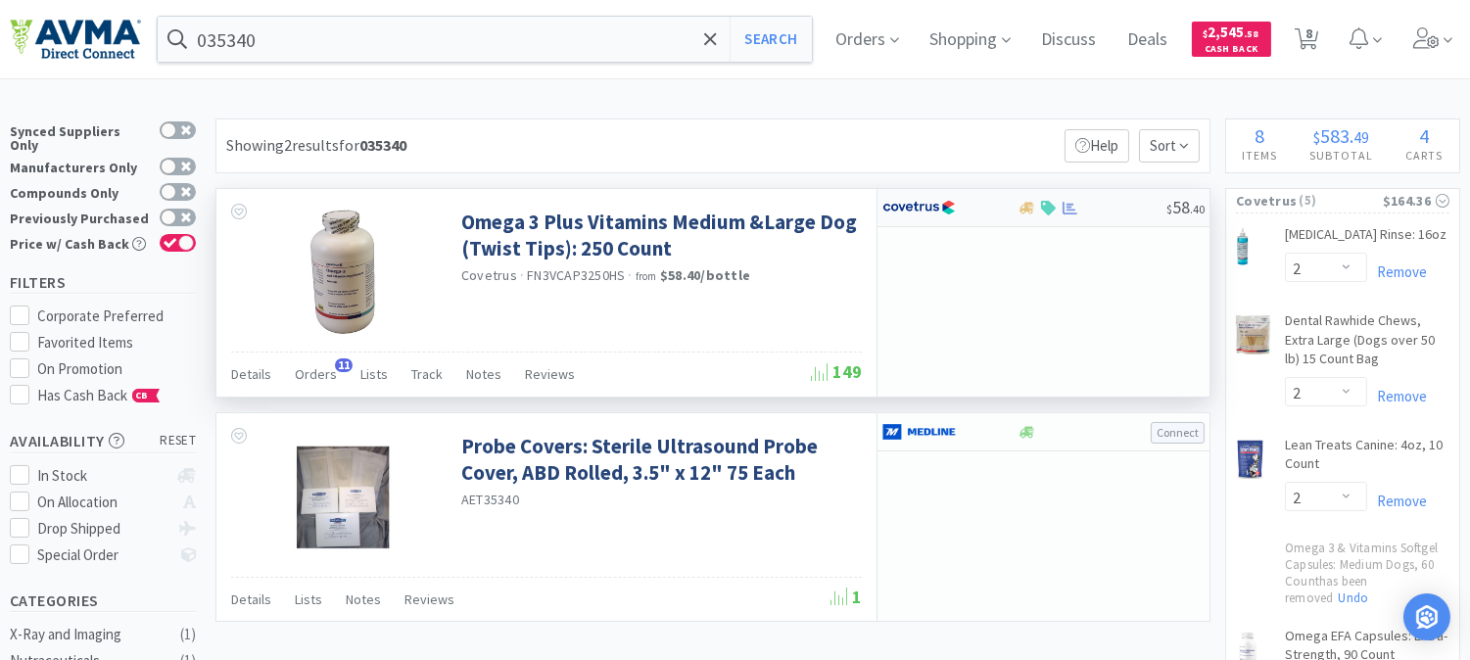
click at [909, 207] on img at bounding box center [918, 207] width 73 height 29
select select "1"
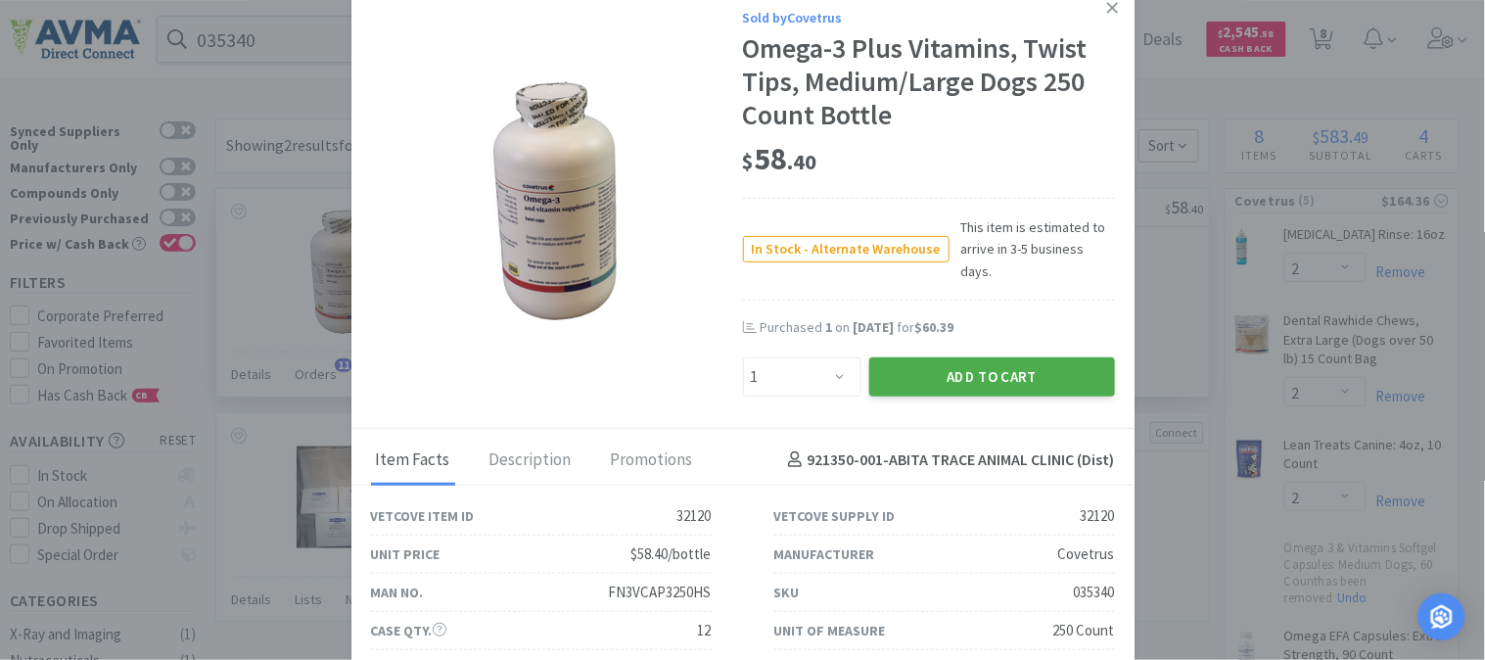
click at [917, 357] on button "Add to Cart" at bounding box center [992, 376] width 246 height 39
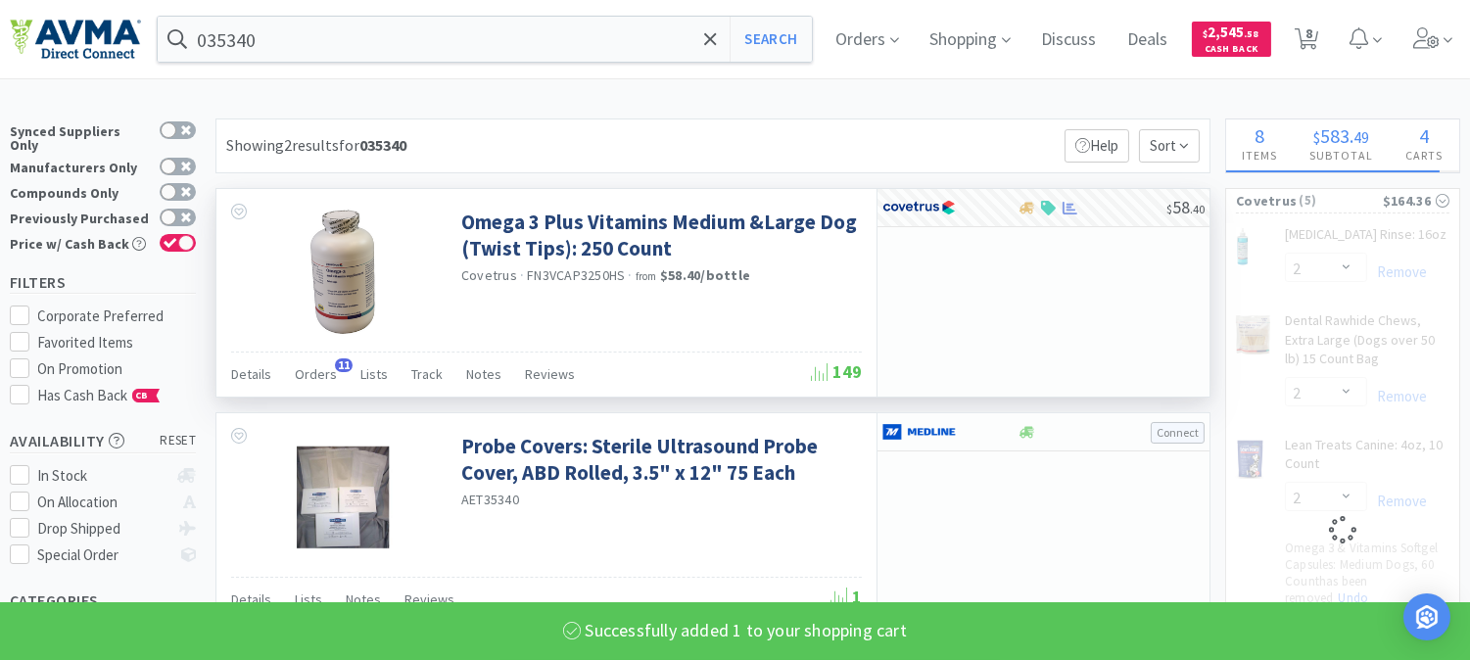
select select "1"
select select "6"
select select "1"
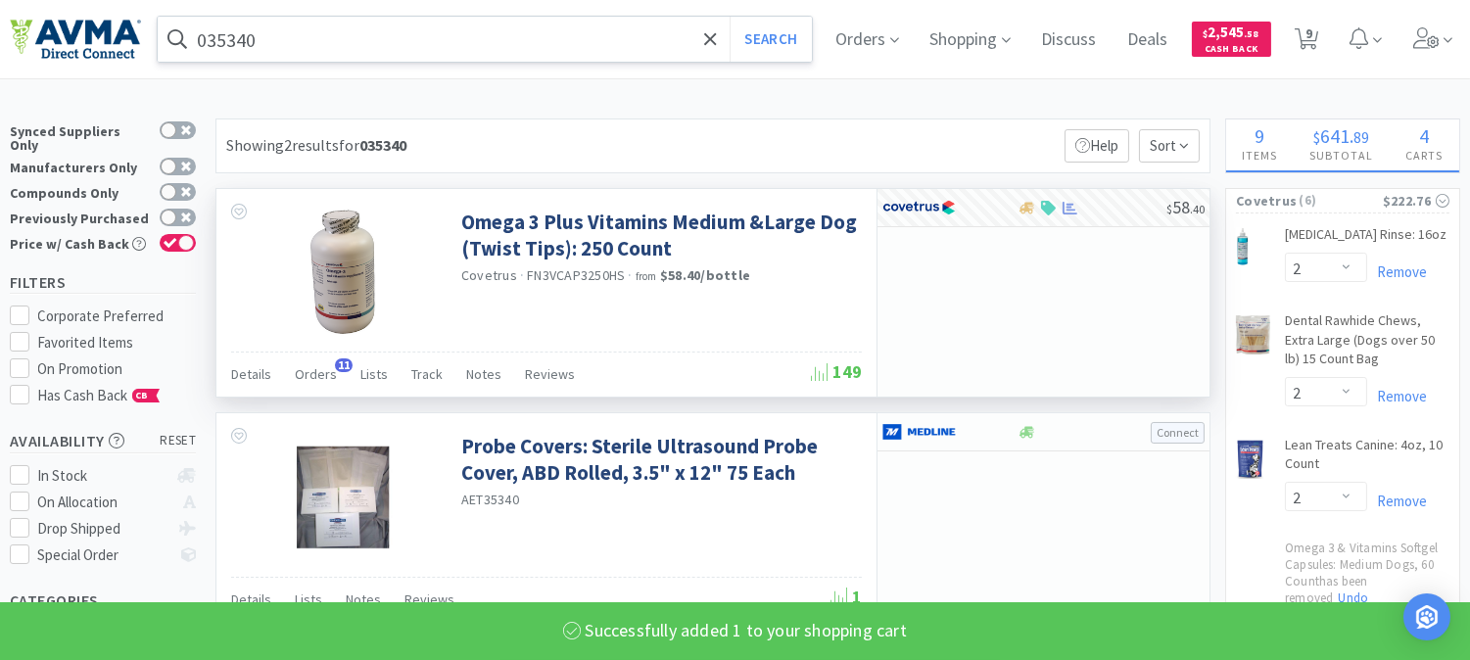
click at [258, 46] on input "035340" at bounding box center [485, 39] width 654 height 45
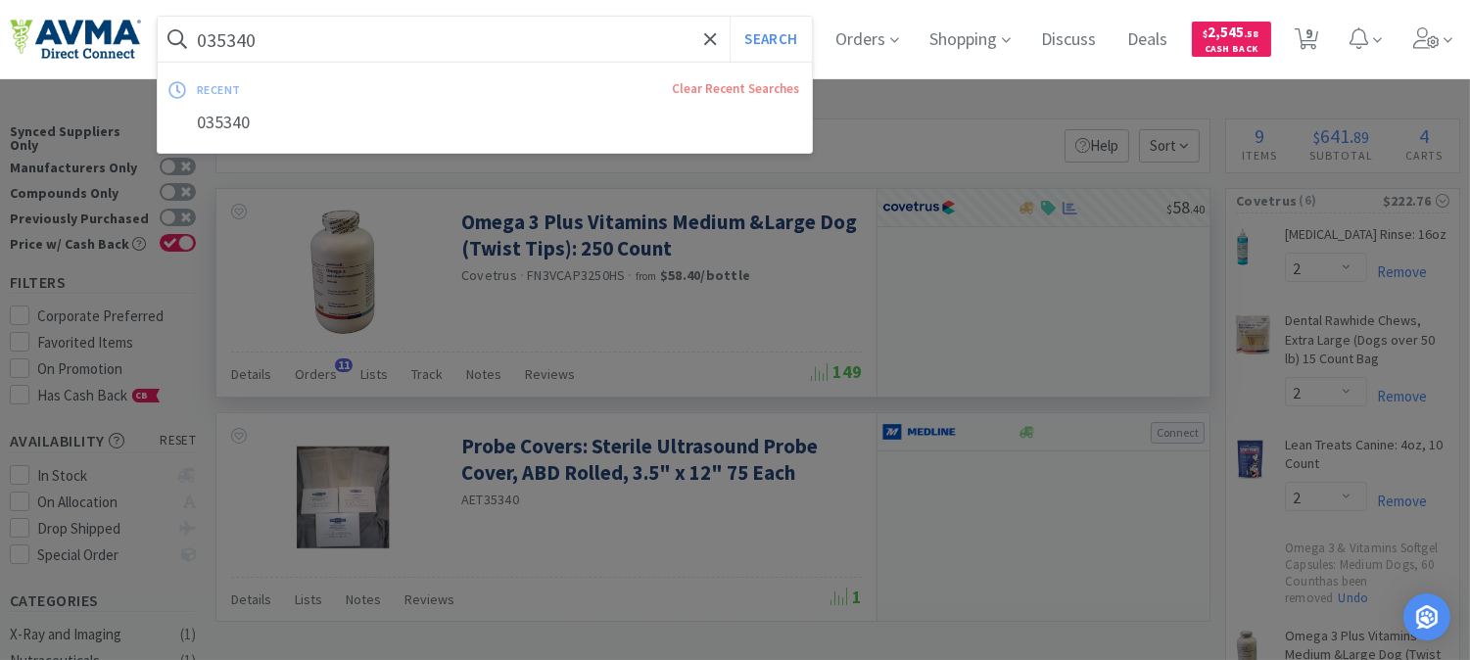
paste input "71021"
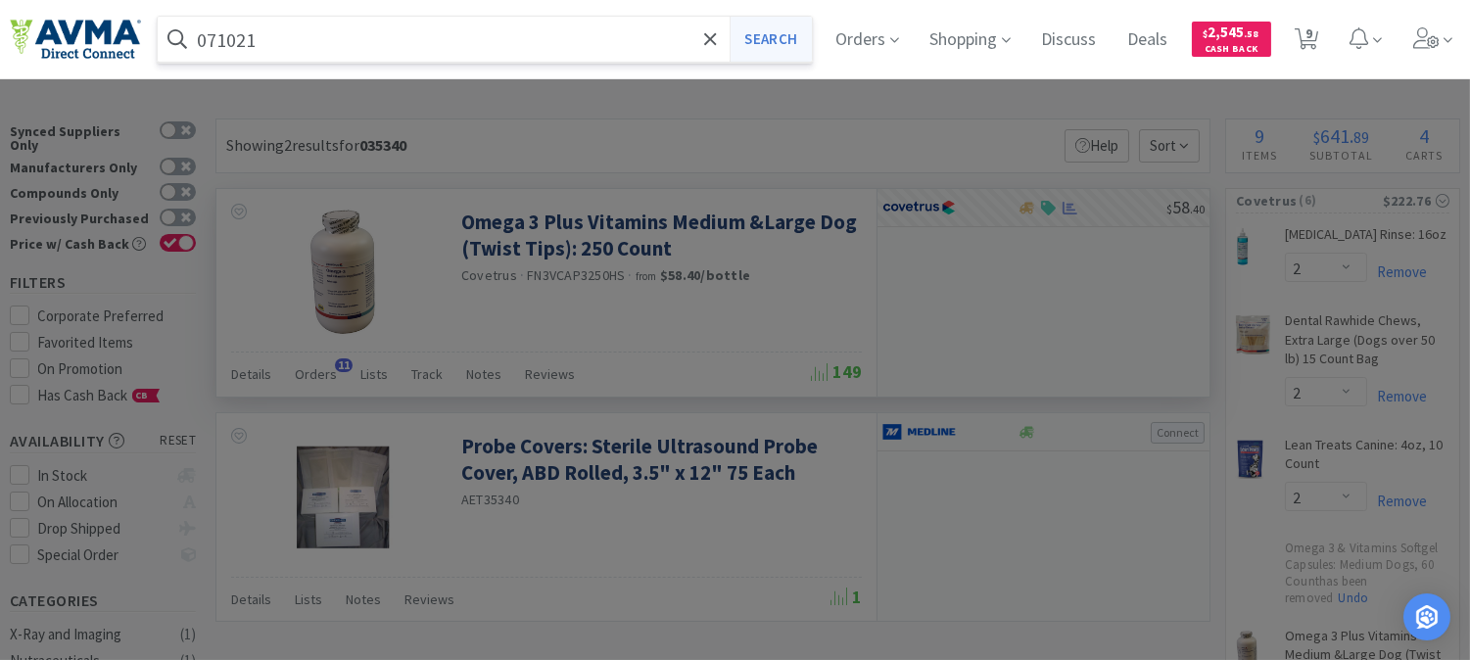
type input "071021"
click at [766, 32] on button "Search" at bounding box center [769, 39] width 81 height 45
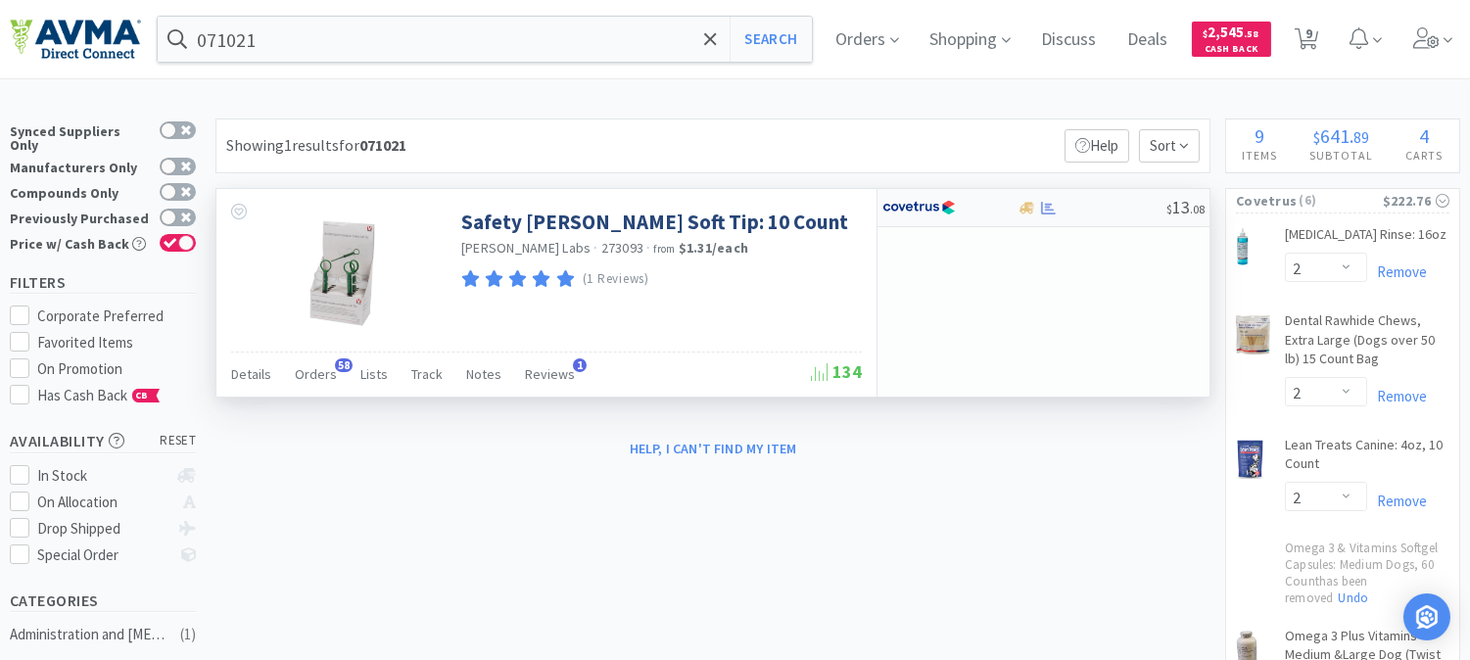
click at [912, 204] on img at bounding box center [918, 207] width 73 height 29
select select "1"
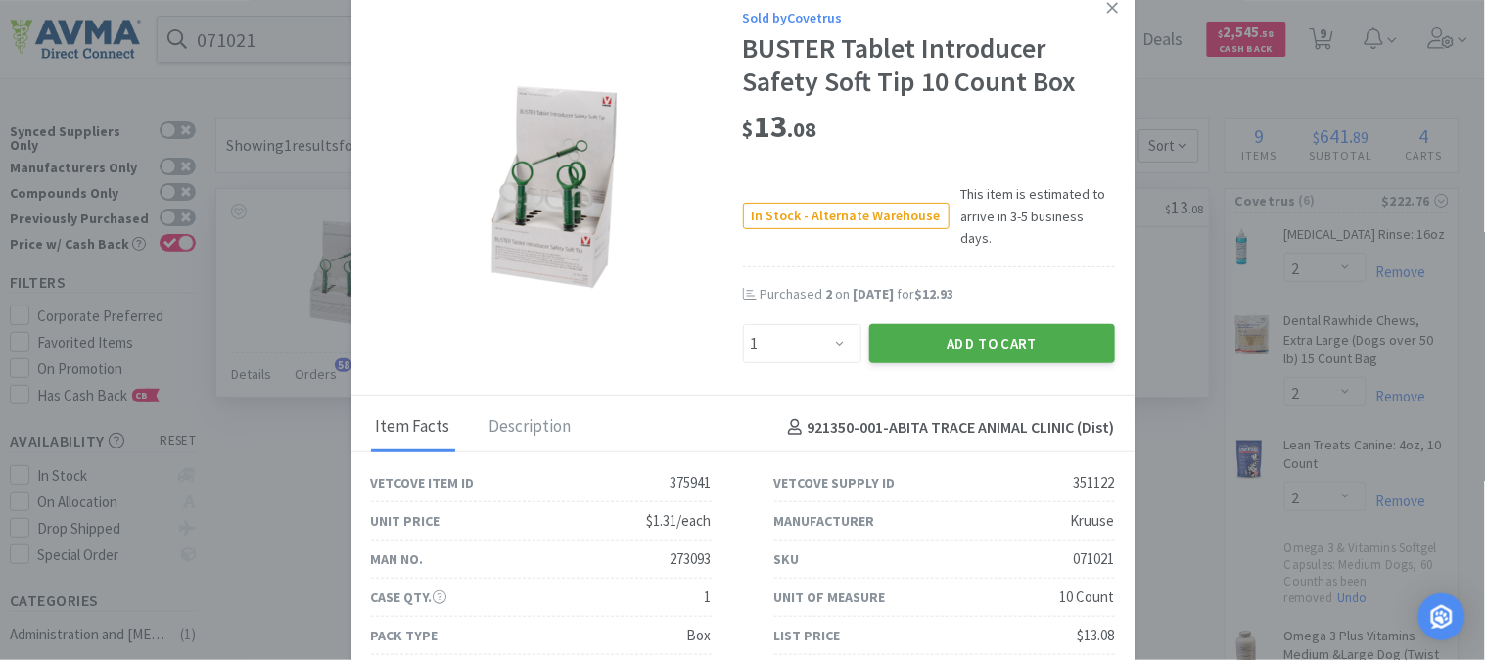
click at [933, 324] on button "Add to Cart" at bounding box center [992, 343] width 246 height 39
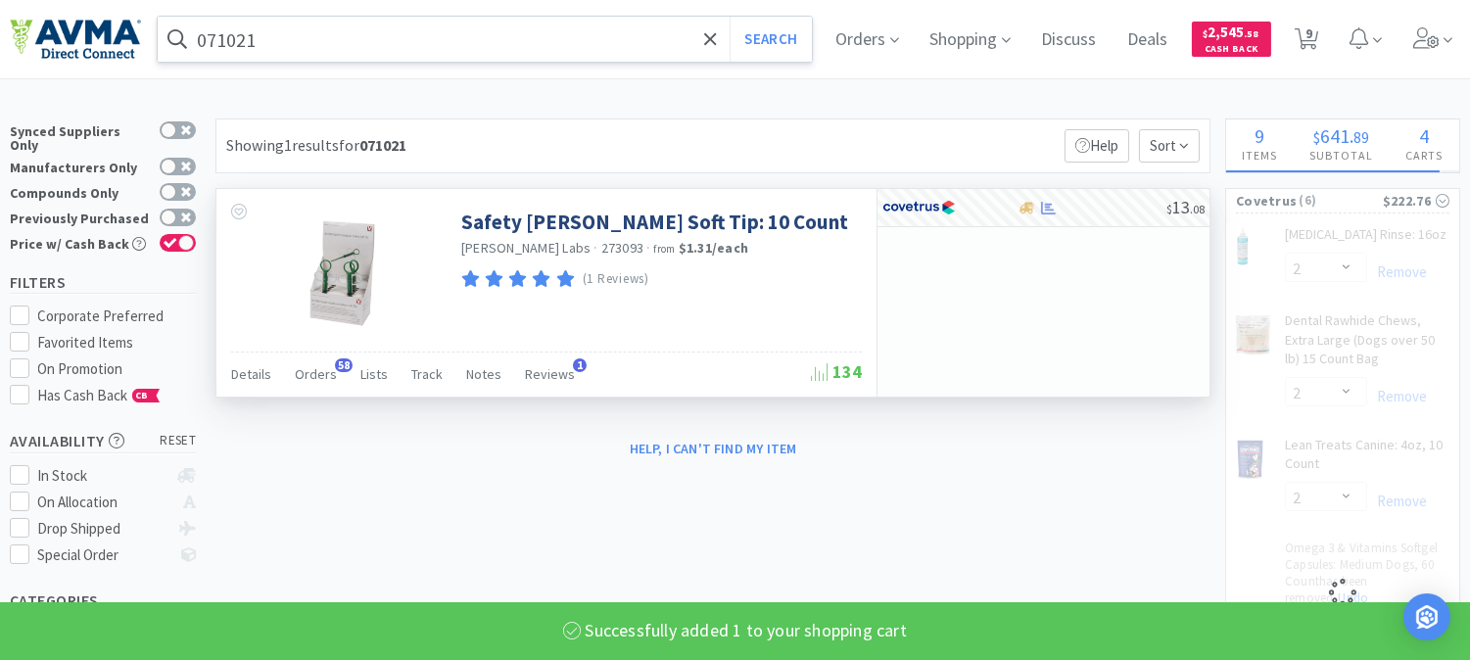
select select "1"
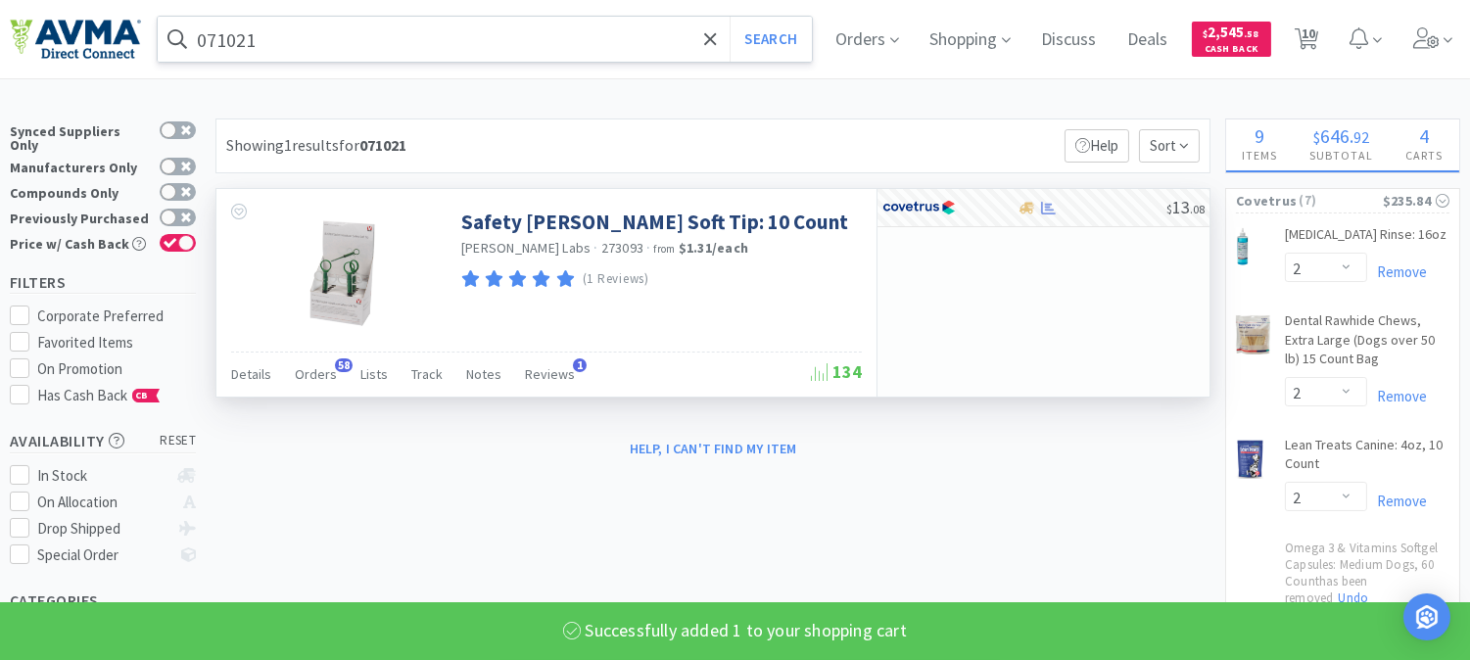
click at [305, 44] on input "071021" at bounding box center [485, 39] width 654 height 45
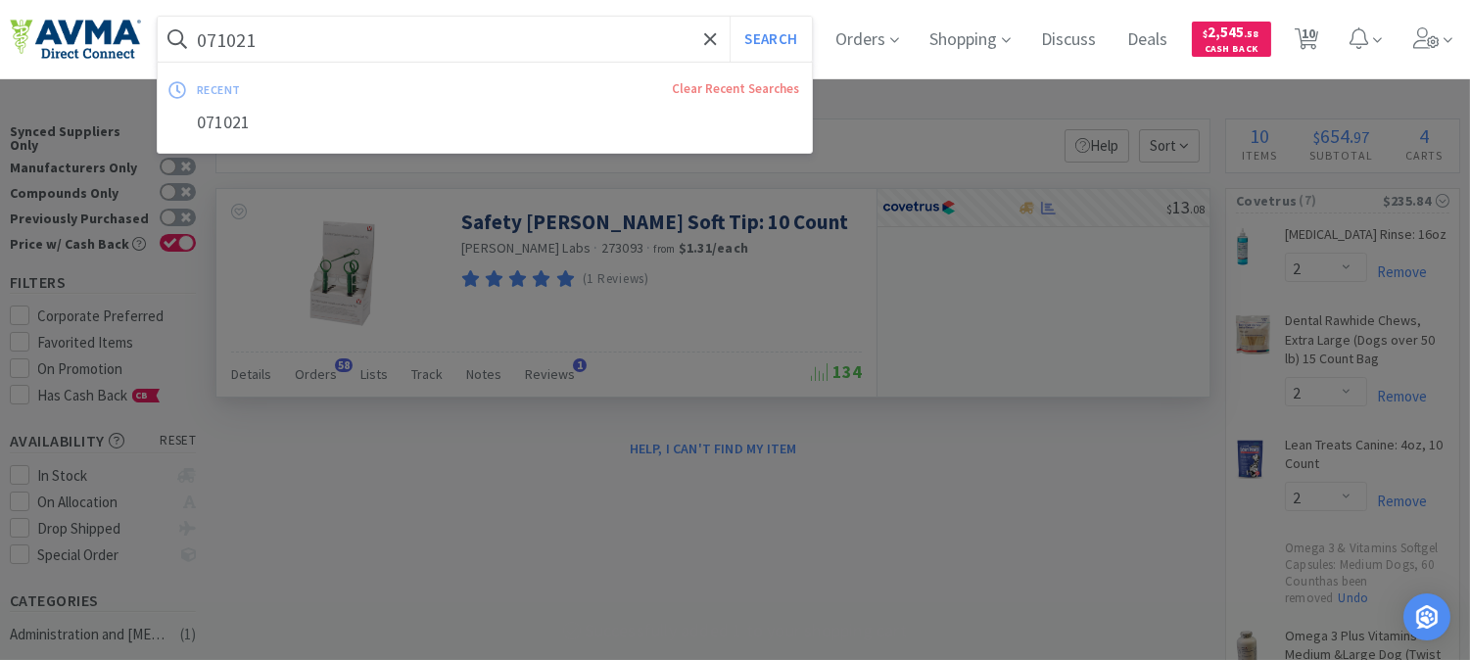
paste input "05612"
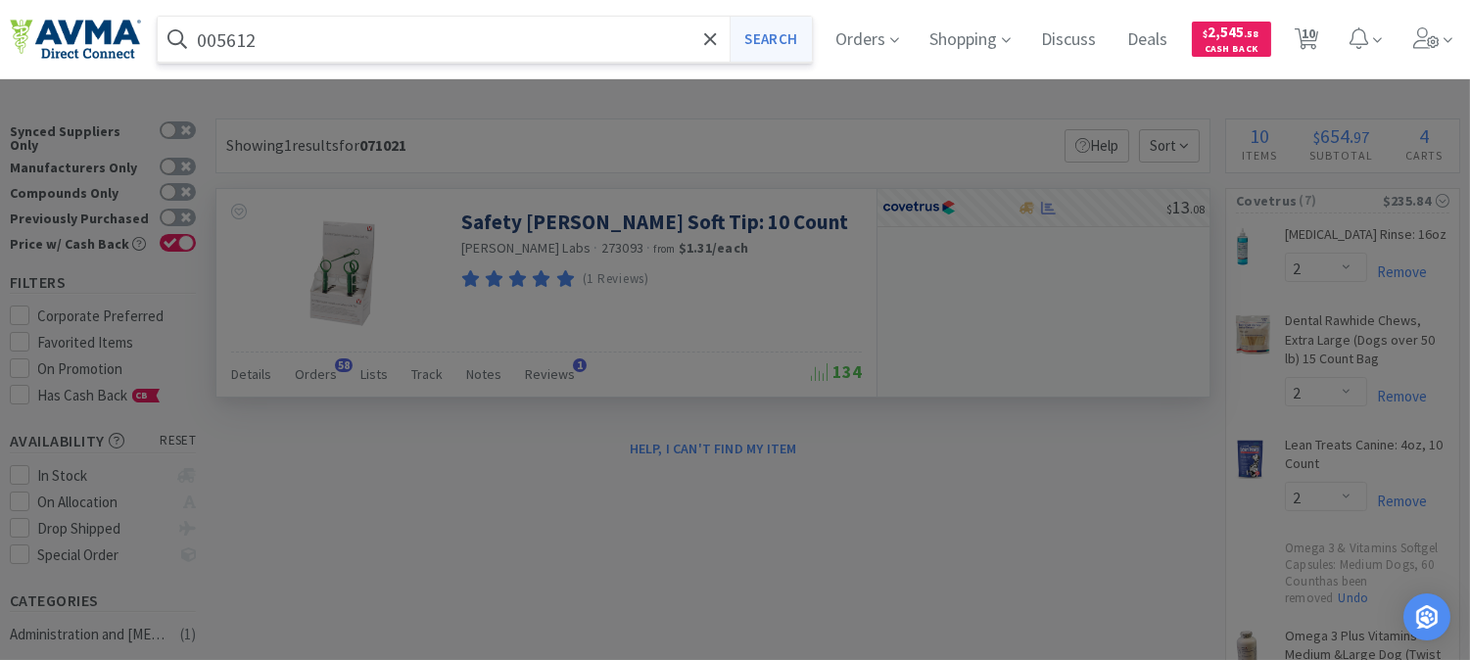
type input "005612"
click at [775, 43] on button "Search" at bounding box center [769, 39] width 81 height 45
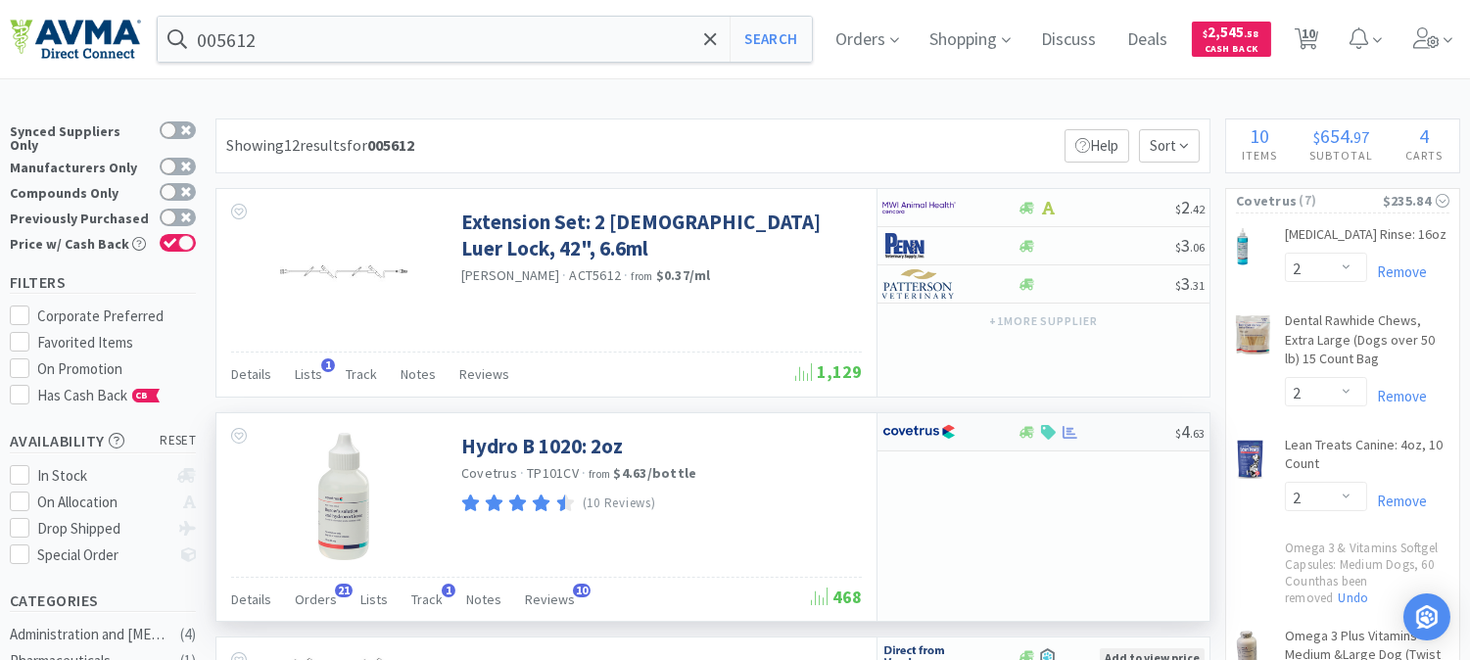
click at [924, 428] on img at bounding box center [918, 431] width 73 height 29
select select "1"
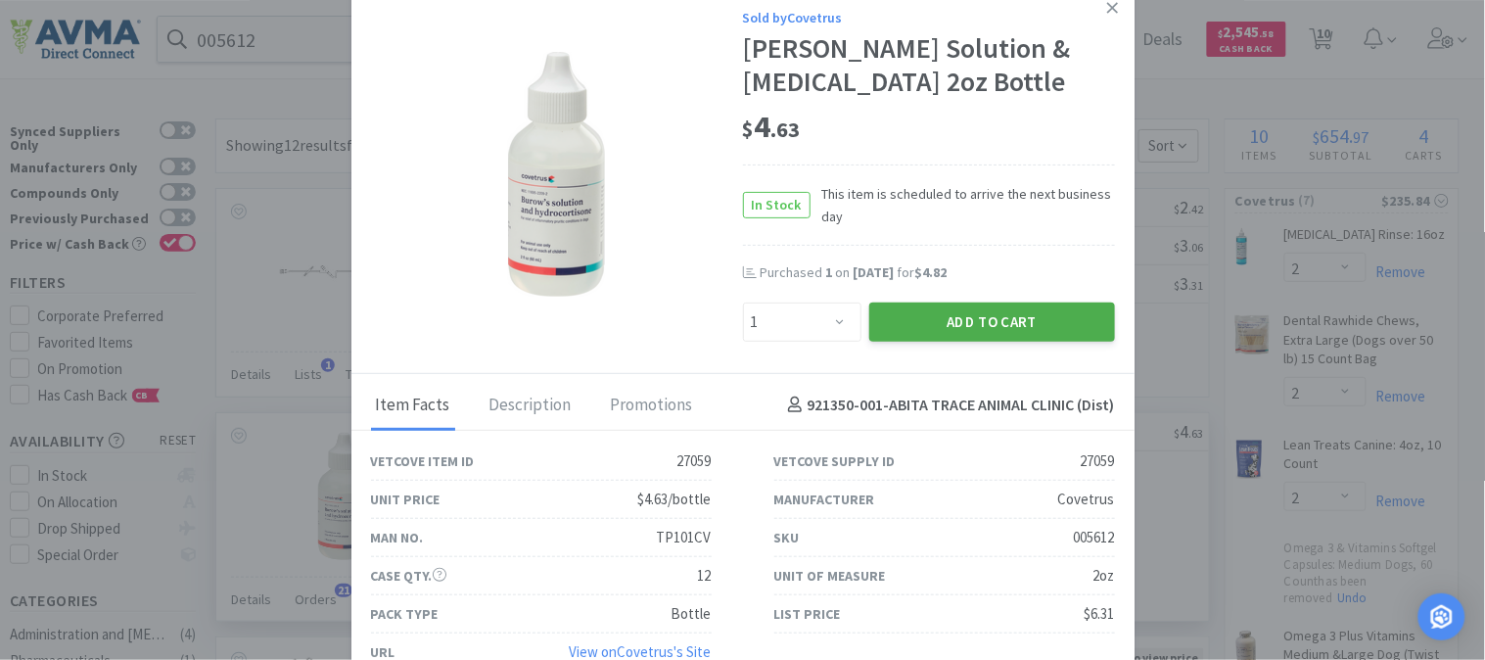
click at [966, 325] on button "Add to Cart" at bounding box center [992, 322] width 246 height 39
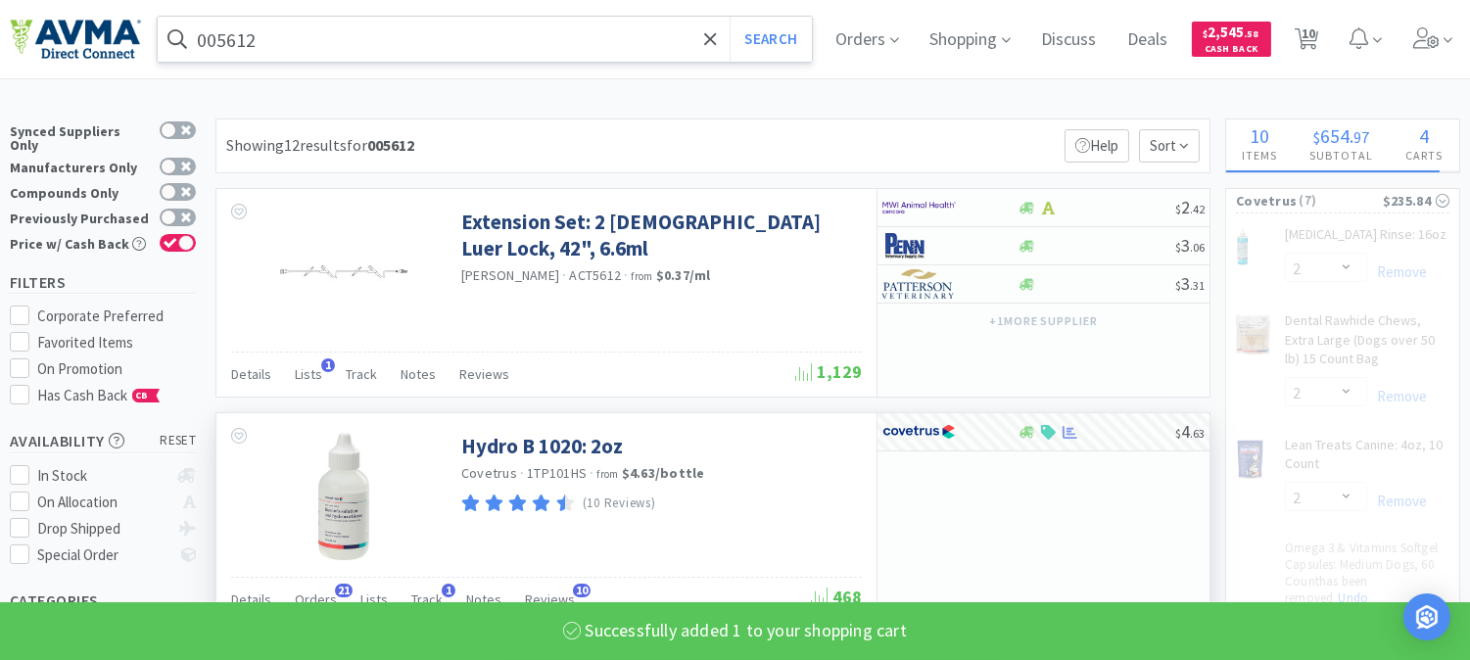
click at [286, 45] on input "005612" at bounding box center [485, 39] width 654 height 45
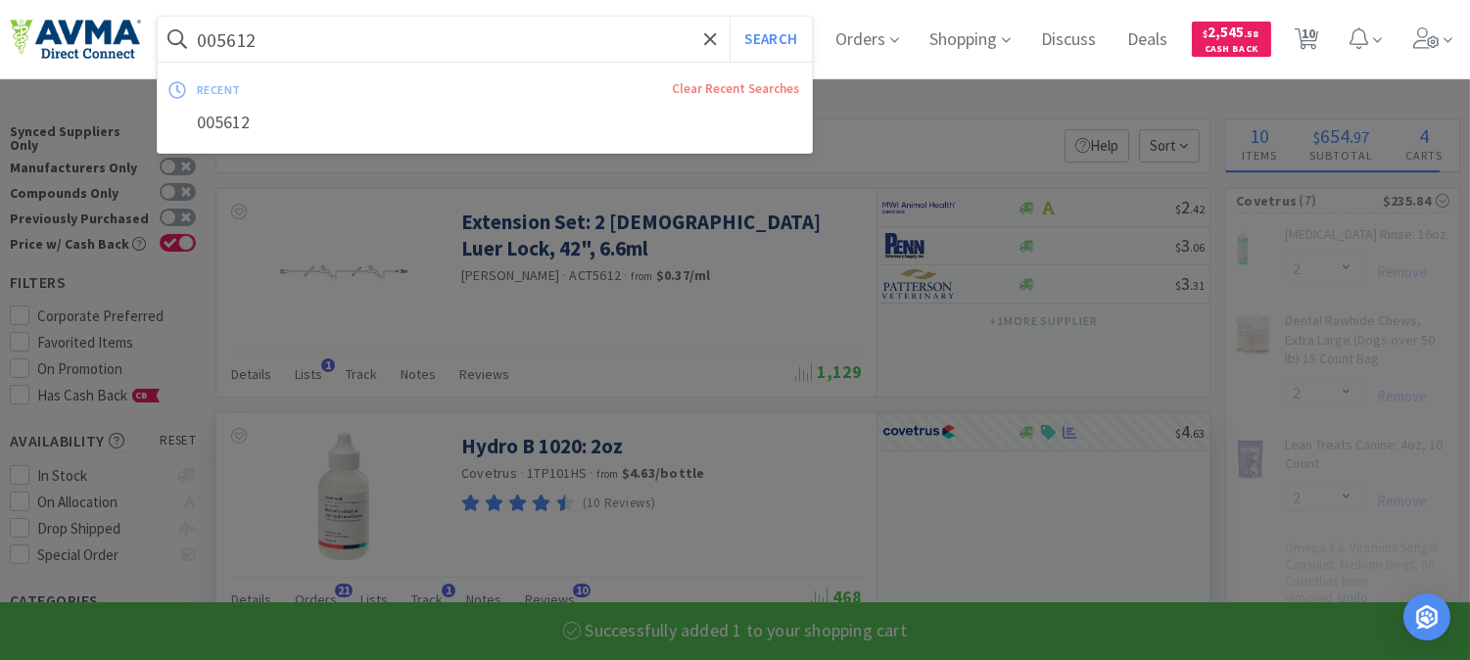
select select "1"
select select "6"
select select "2"
select select "1"
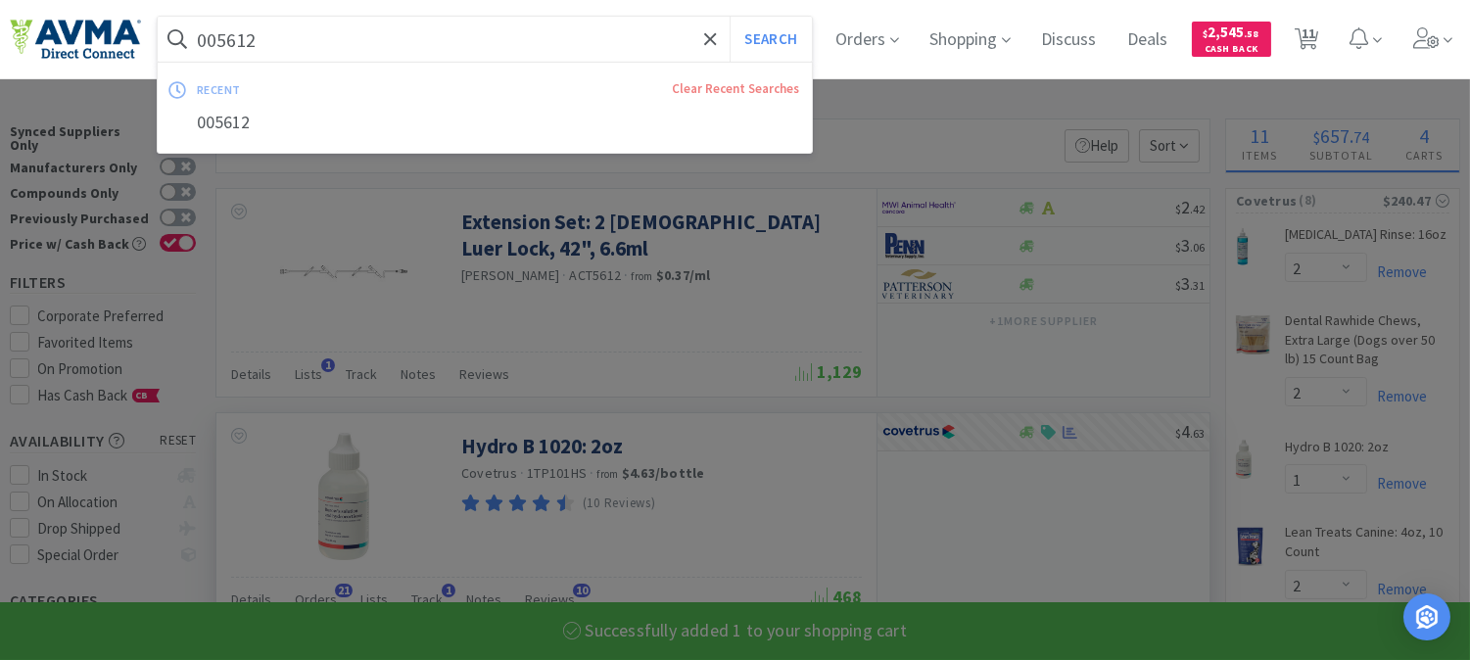
paste input "56353"
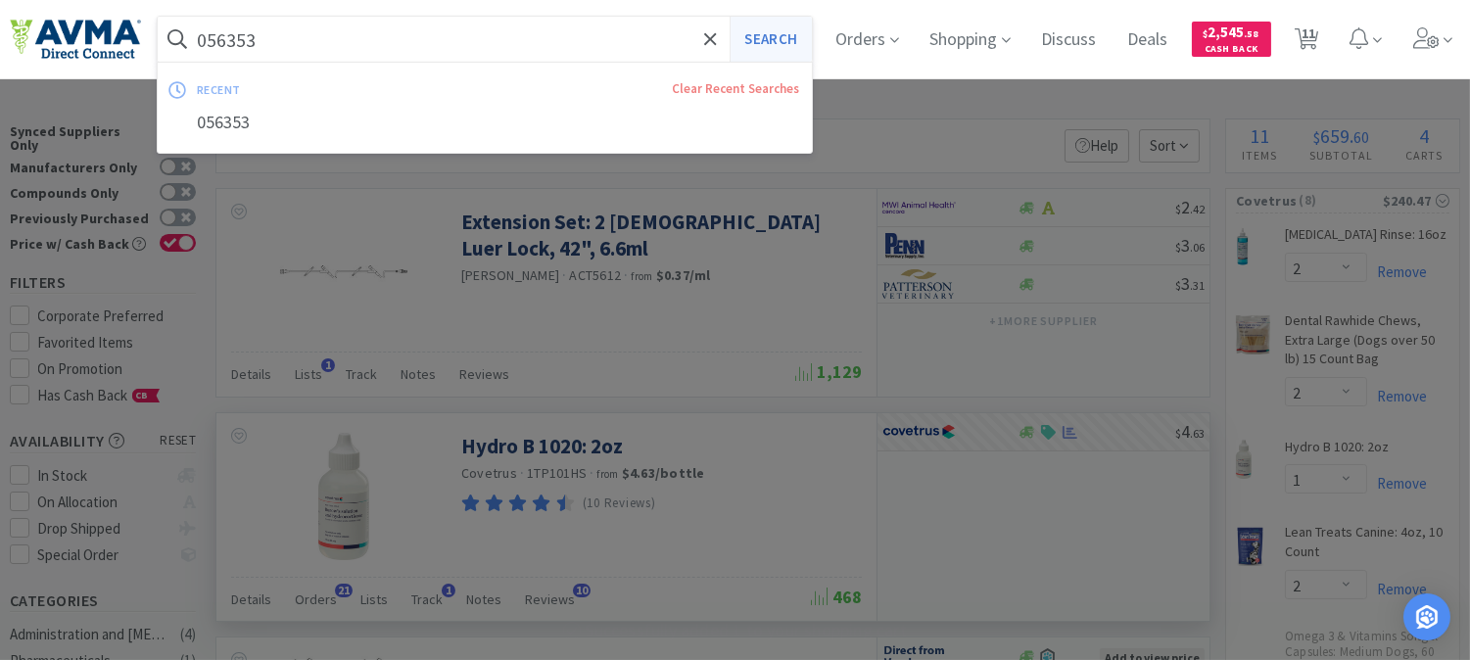
type input "056353"
click at [766, 29] on button "Search" at bounding box center [769, 39] width 81 height 45
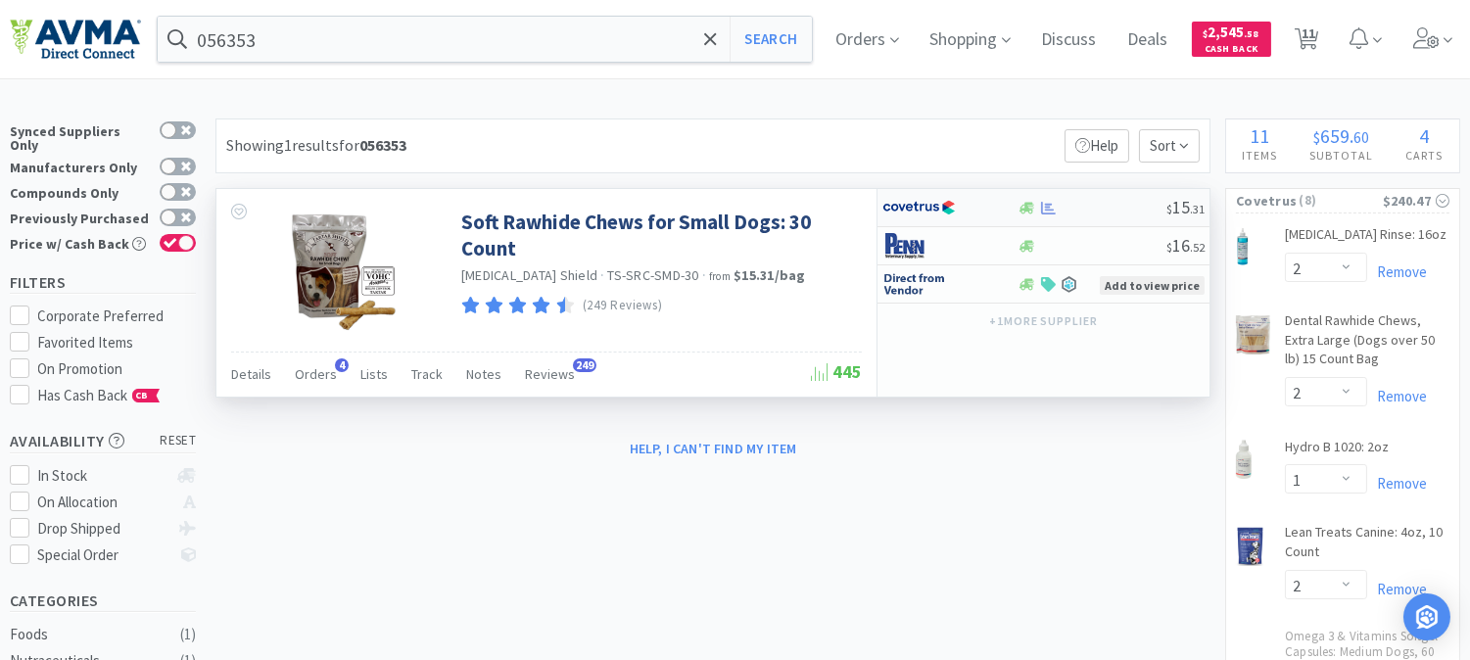
click at [913, 200] on img at bounding box center [918, 207] width 73 height 29
select select "1"
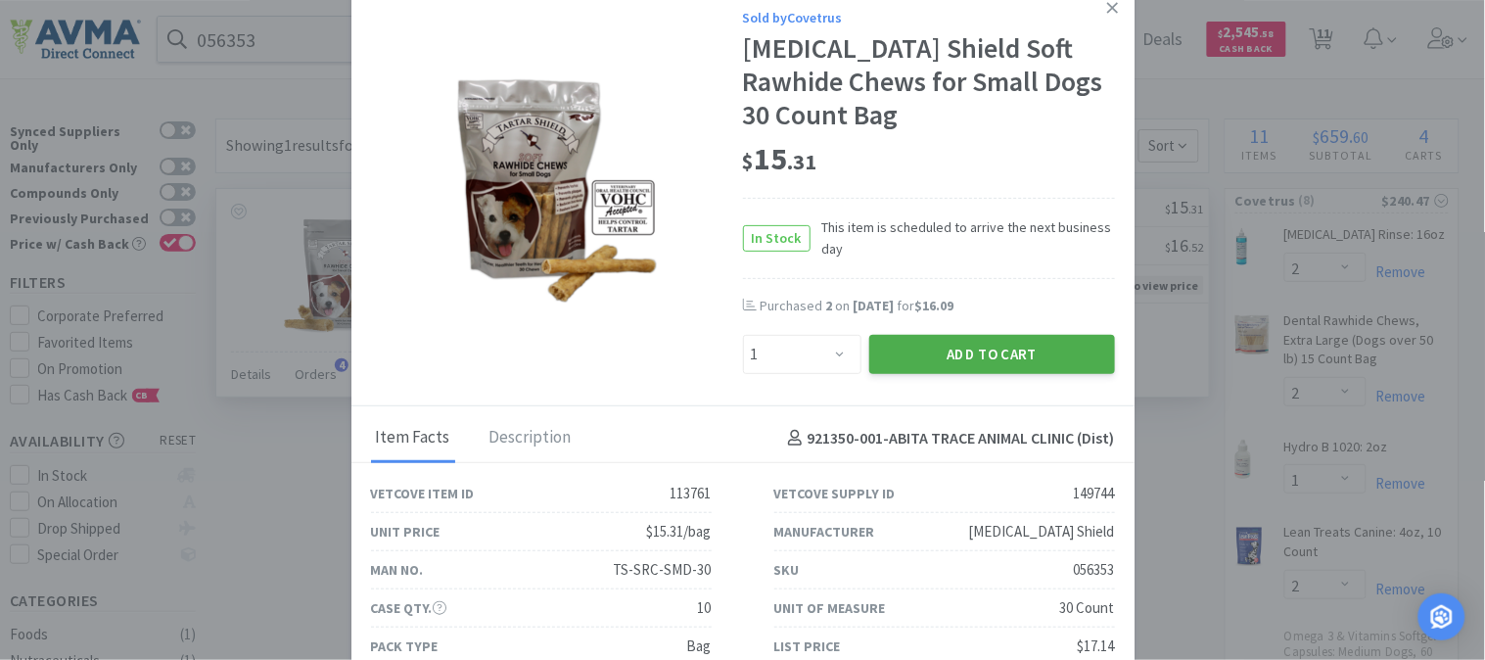
click at [922, 339] on button "Add to Cart" at bounding box center [992, 354] width 246 height 39
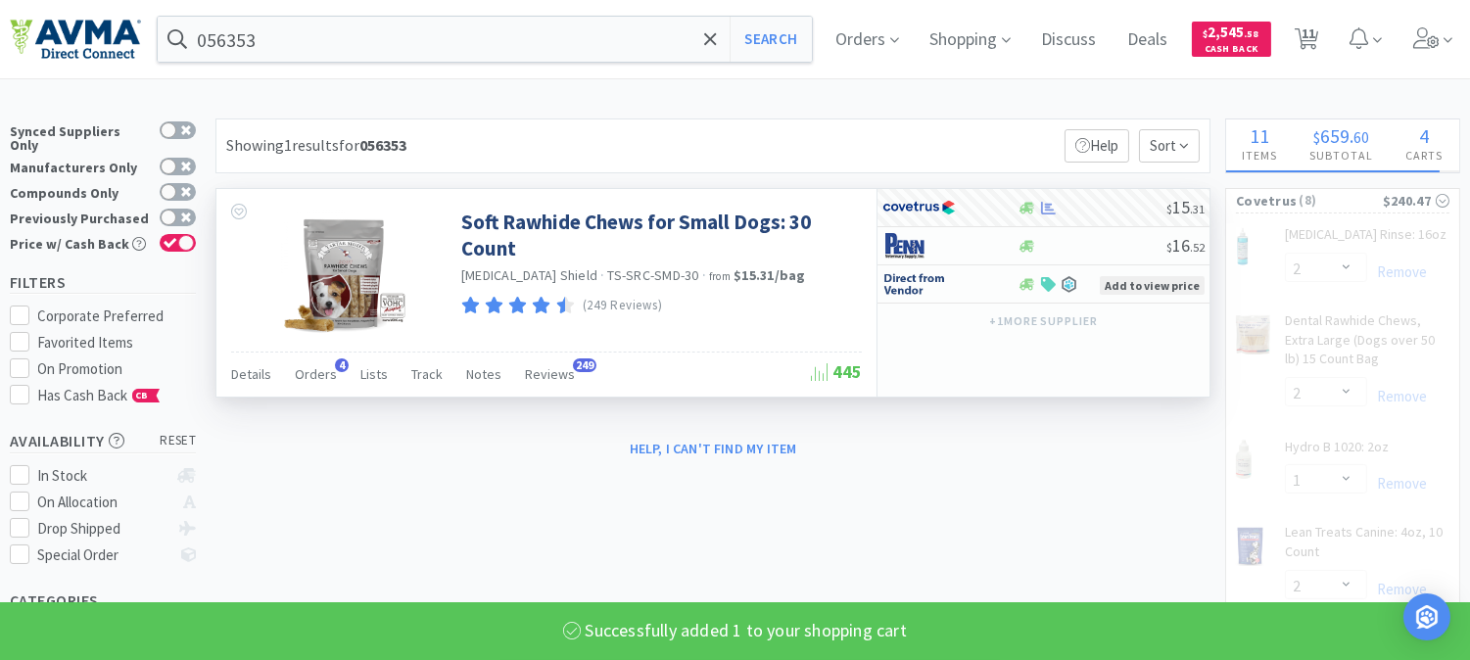
select select "1"
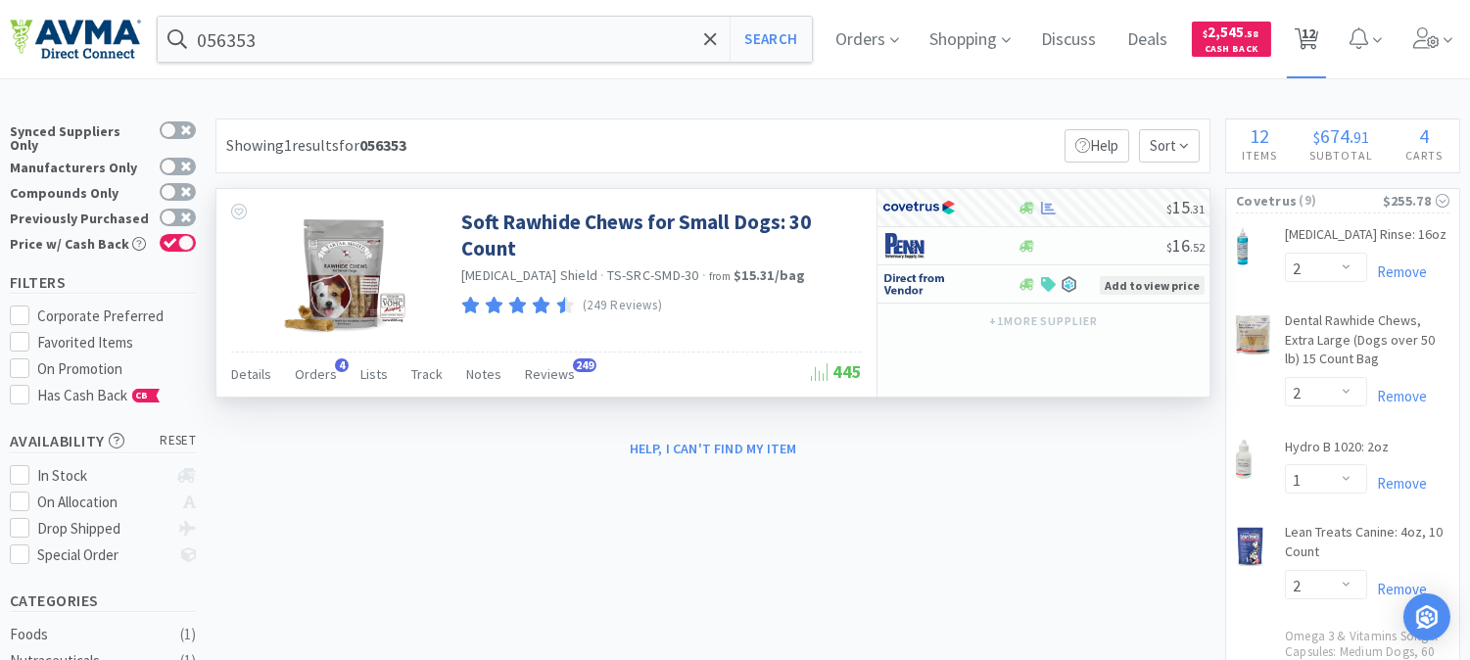
click at [1315, 40] on span "12" at bounding box center [1308, 33] width 14 height 78
select select "2"
select select "1"
select select "2"
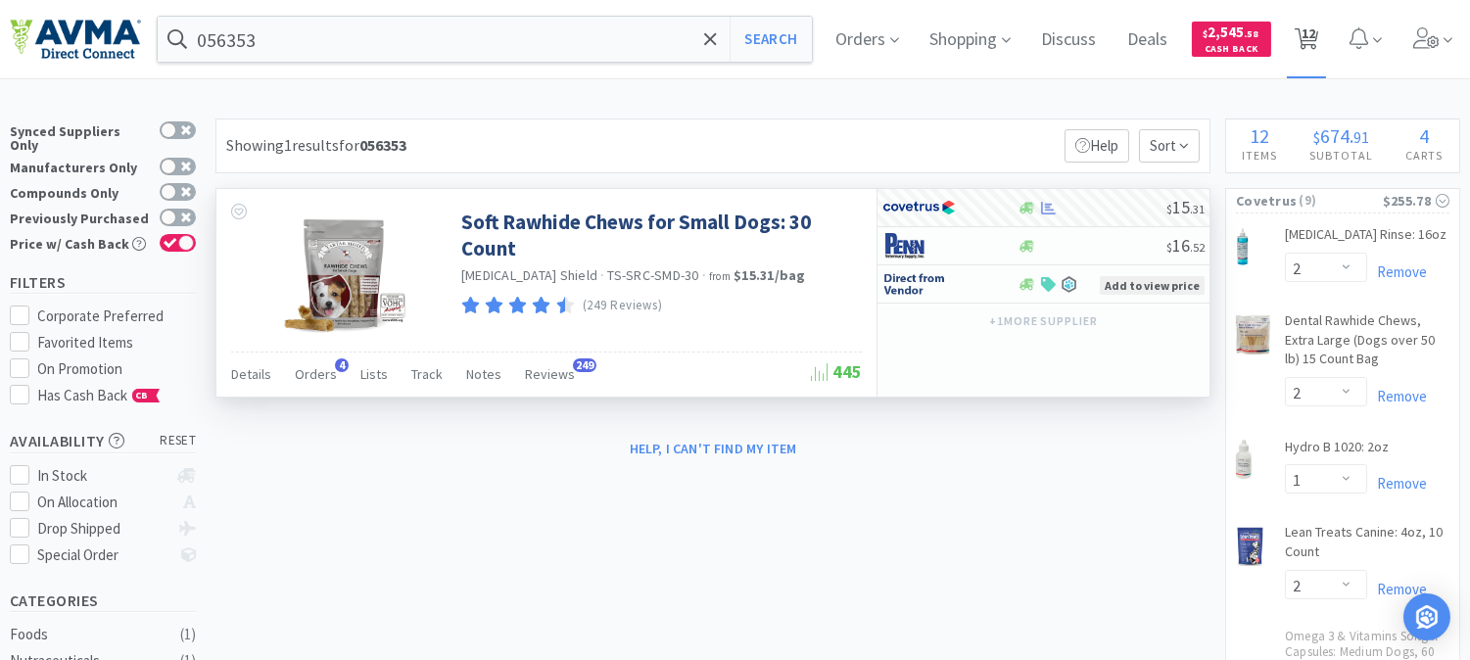
select select "1"
select select "6"
select select "1"
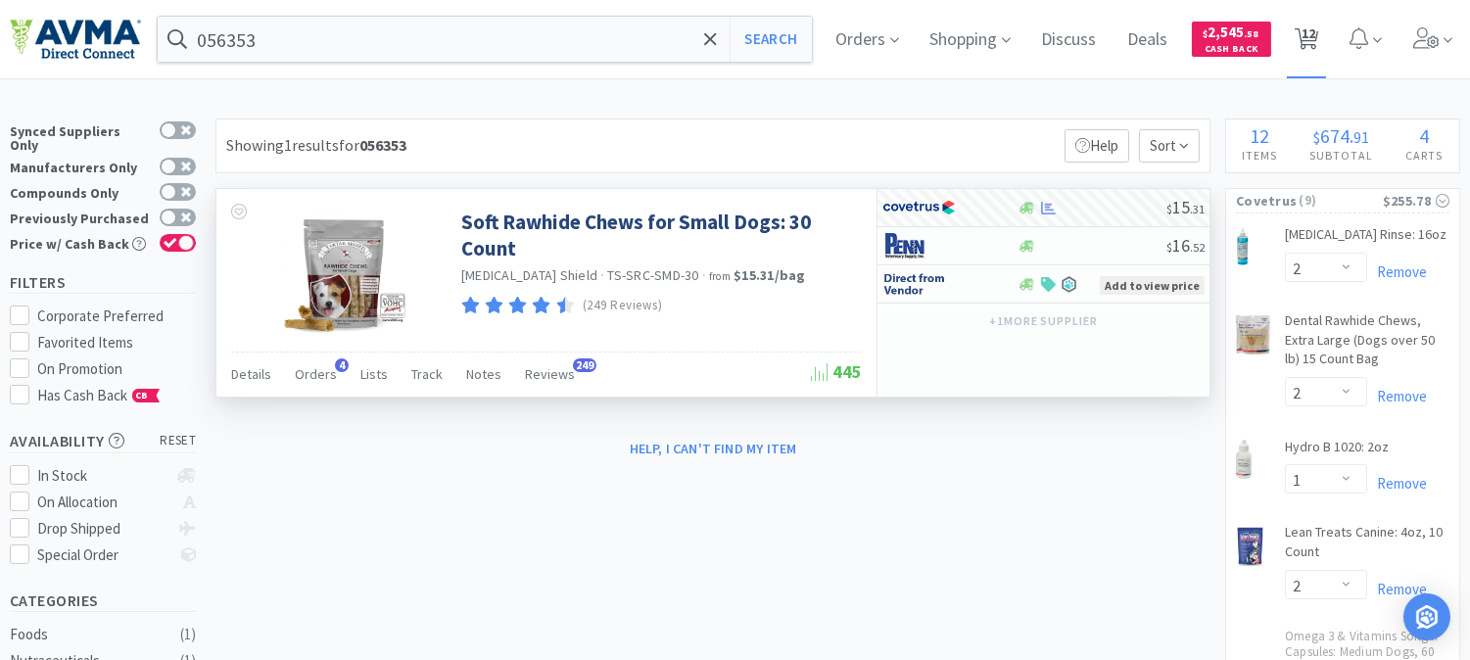
select select "10"
select select "2"
select select "1"
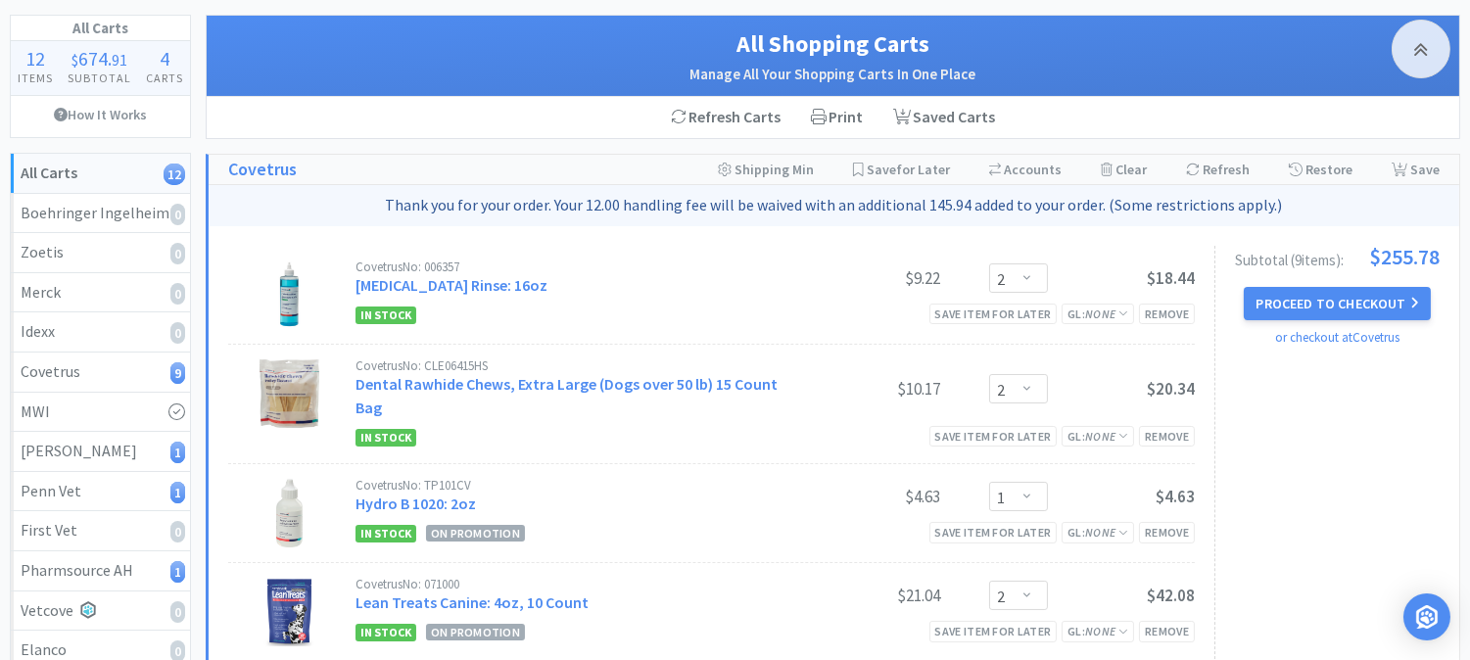
scroll to position [217, 0]
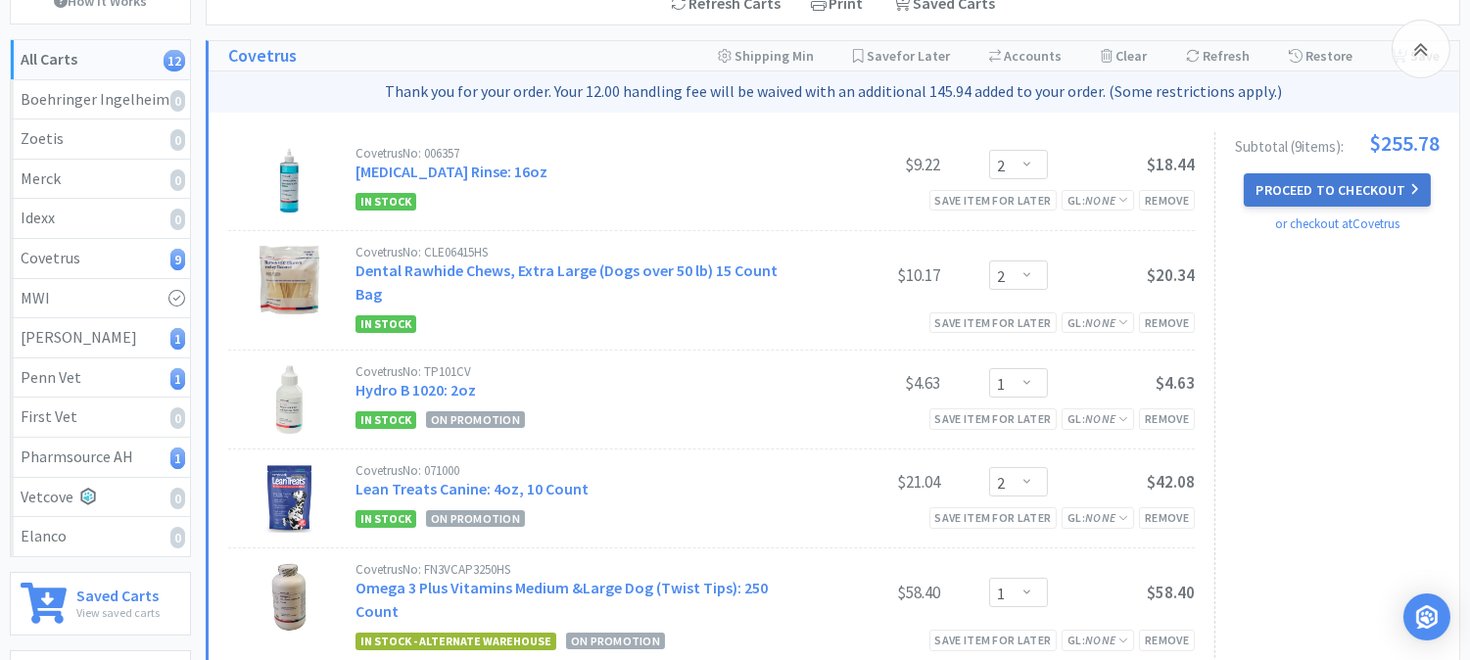
click at [1332, 184] on button "Proceed to Checkout" at bounding box center [1336, 189] width 186 height 33
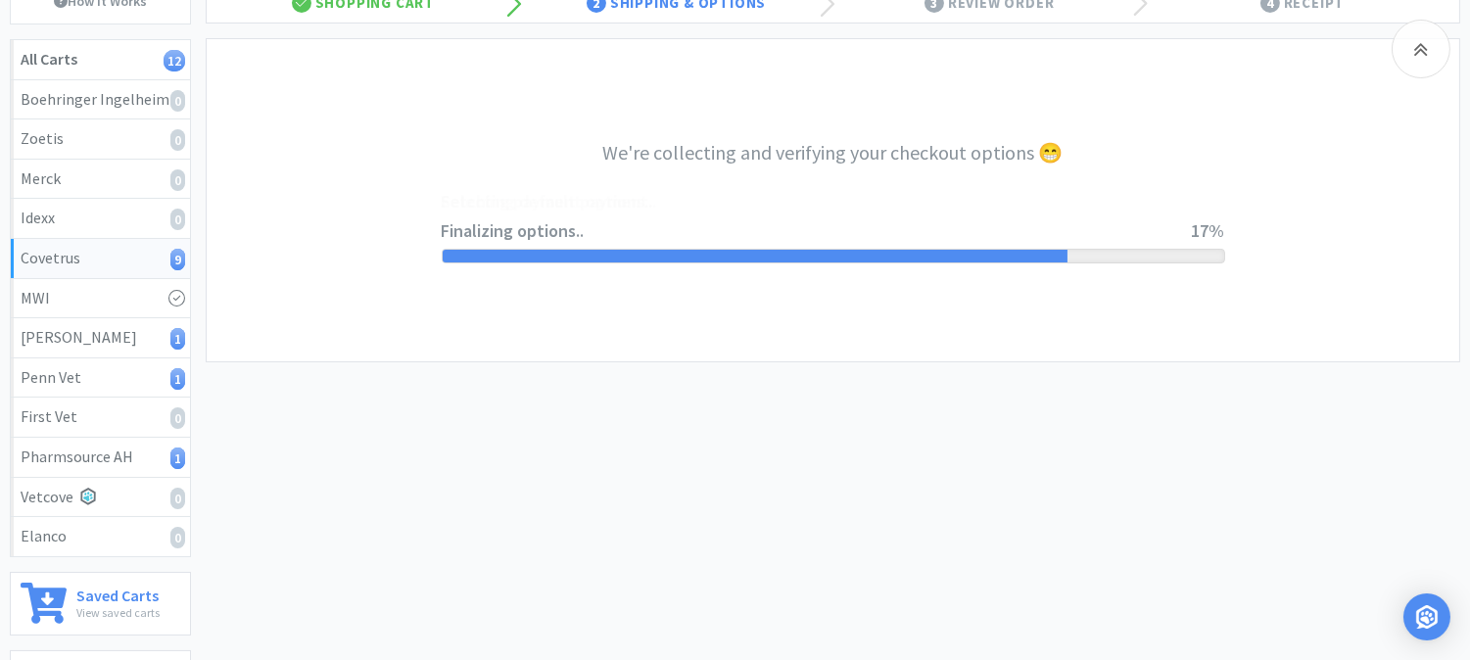
select select "9808360341546"
select select "cvt-standard-net"
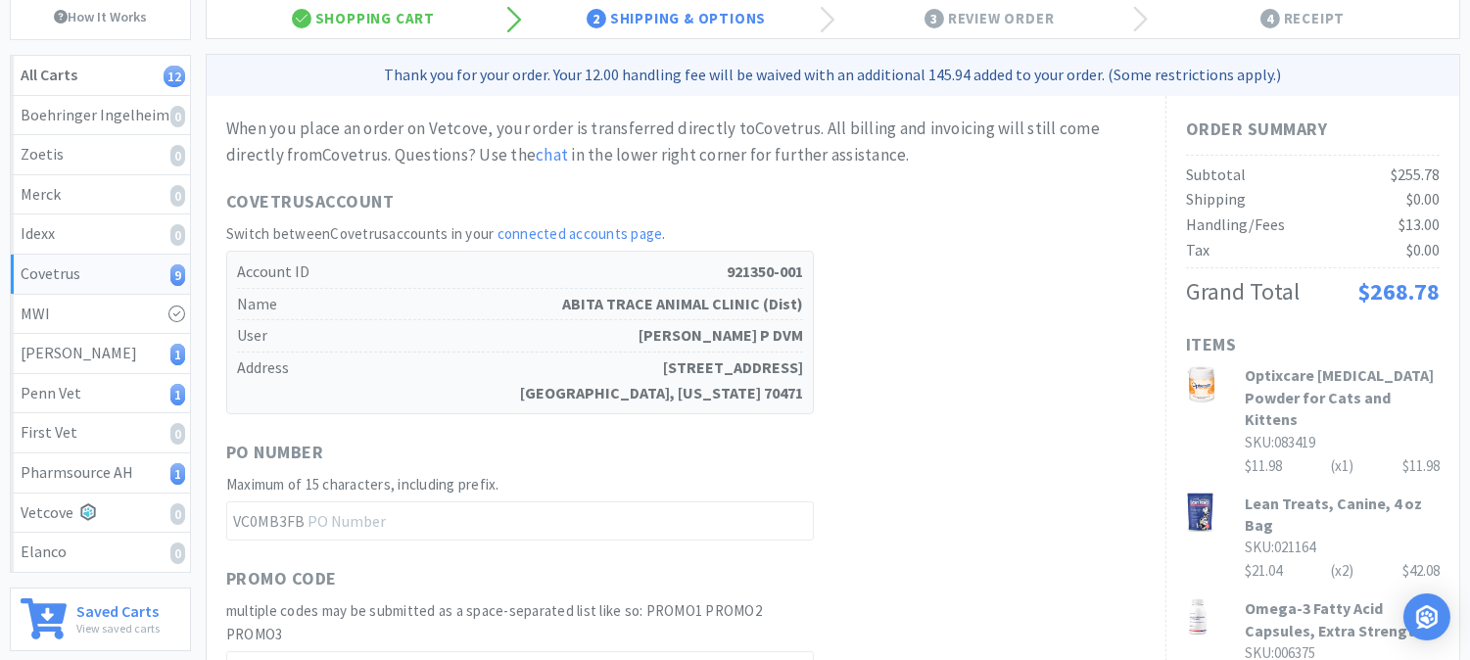
scroll to position [217, 0]
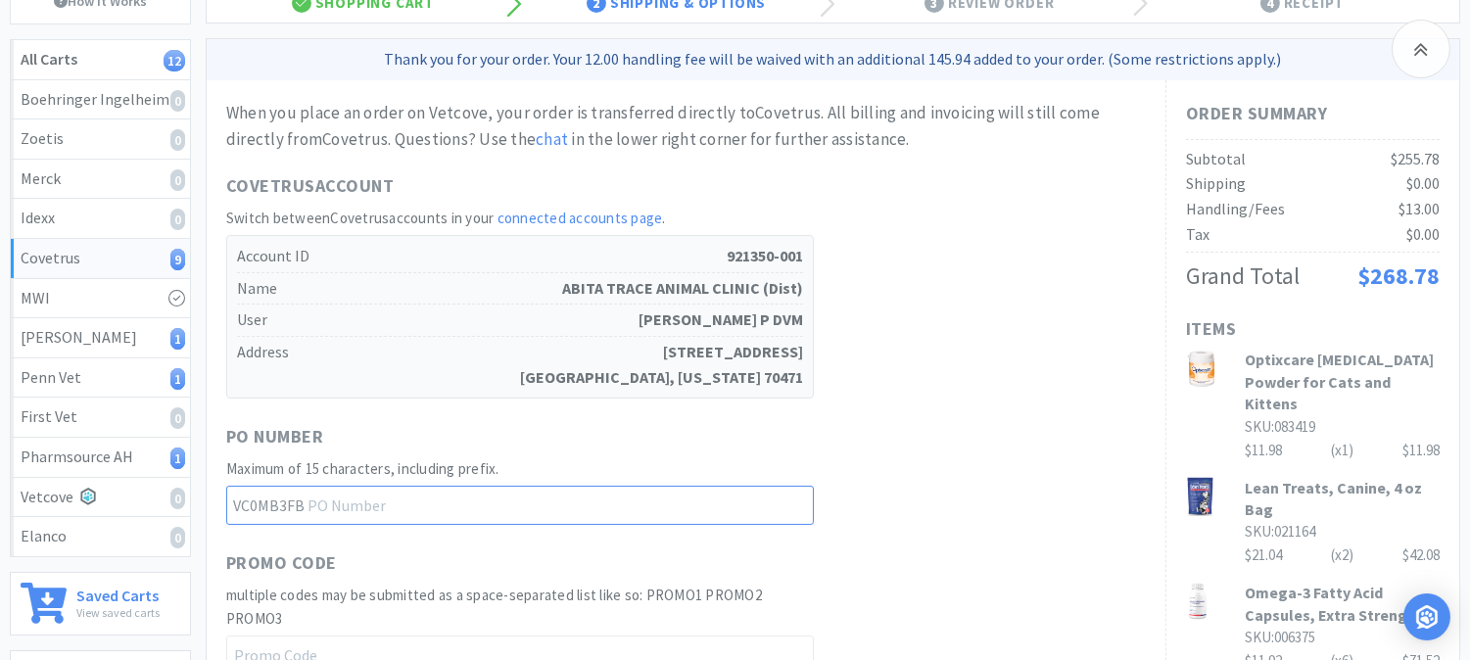
click at [426, 492] on input "text" at bounding box center [519, 505] width 587 height 39
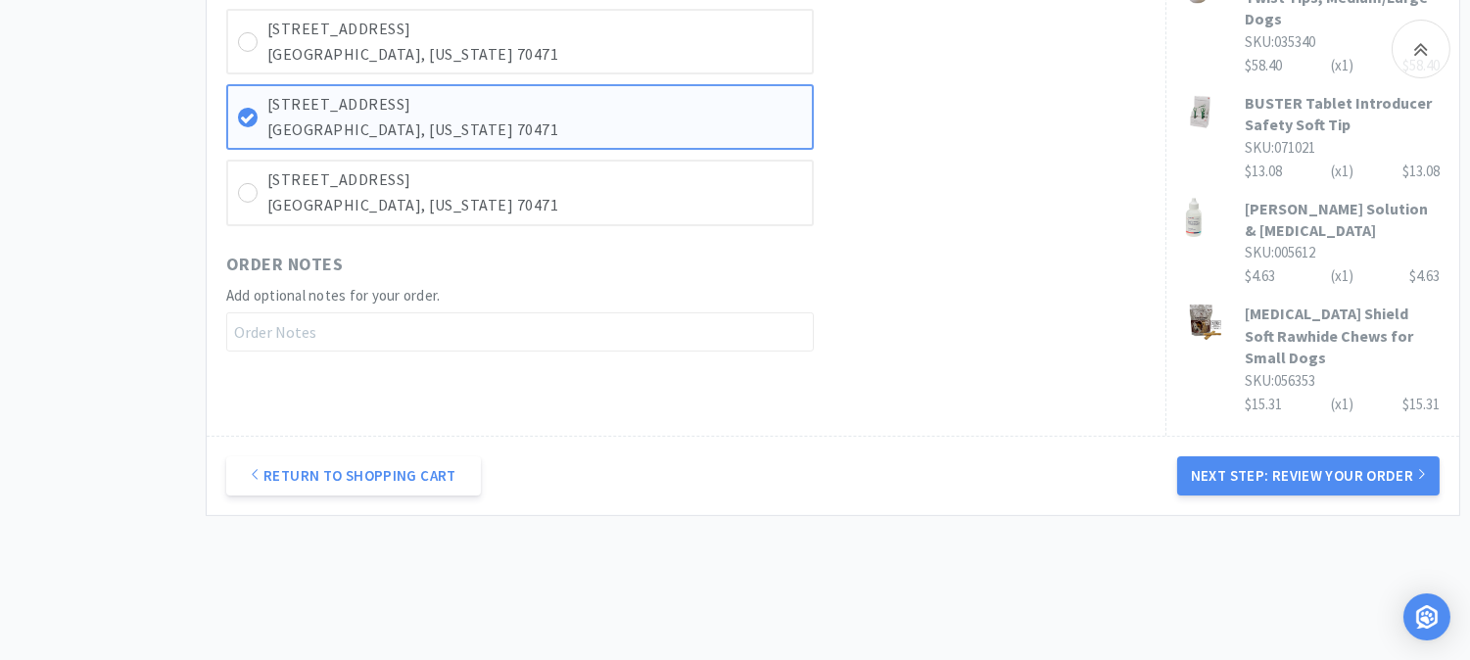
scroll to position [1187, 0]
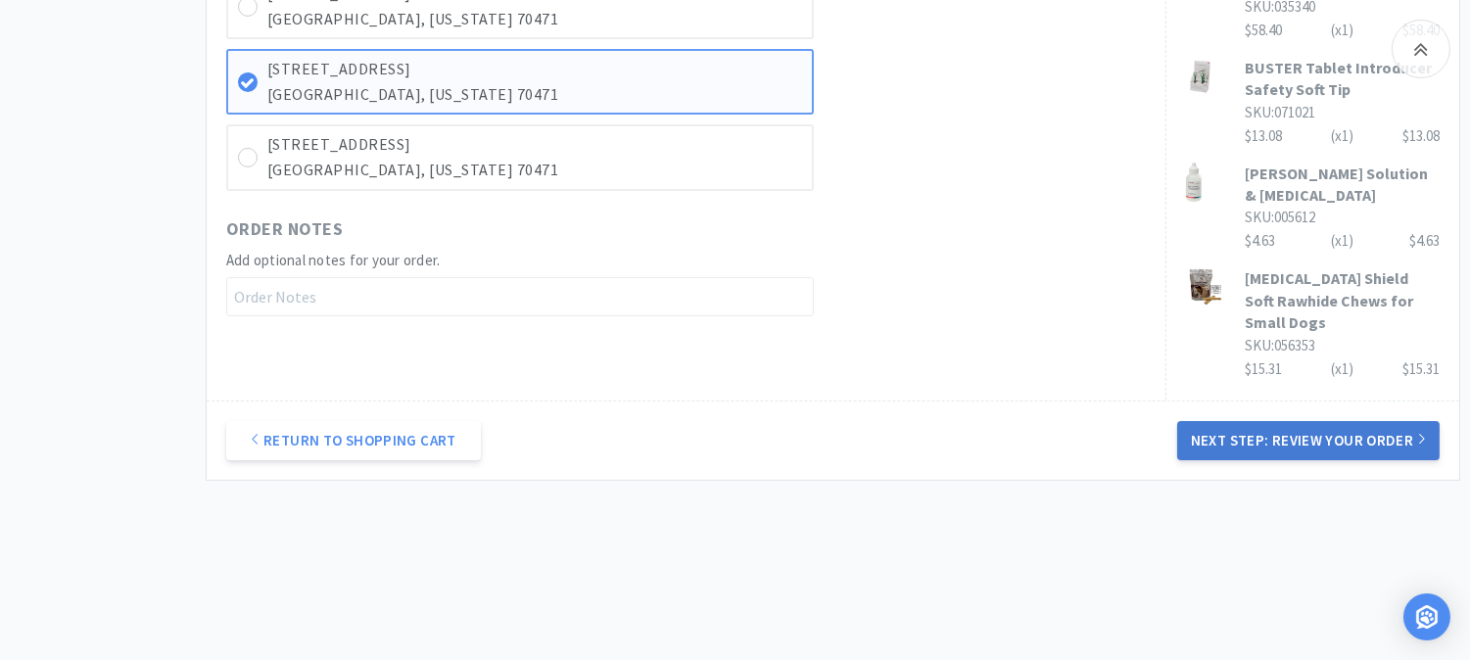
type input "17631"
click at [1342, 421] on button "Next Step: Review Your Order" at bounding box center [1308, 440] width 262 height 39
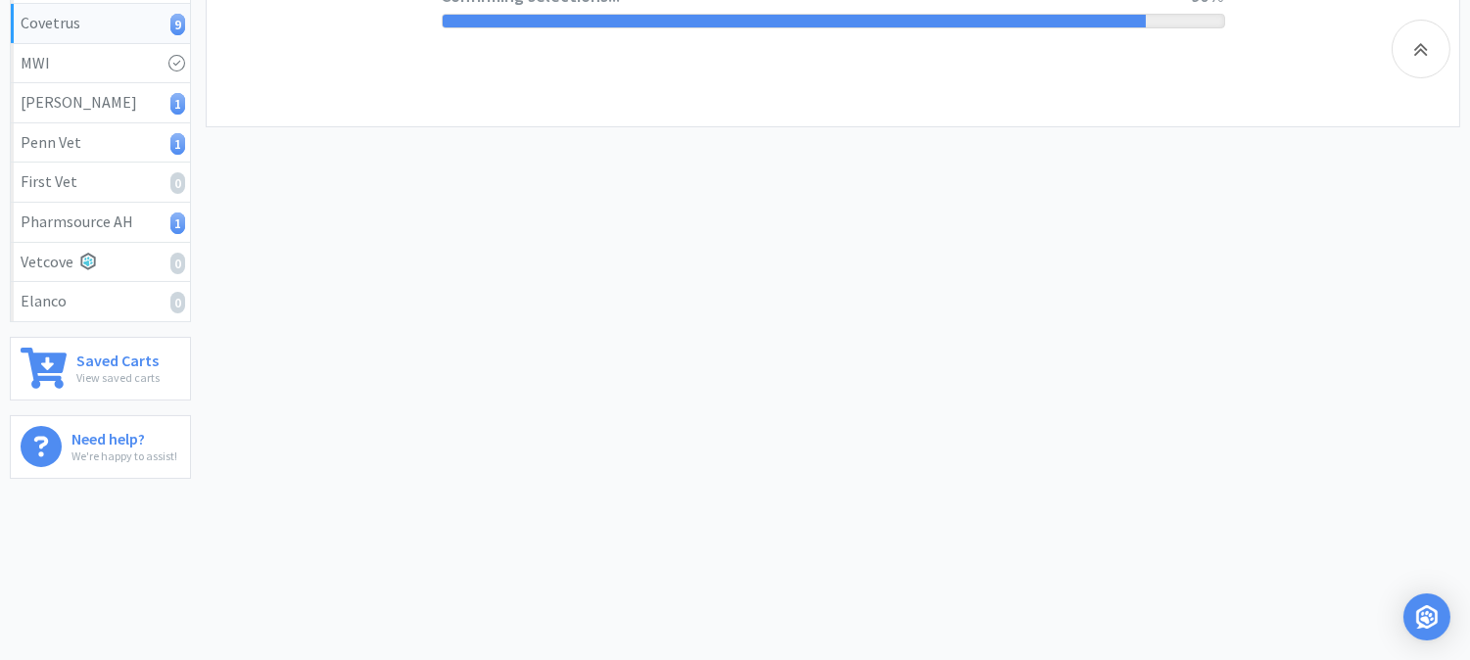
scroll to position [0, 0]
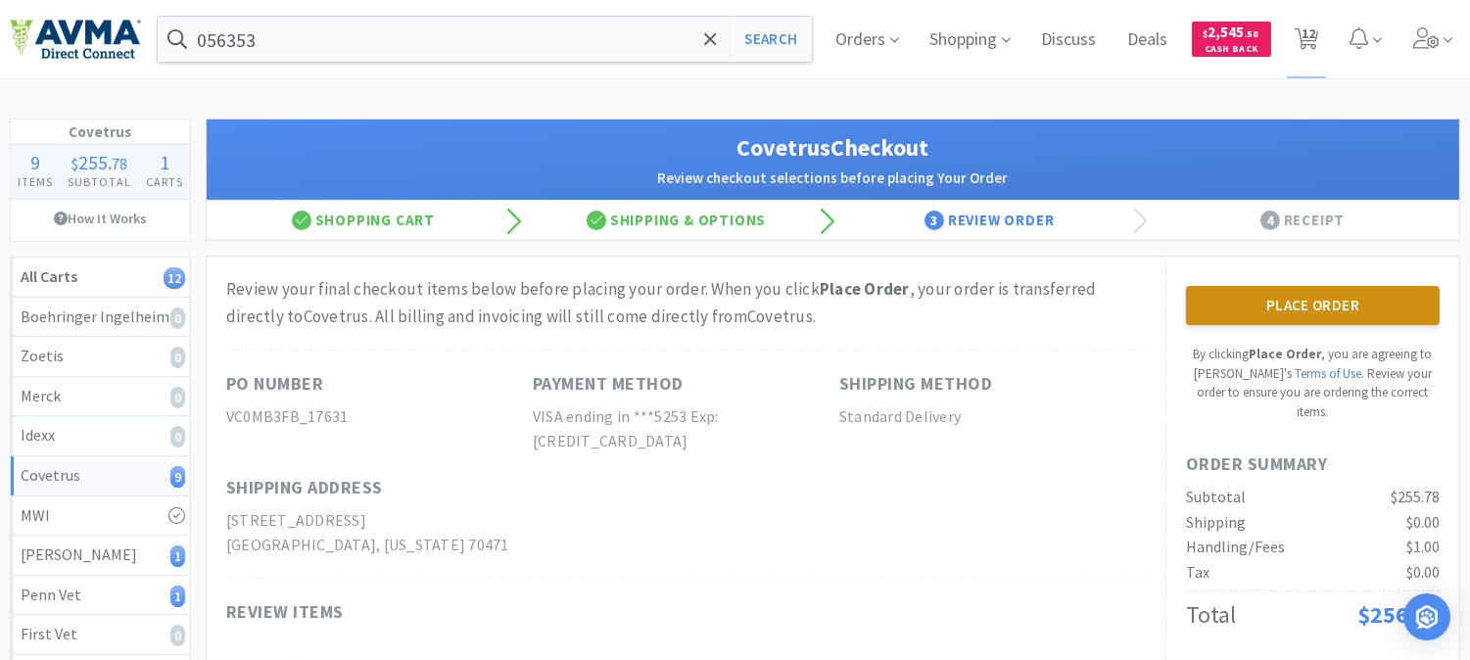
click at [1334, 308] on button "Place Order" at bounding box center [1313, 305] width 254 height 39
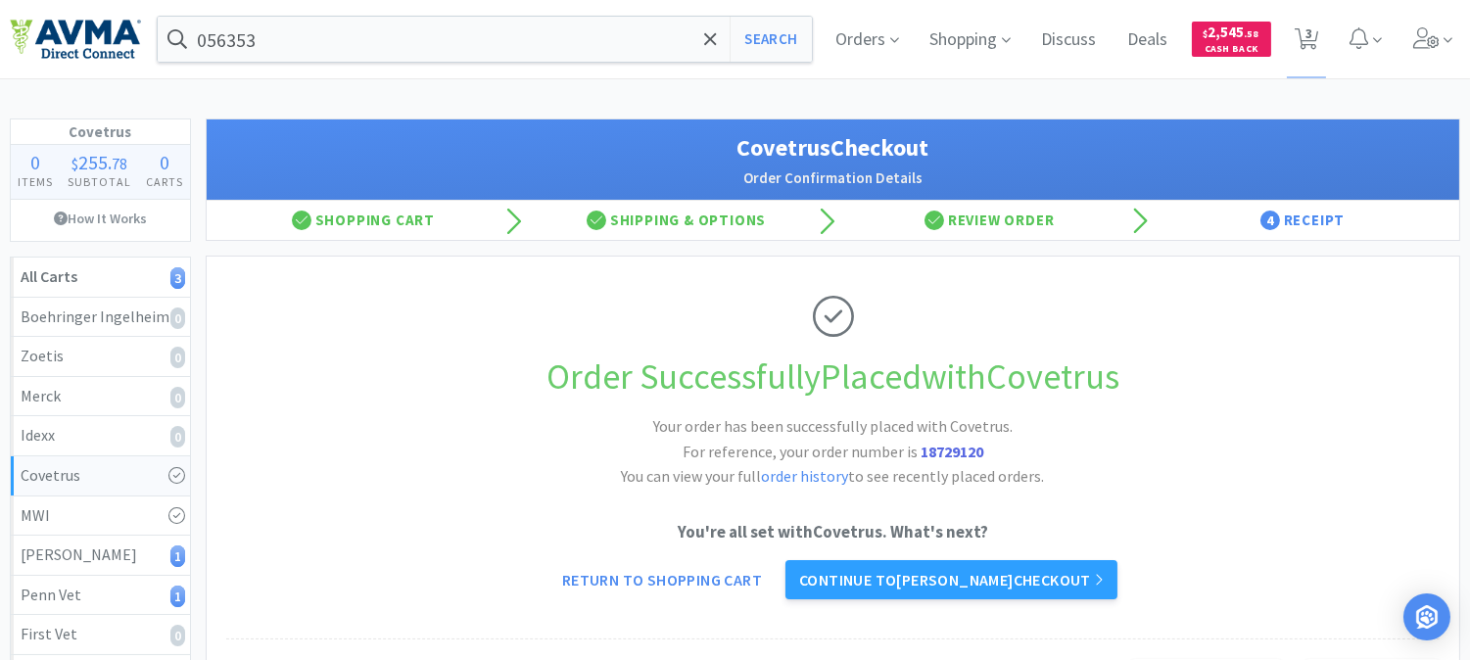
click at [962, 450] on strong "18729120" at bounding box center [951, 452] width 63 height 20
click at [962, 446] on strong "18729120" at bounding box center [951, 452] width 63 height 20
copy strong "18729120"
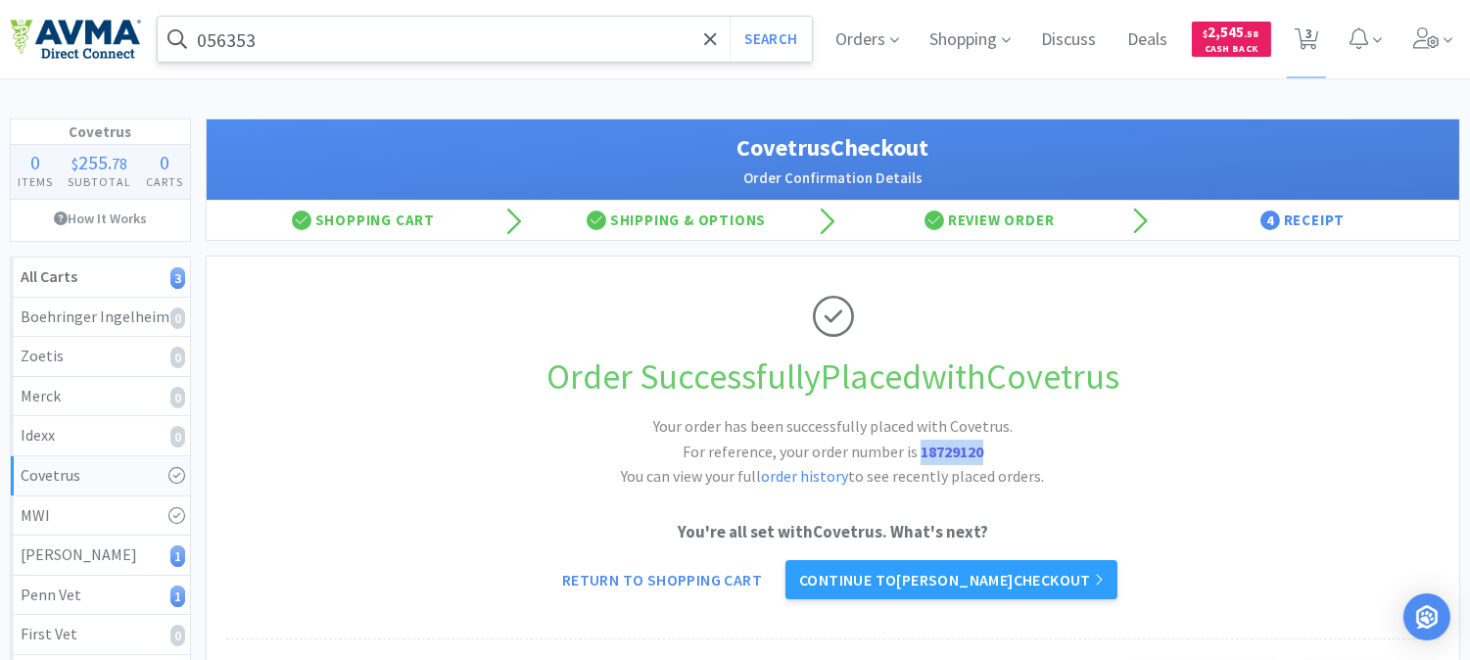
click at [370, 43] on input "056353" at bounding box center [485, 39] width 654 height 45
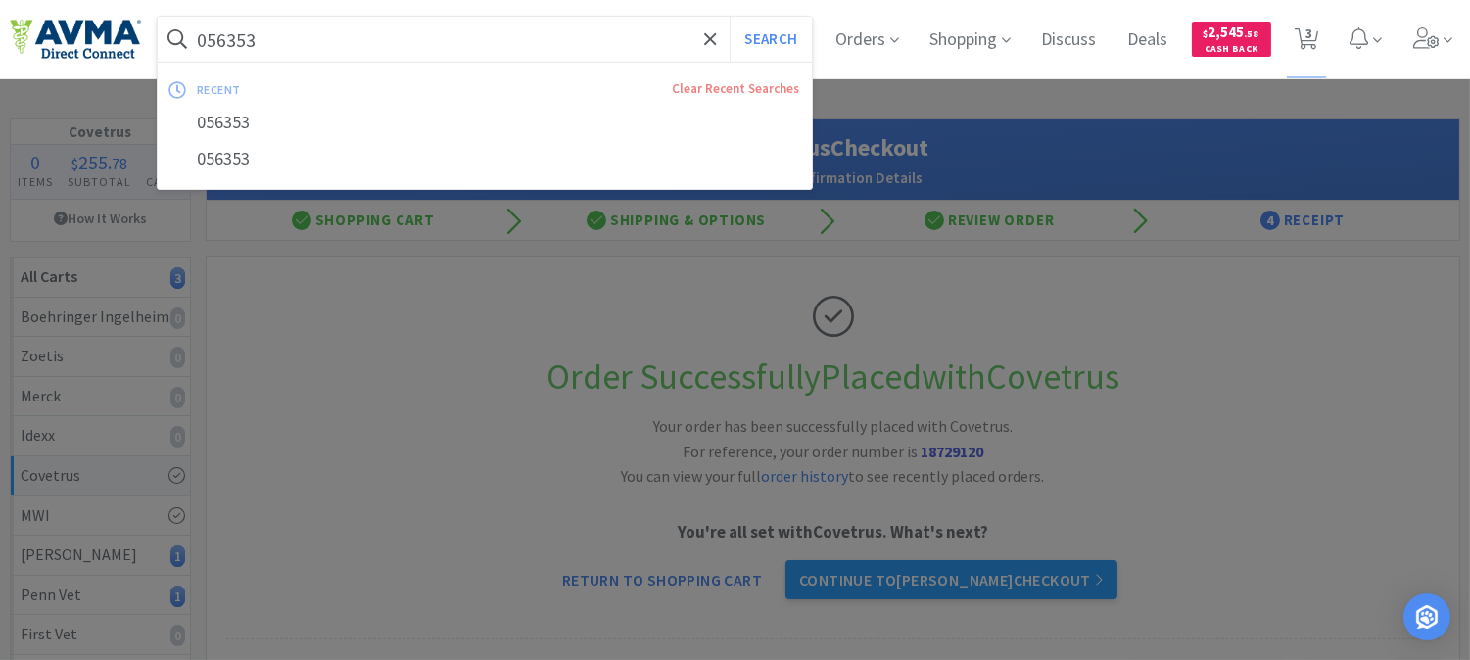
click at [319, 45] on input "056353" at bounding box center [485, 39] width 654 height 45
click at [252, 43] on input "056353" at bounding box center [485, 39] width 654 height 45
click at [241, 41] on input "056353" at bounding box center [485, 39] width 654 height 45
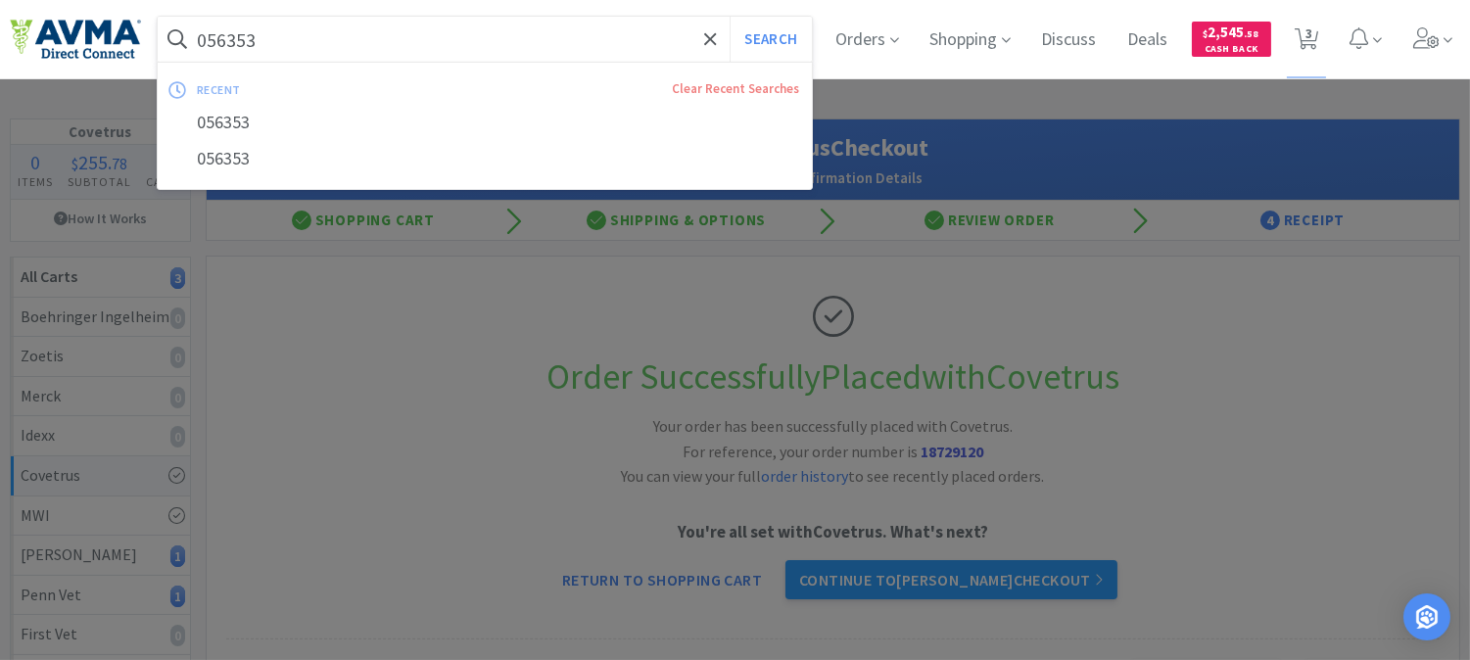
click at [241, 41] on input "056353" at bounding box center [485, 39] width 654 height 45
paste input "4041"
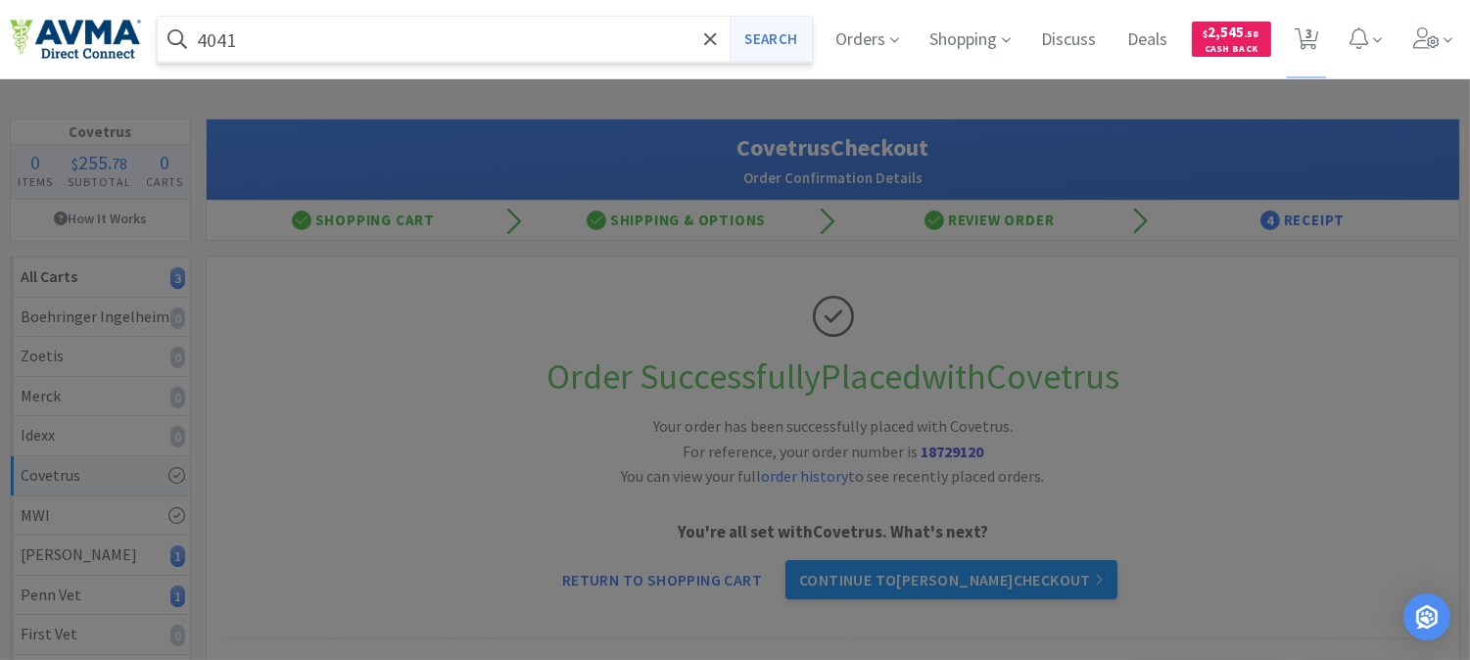
type input "4041"
click at [784, 37] on button "Search" at bounding box center [769, 39] width 81 height 45
select select "10"
select select "2"
select select "1"
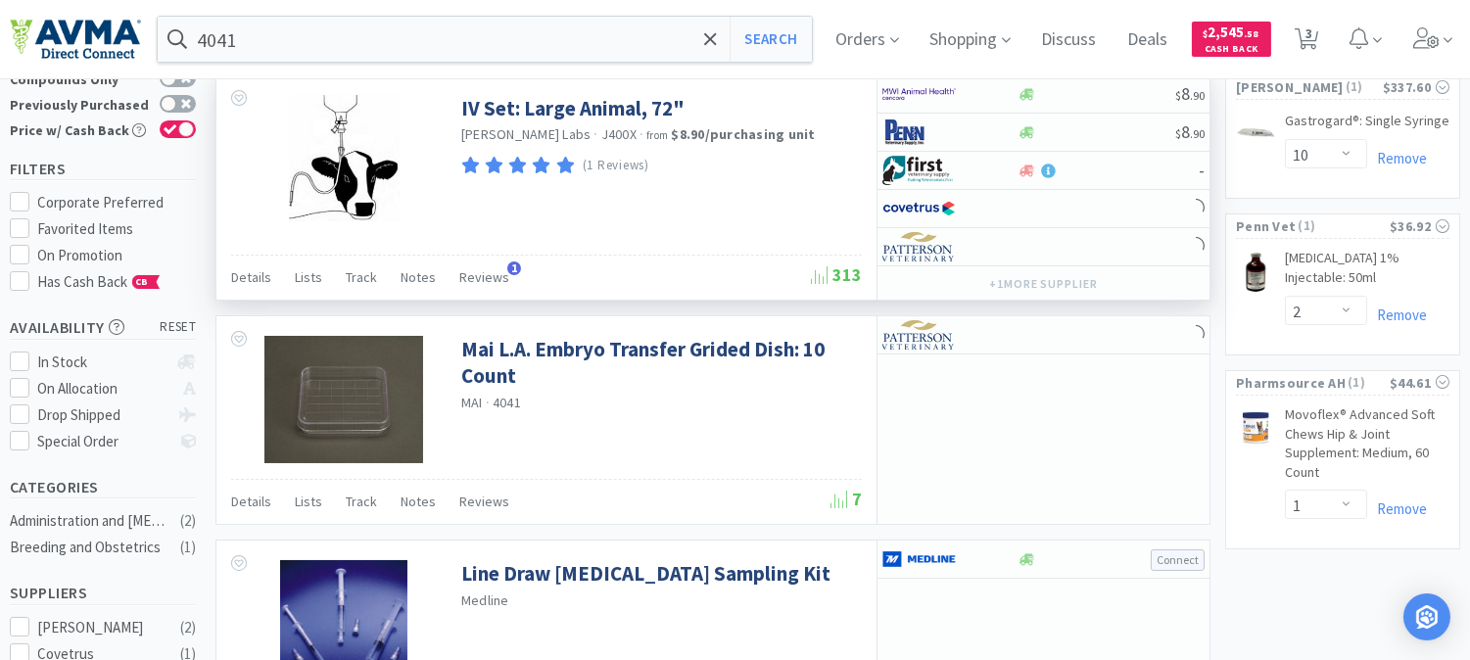
scroll to position [109, 0]
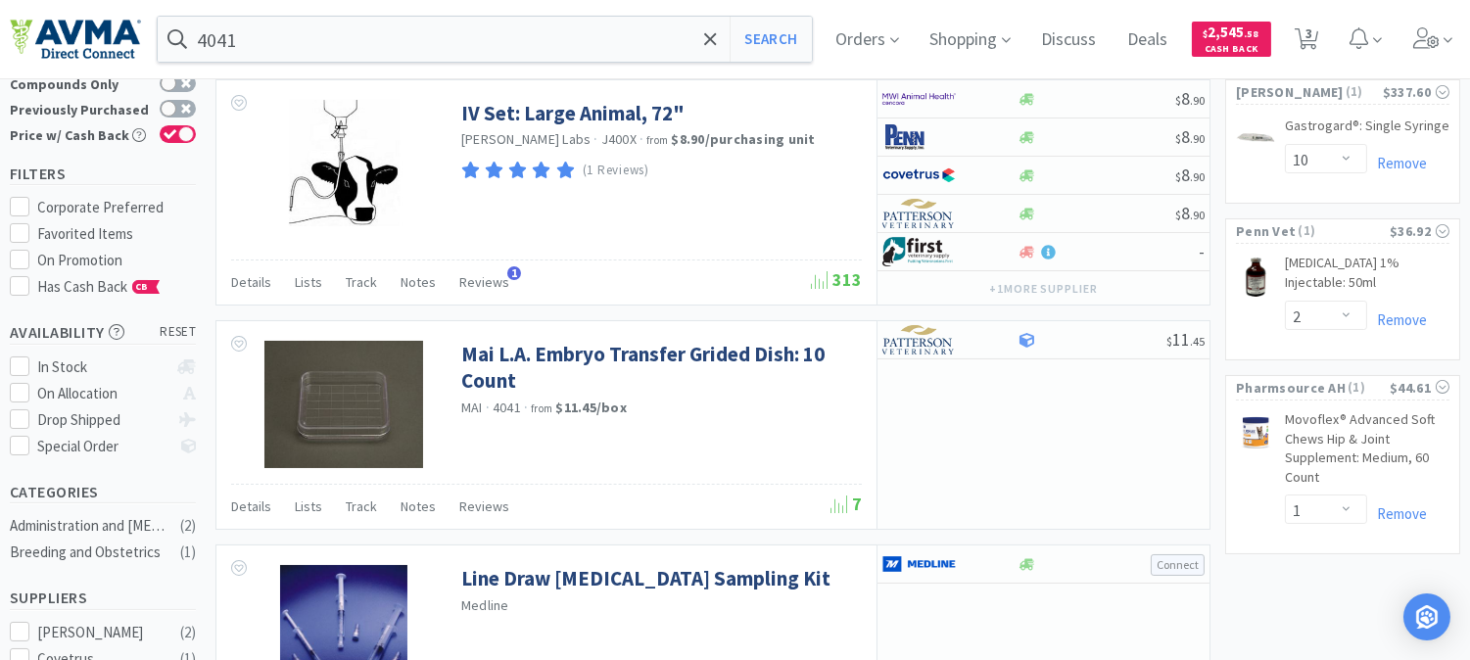
click at [363, 12] on div "4041 Search Orders Shopping Discuss Discuss Deals Deals $ 2,545 . 58 Cash Back …" at bounding box center [735, 39] width 1450 height 78
click at [344, 27] on input "4041" at bounding box center [485, 39] width 654 height 45
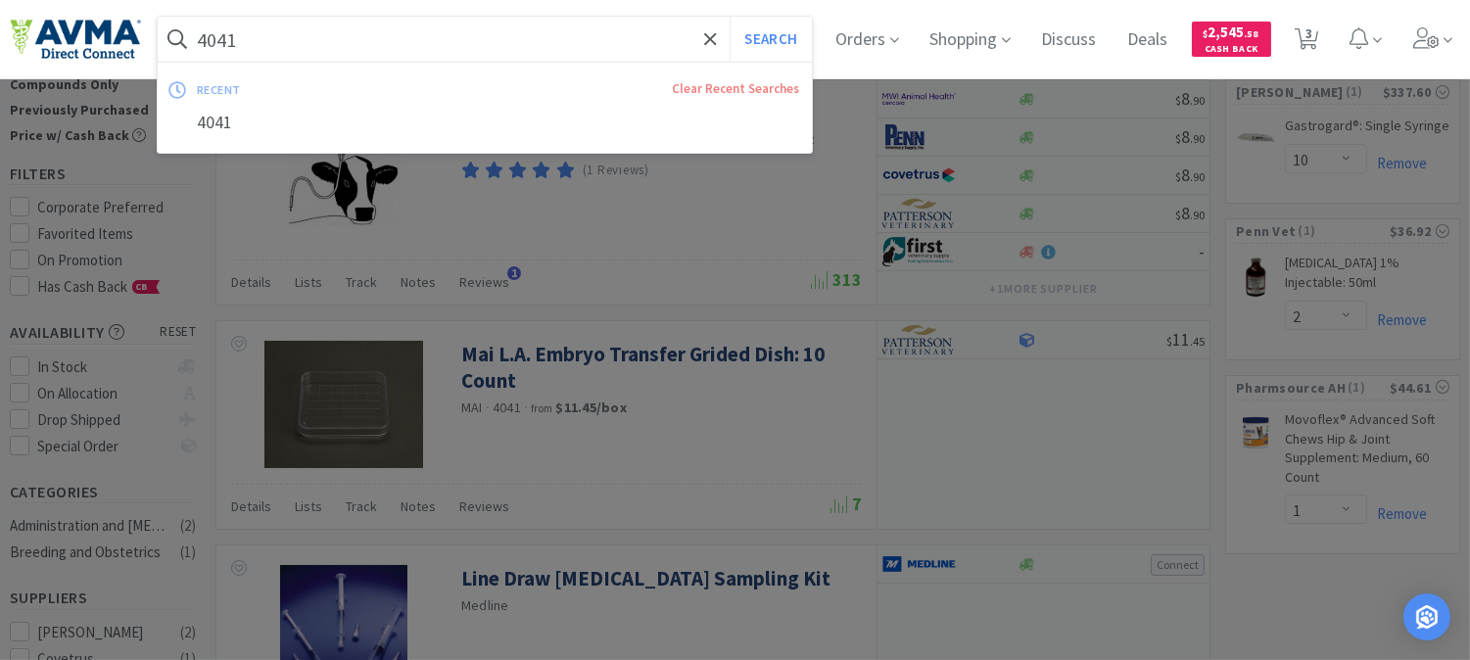
paste input "015860"
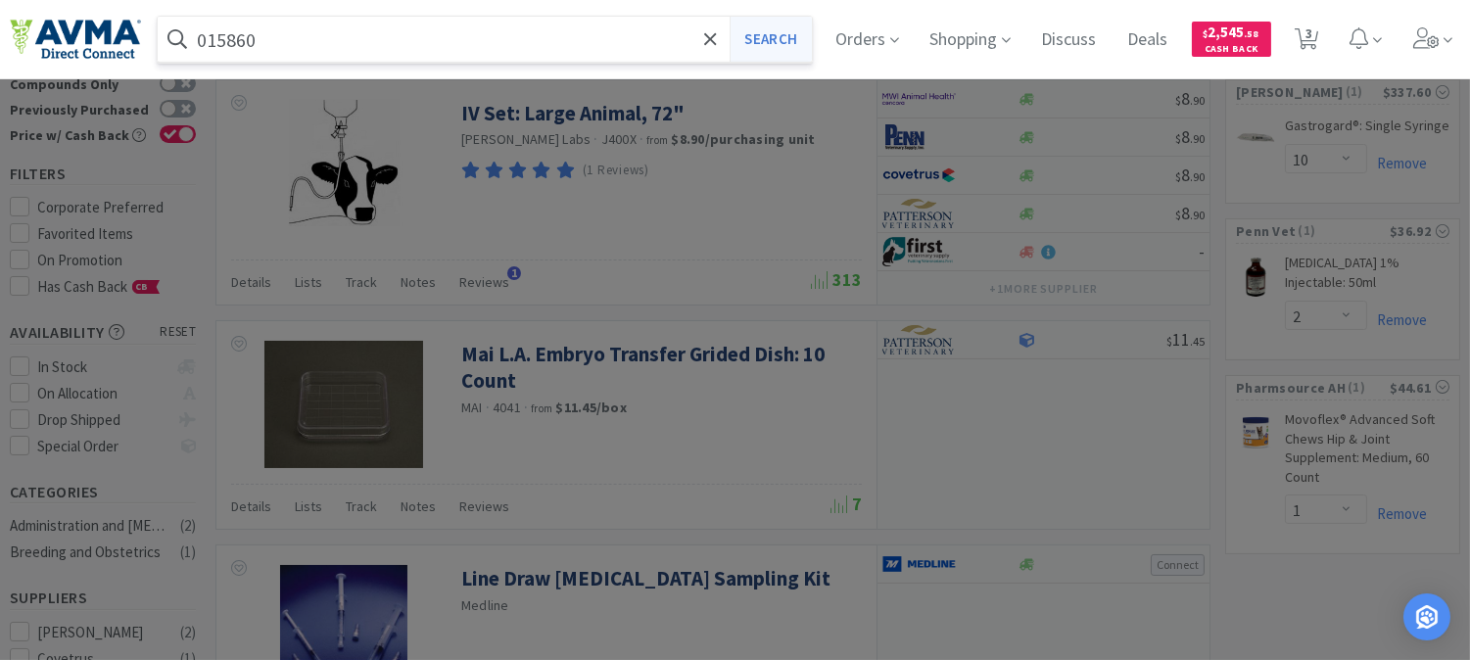
type input "015860"
click at [784, 33] on button "Search" at bounding box center [769, 39] width 81 height 45
